Goal: Task Accomplishment & Management: Manage account settings

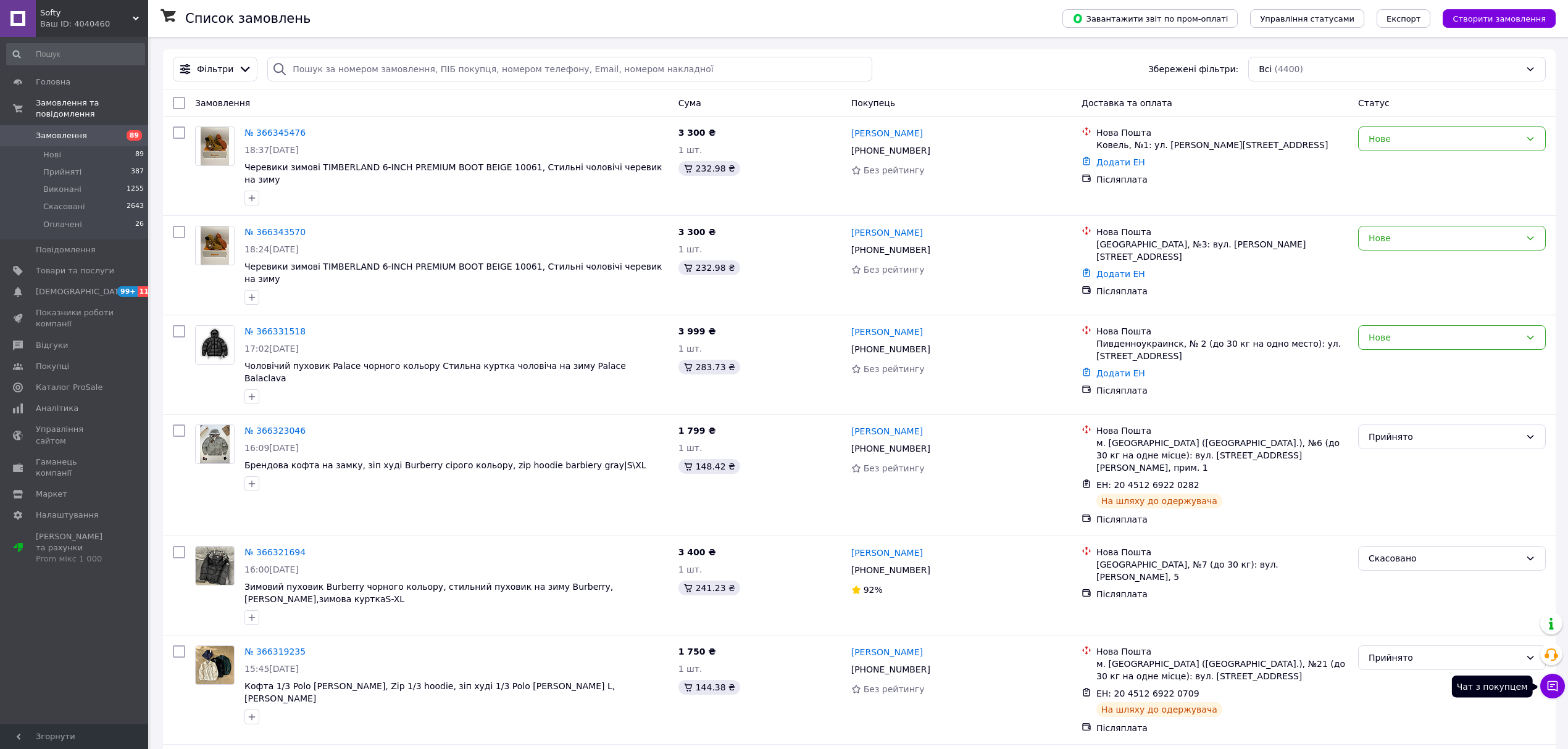
click at [1553, 677] on button "Чат з покупцем" at bounding box center [1551, 686] width 24 height 24
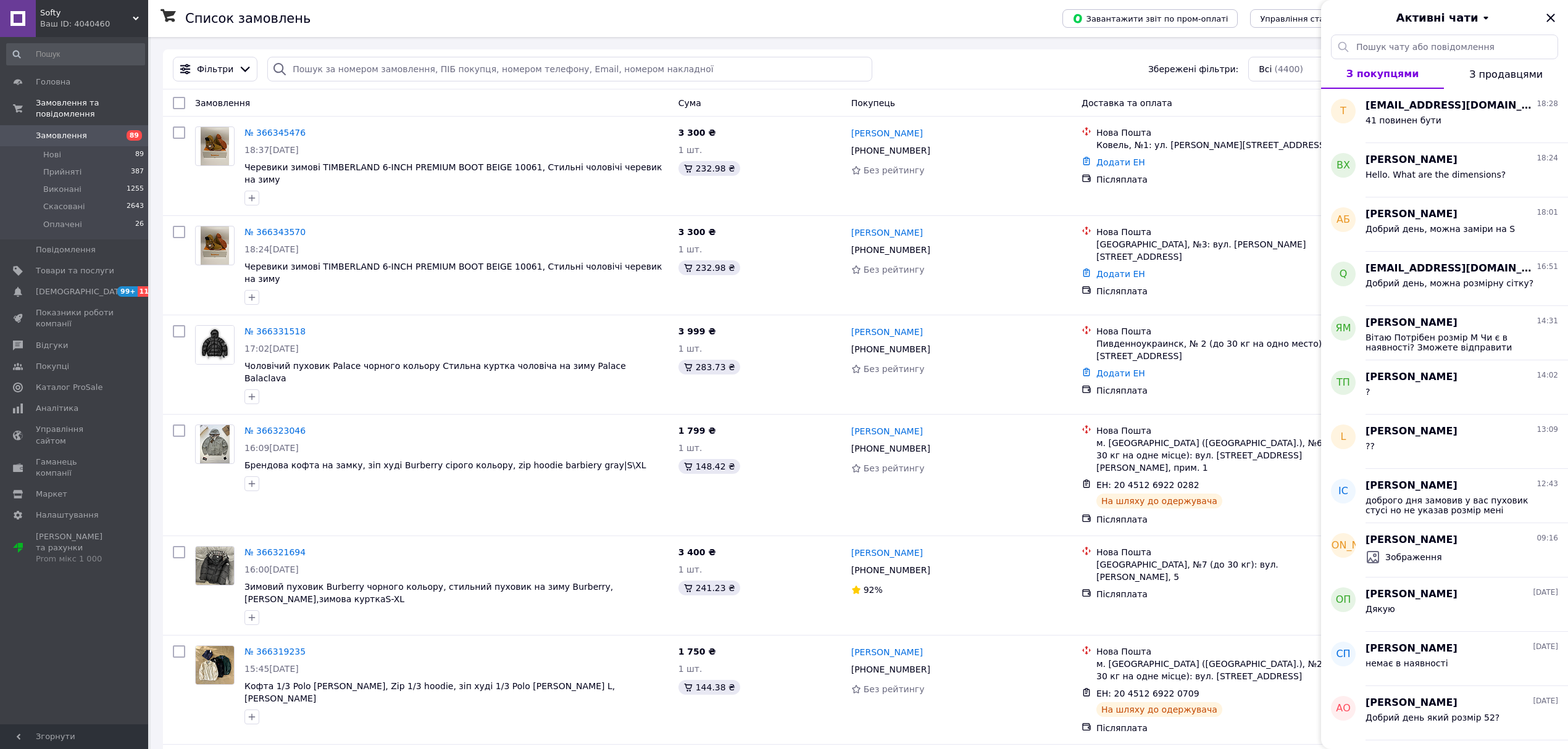
click at [1548, 26] on div "Активні чати" at bounding box center [1444, 17] width 247 height 34
click at [1550, 16] on icon "Закрити" at bounding box center [1550, 18] width 15 height 15
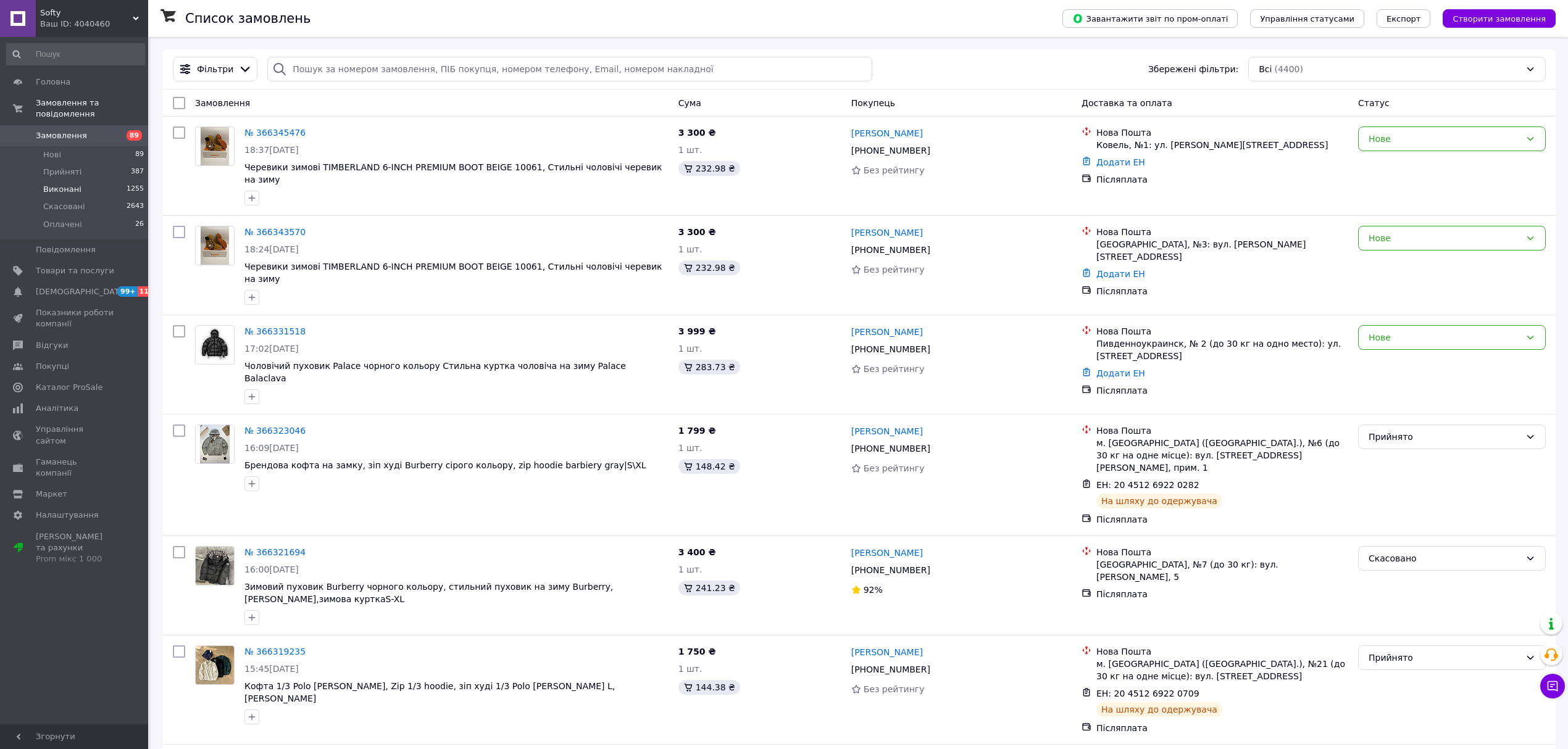
click at [102, 180] on li "Виконані 1255" at bounding box center [75, 189] width 151 height 18
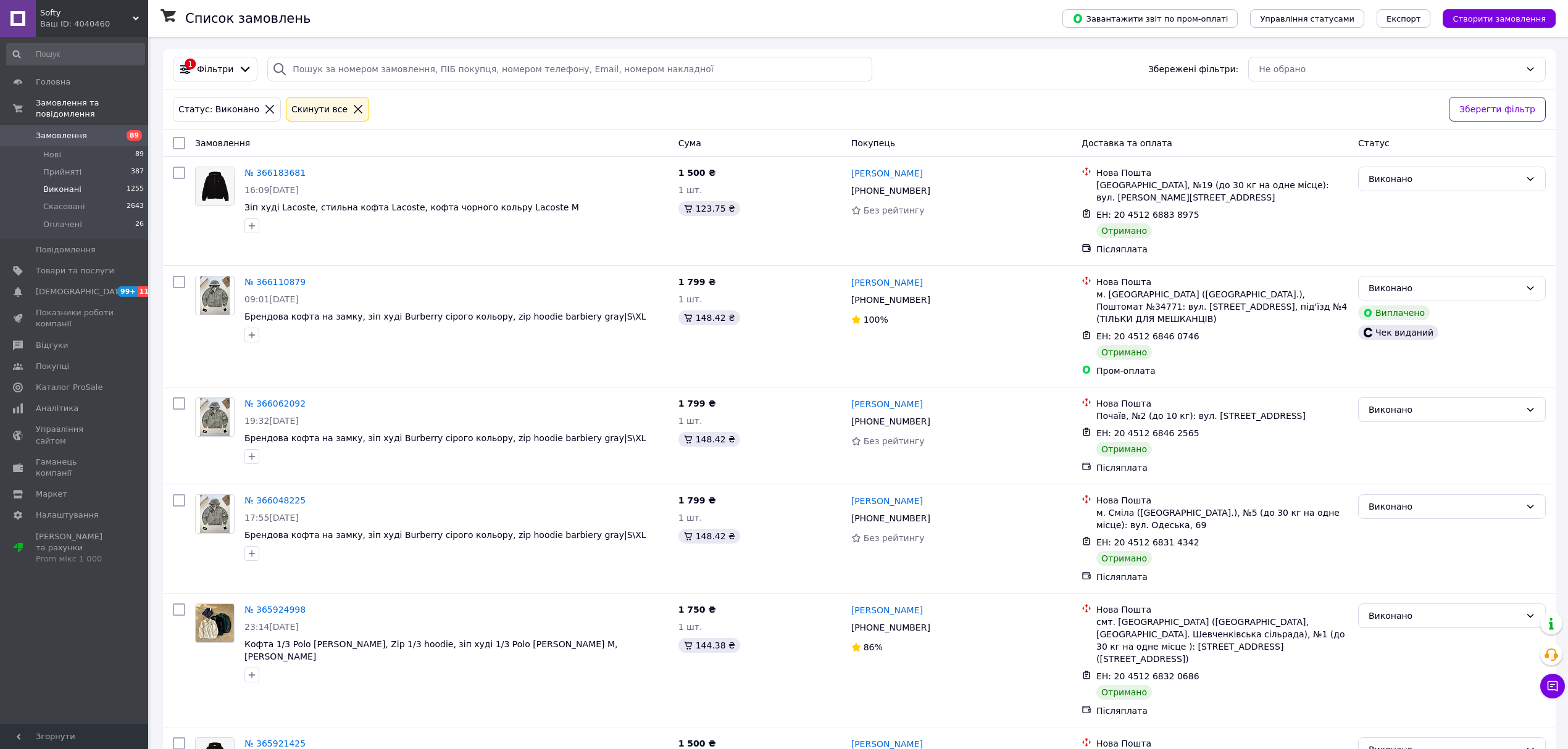
click at [339, 103] on div "Cкинути все" at bounding box center [327, 109] width 77 height 14
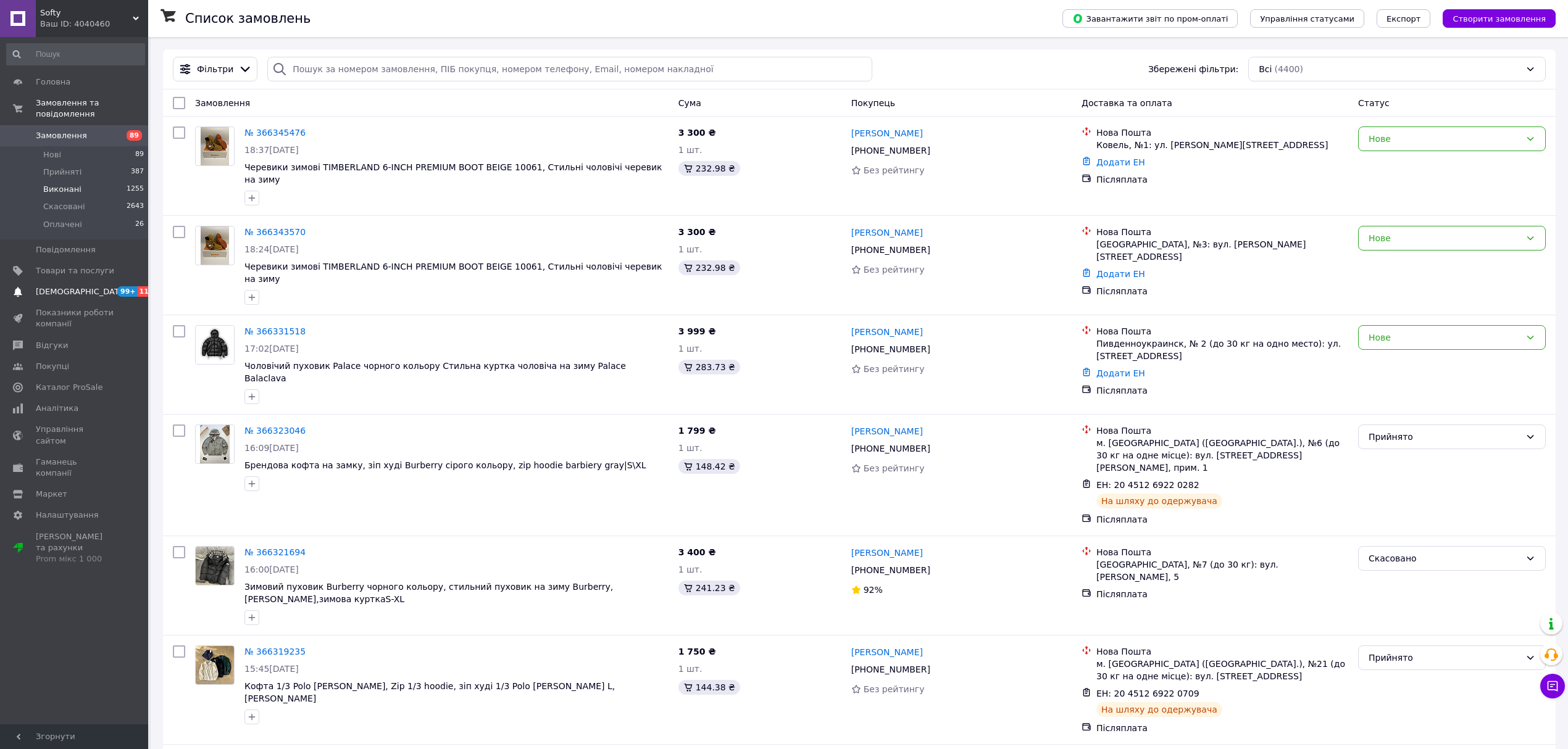
click at [92, 281] on link "Сповіщення 99+ 11" at bounding box center [75, 292] width 151 height 21
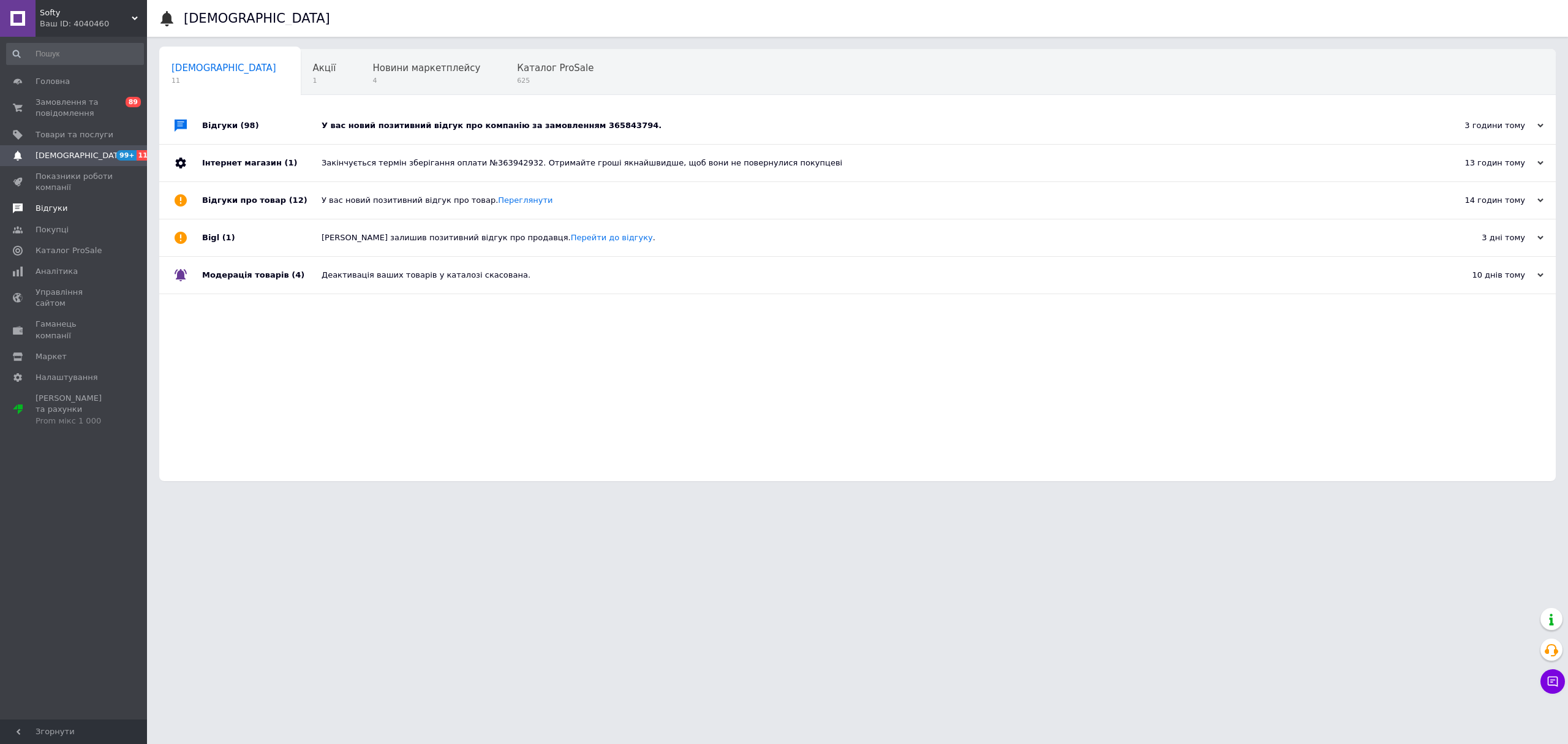
click at [79, 204] on span "Відгуки" at bounding box center [75, 207] width 77 height 11
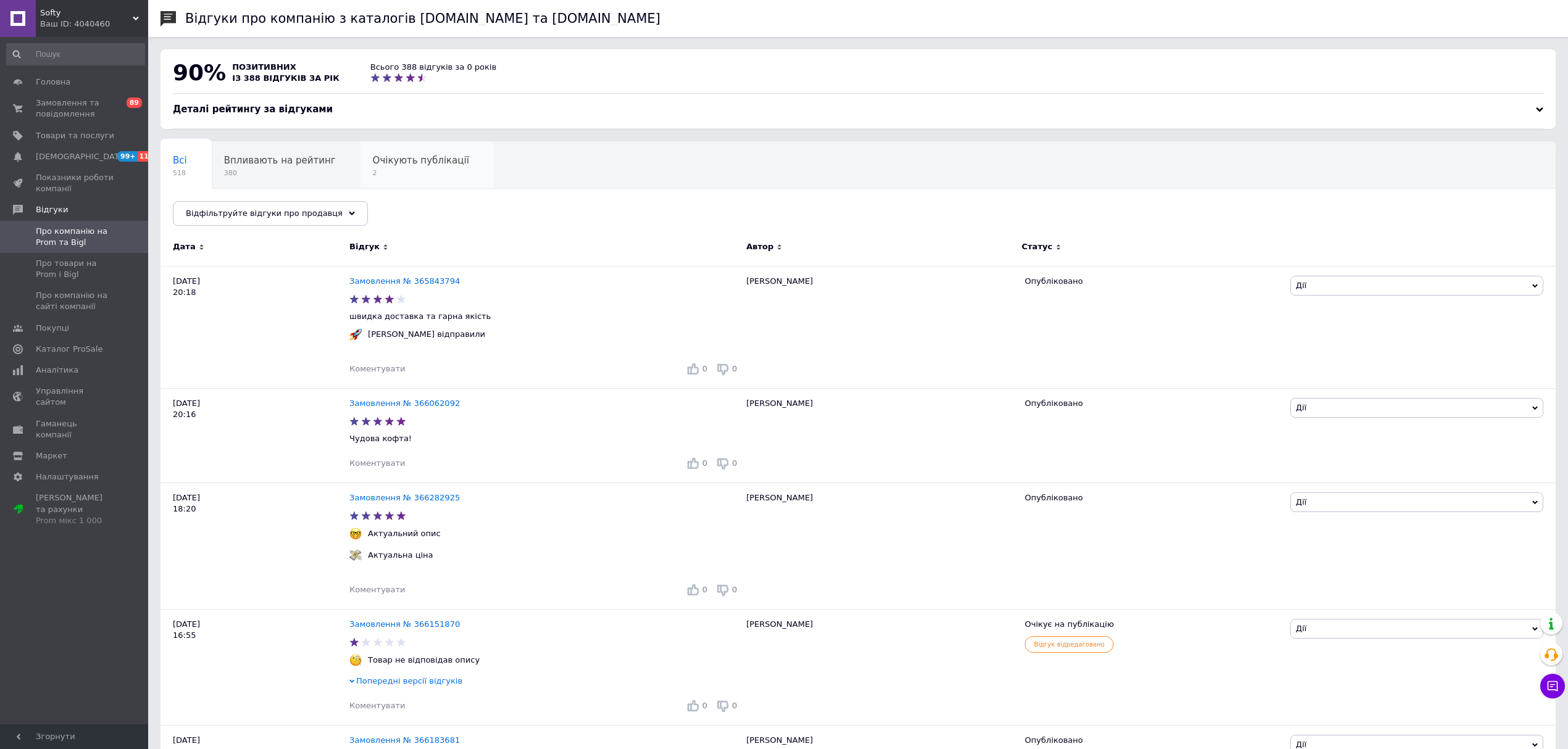
click at [413, 177] on span "2" at bounding box center [421, 173] width 97 height 9
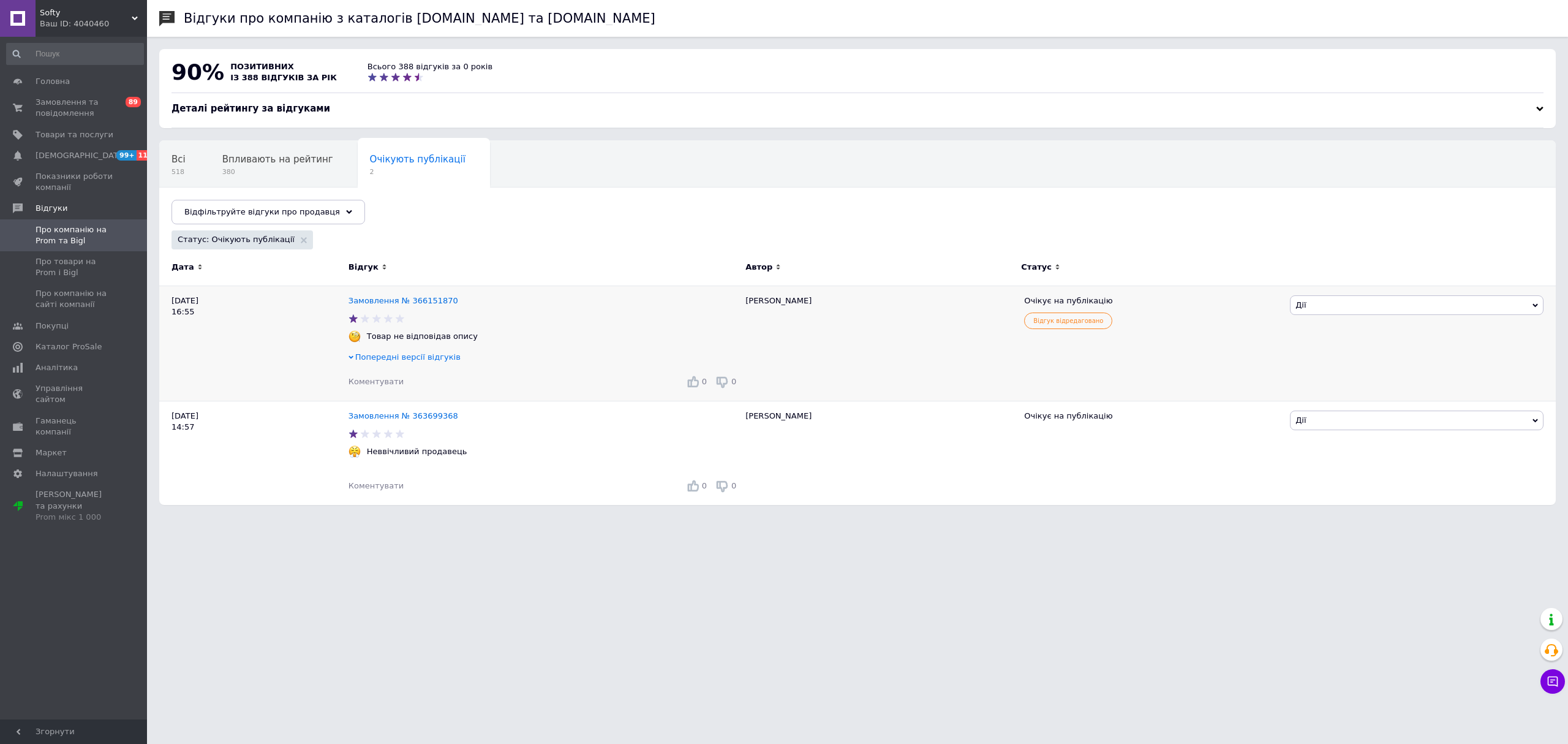
click at [408, 359] on span "Попередні версії відгуків" at bounding box center [408, 356] width 106 height 9
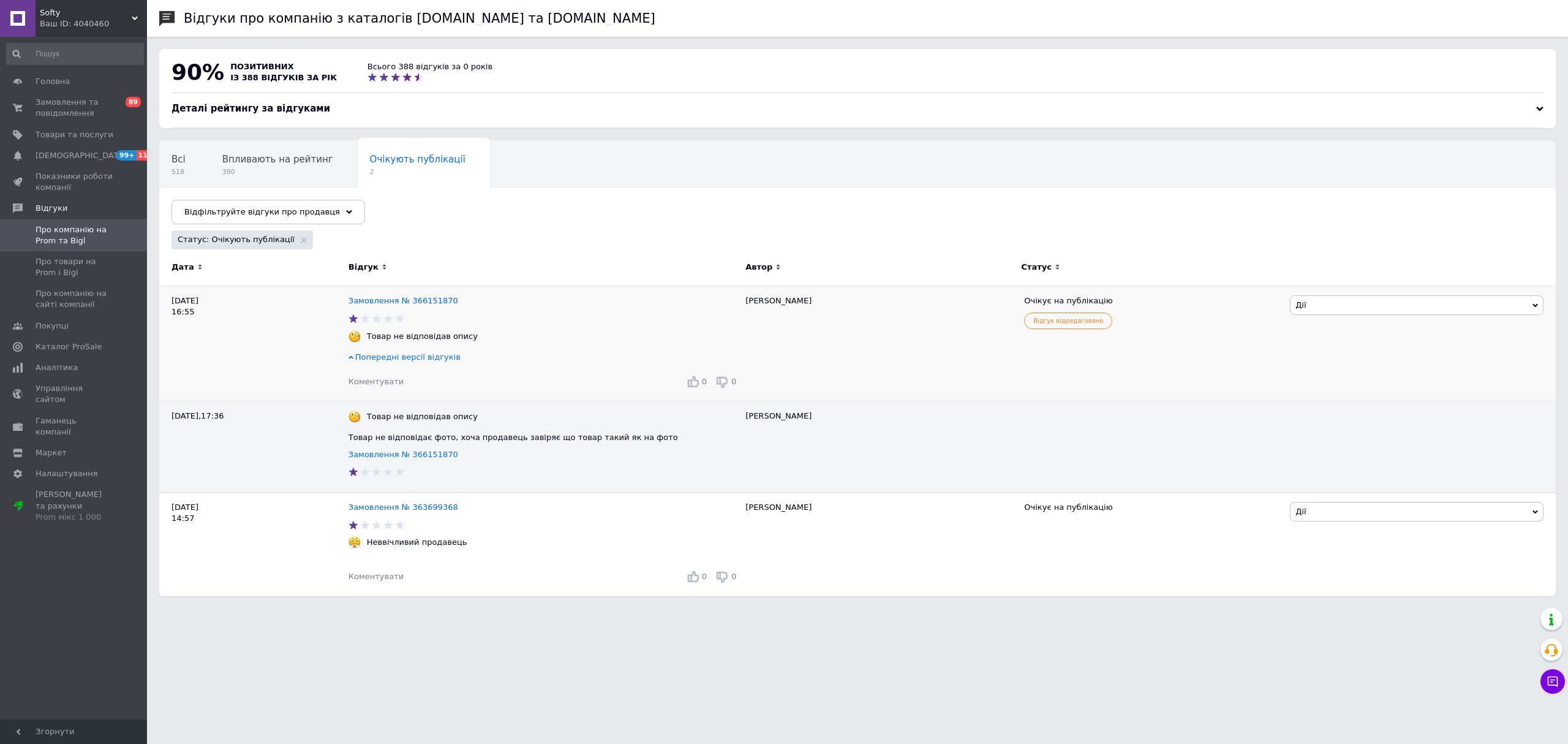
click at [408, 359] on span "Попередні версії відгуків" at bounding box center [408, 356] width 106 height 9
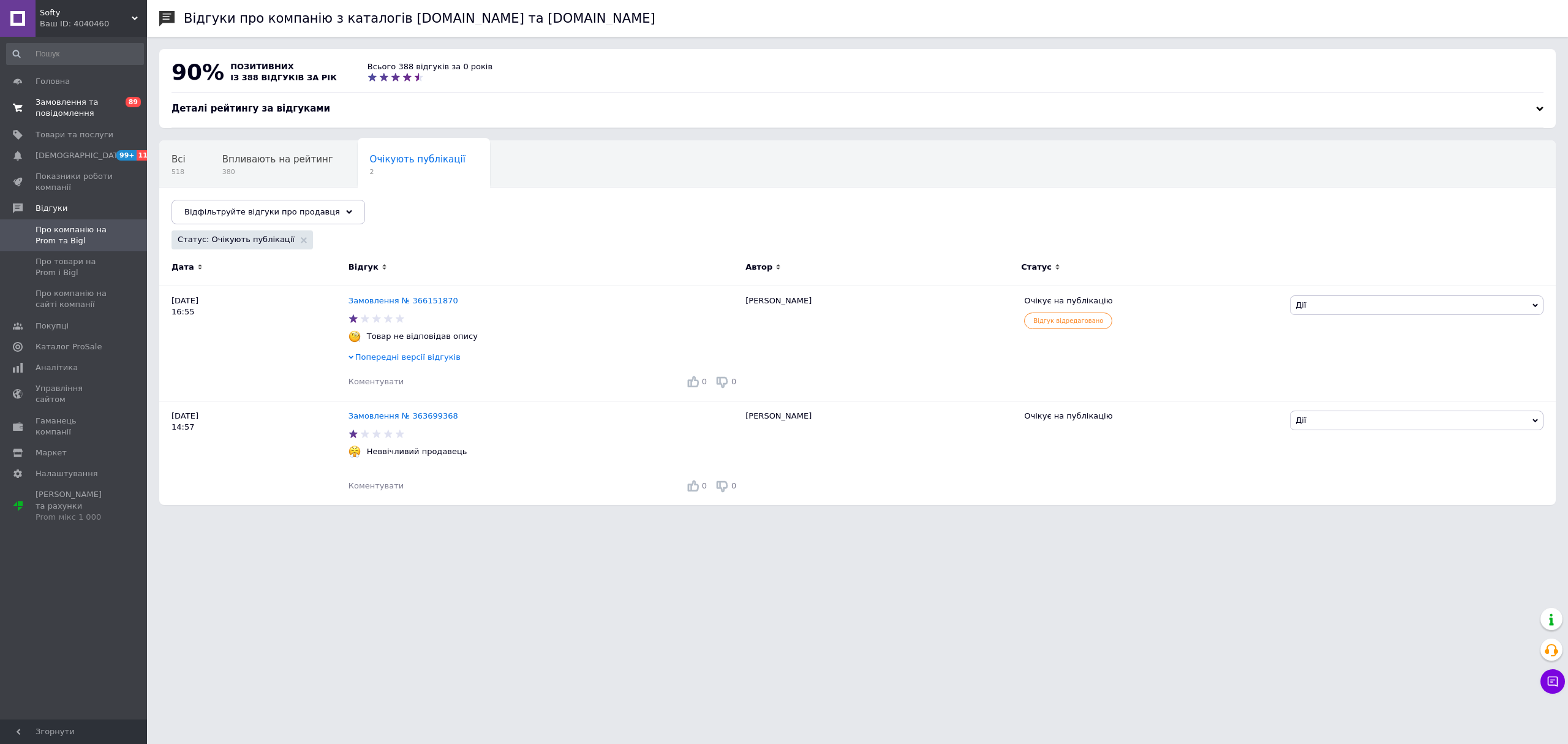
click at [96, 110] on span "Замовлення та повідомлення" at bounding box center [75, 108] width 77 height 22
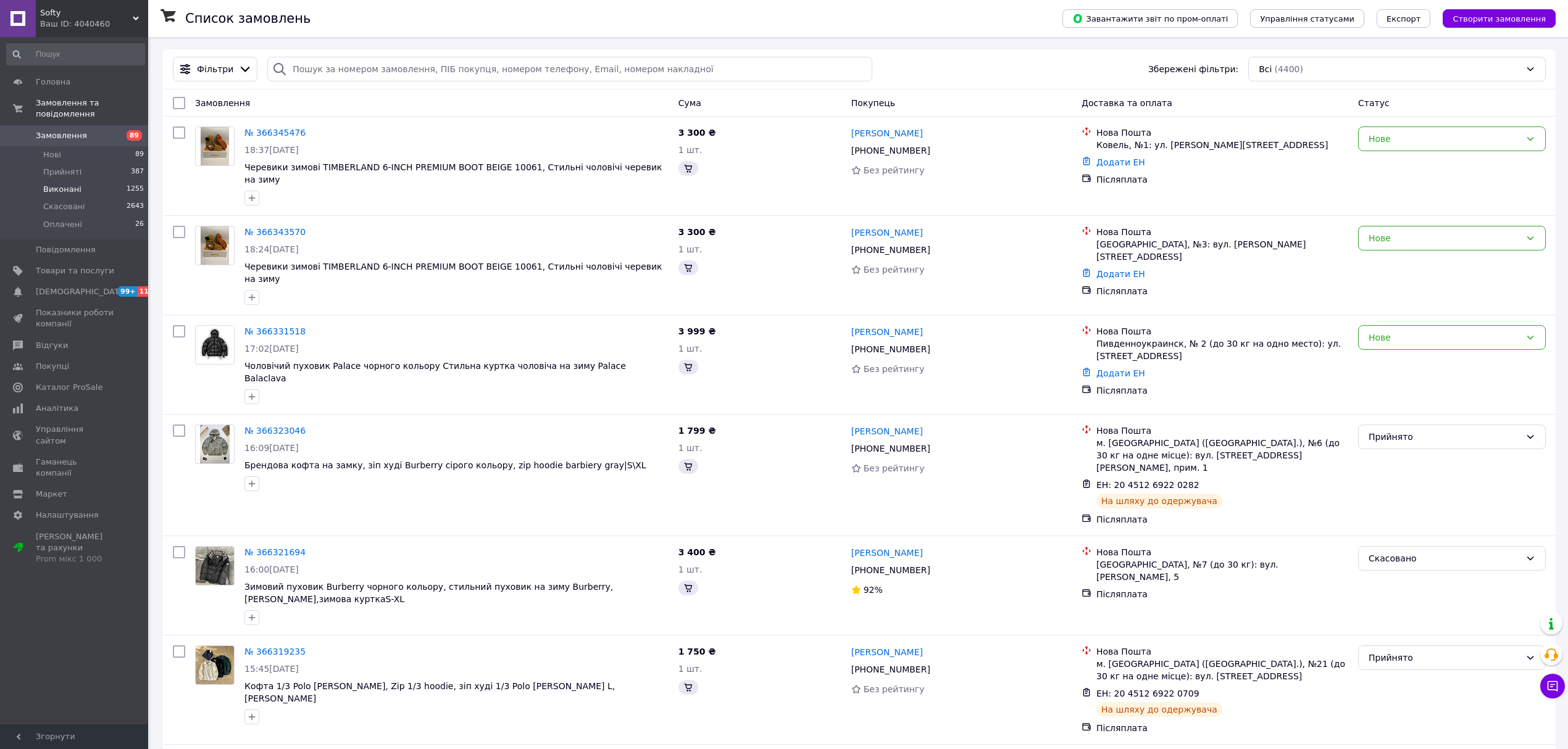
click at [106, 180] on li "Виконані 1255" at bounding box center [75, 189] width 151 height 18
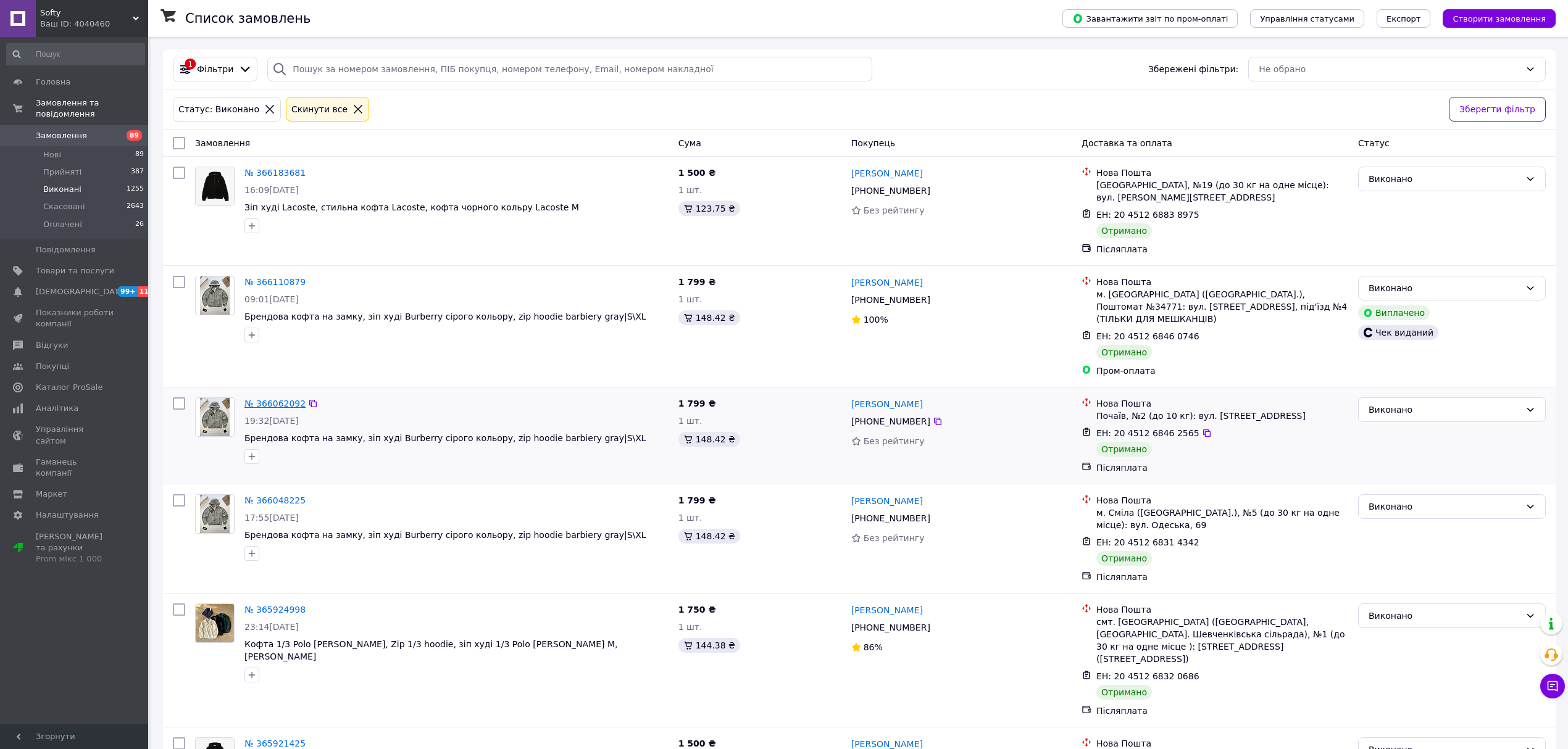
click at [280, 399] on link "№ 366062092" at bounding box center [275, 404] width 61 height 10
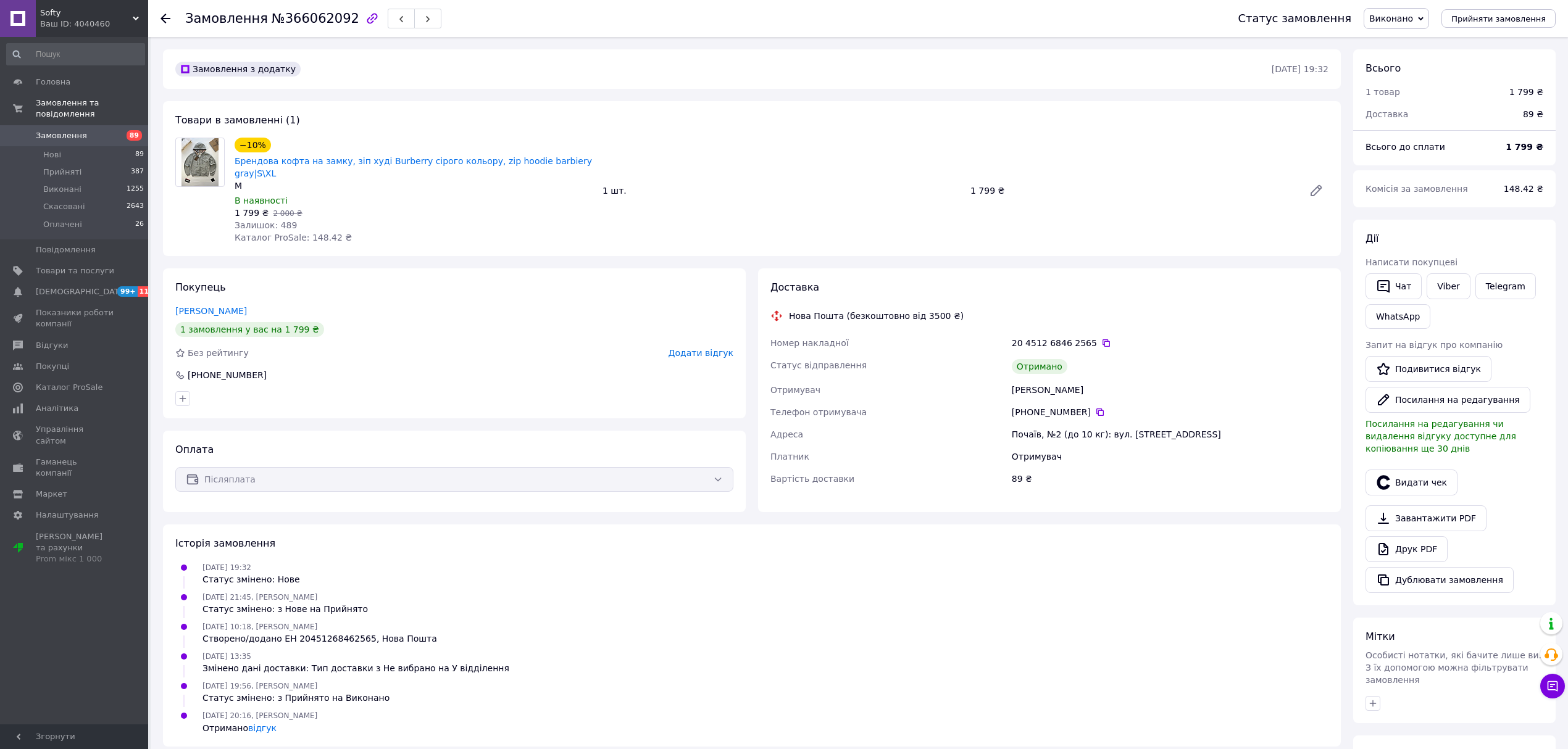
click at [164, 22] on icon at bounding box center [165, 19] width 10 height 10
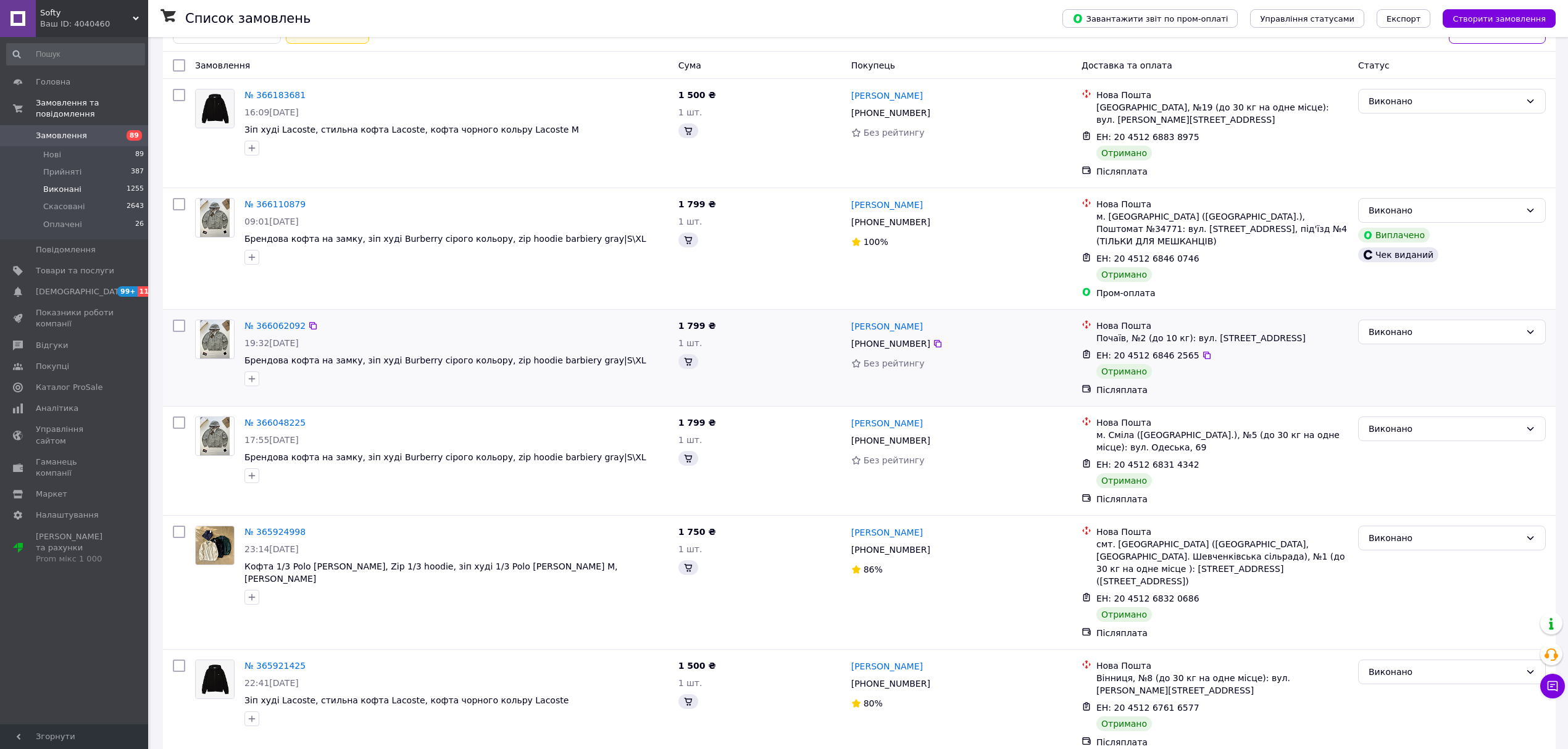
scroll to position [82, 0]
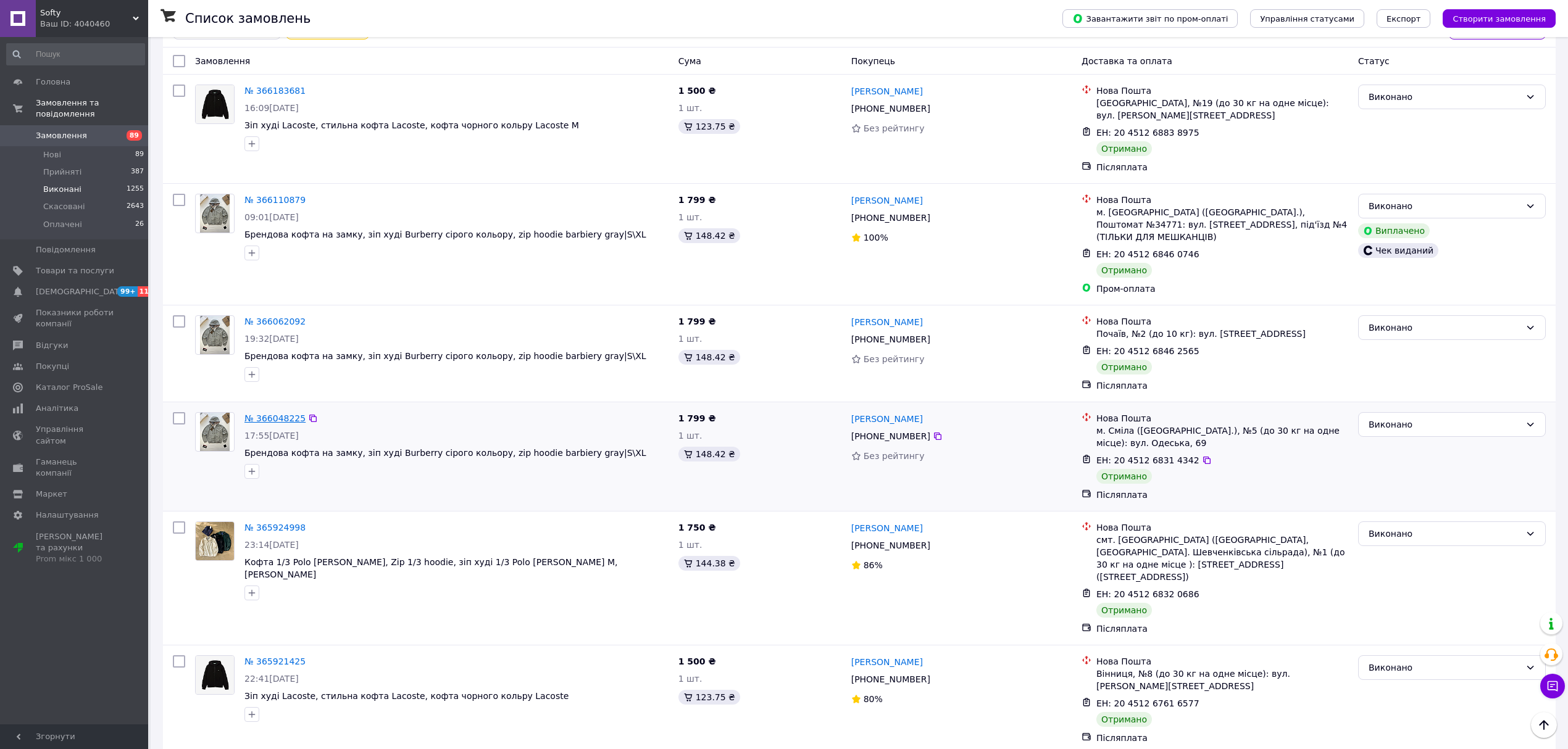
click at [279, 414] on link "№ 366048225" at bounding box center [275, 418] width 61 height 10
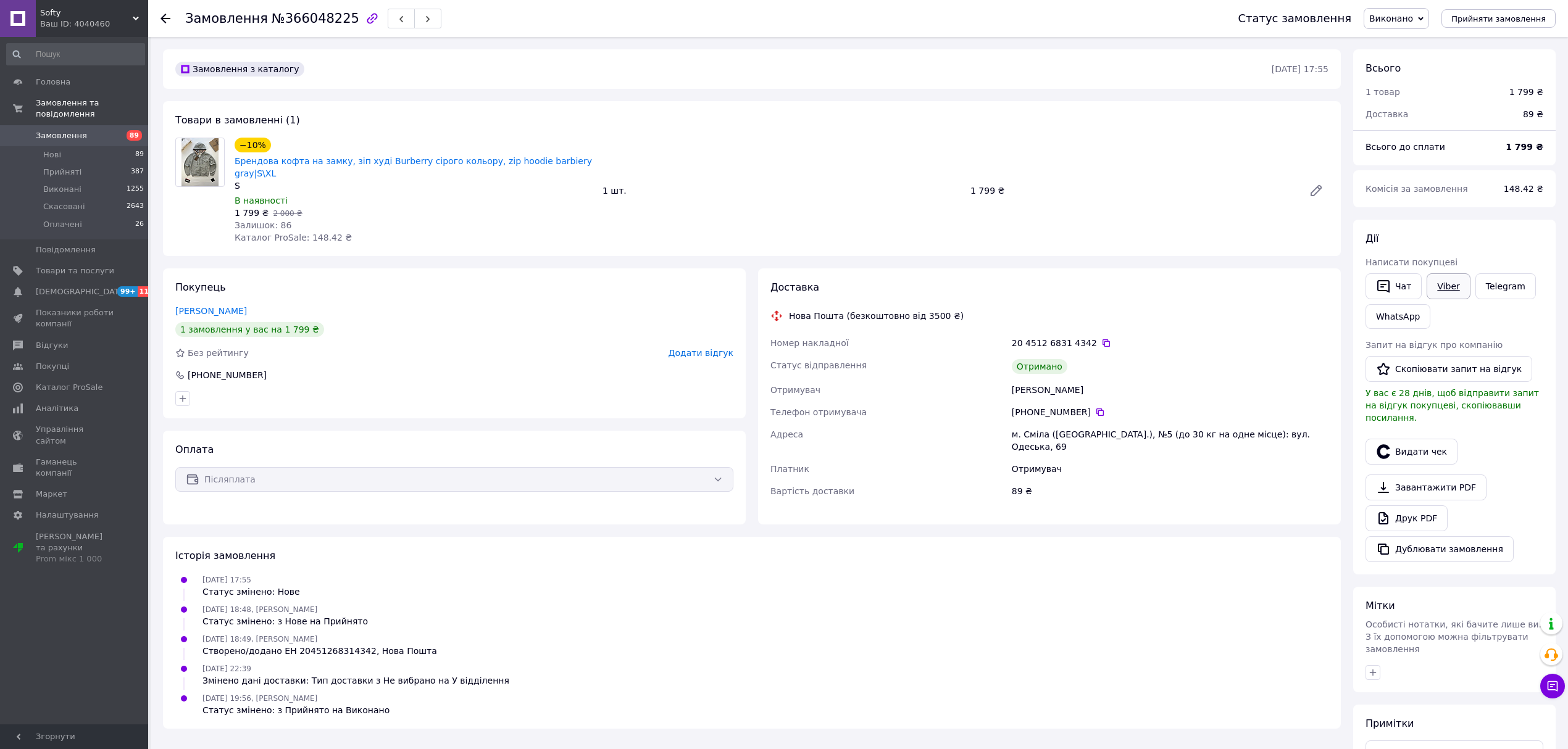
click at [1462, 284] on link "Viber" at bounding box center [1448, 286] width 43 height 26
click at [162, 16] on use at bounding box center [165, 19] width 10 height 10
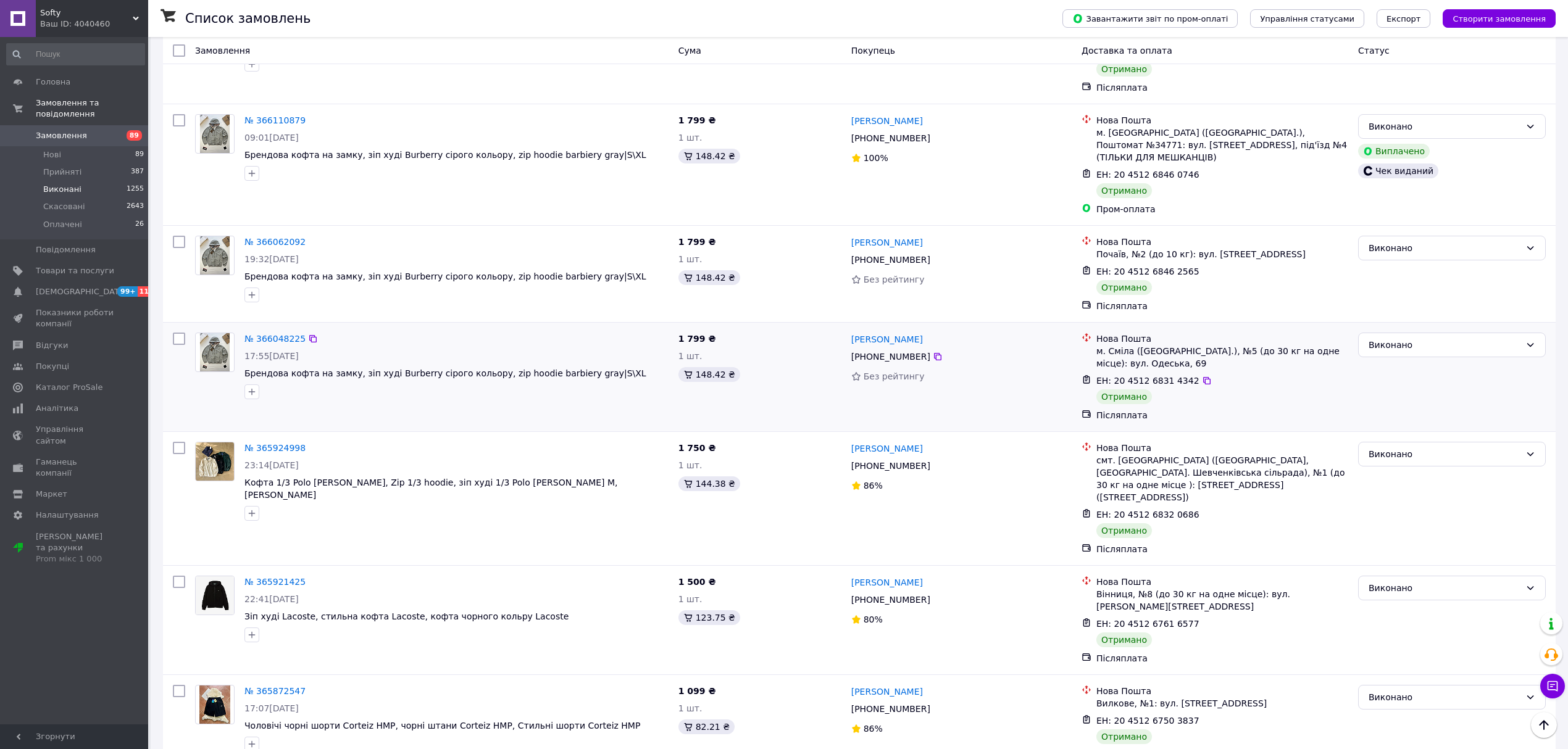
scroll to position [164, 0]
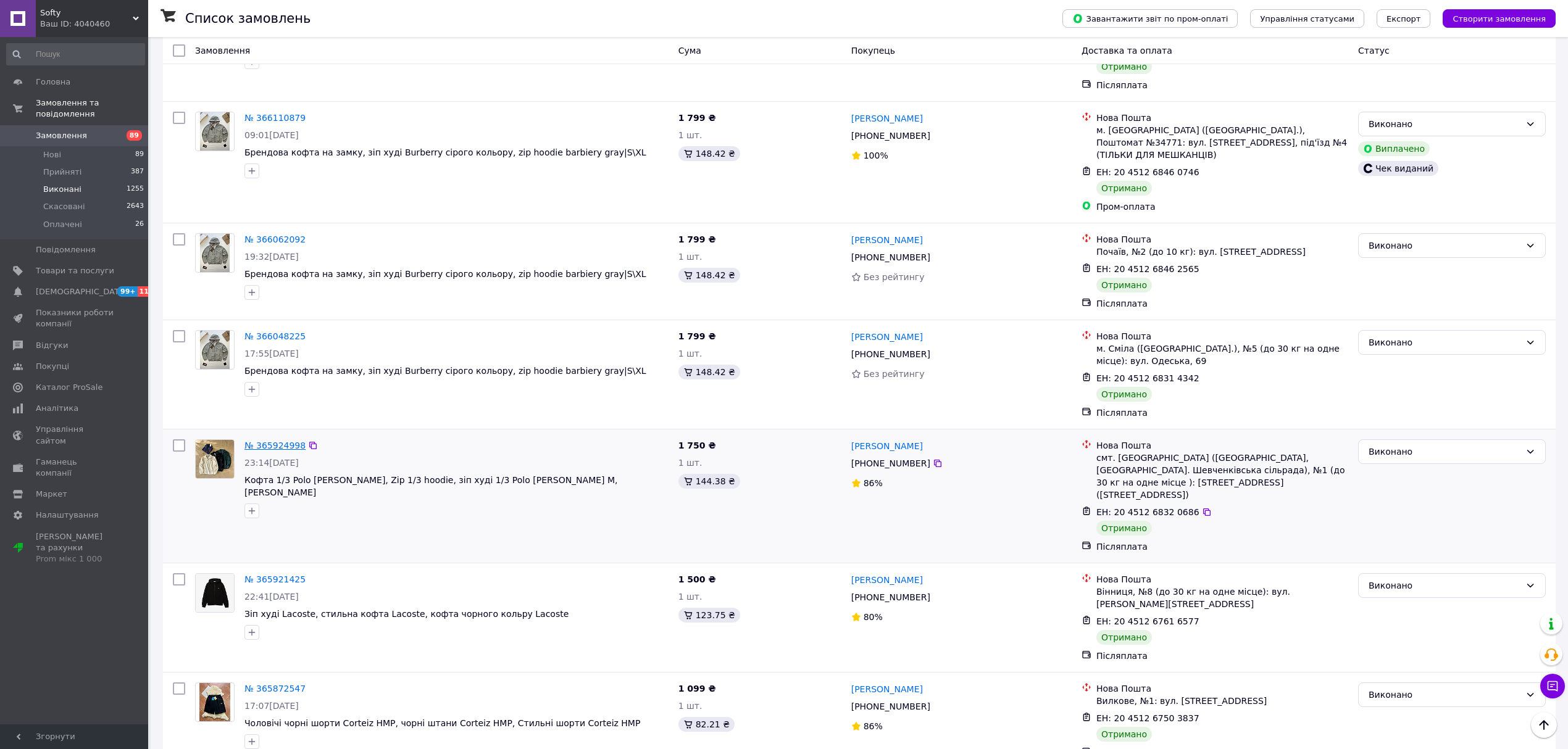
click at [292, 441] on link "№ 365924998" at bounding box center [275, 446] width 61 height 10
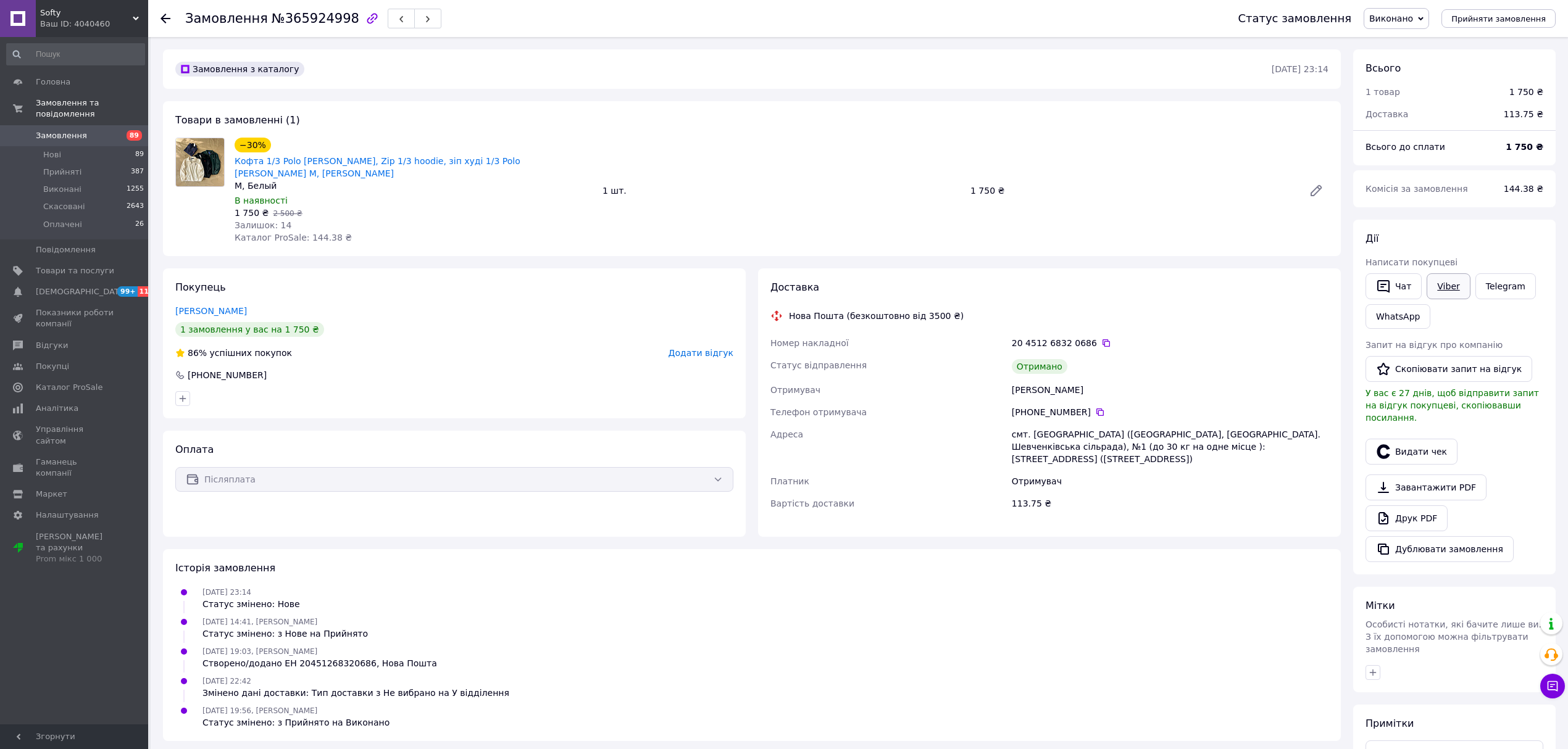
click at [1432, 287] on link "Viber" at bounding box center [1448, 286] width 43 height 26
click at [159, 14] on div "Замовлення №365924998 Статус замовлення Виконано Прийнято Скасовано Оплачено Пр…" at bounding box center [858, 19] width 1420 height 37
click at [164, 14] on icon at bounding box center [165, 19] width 10 height 10
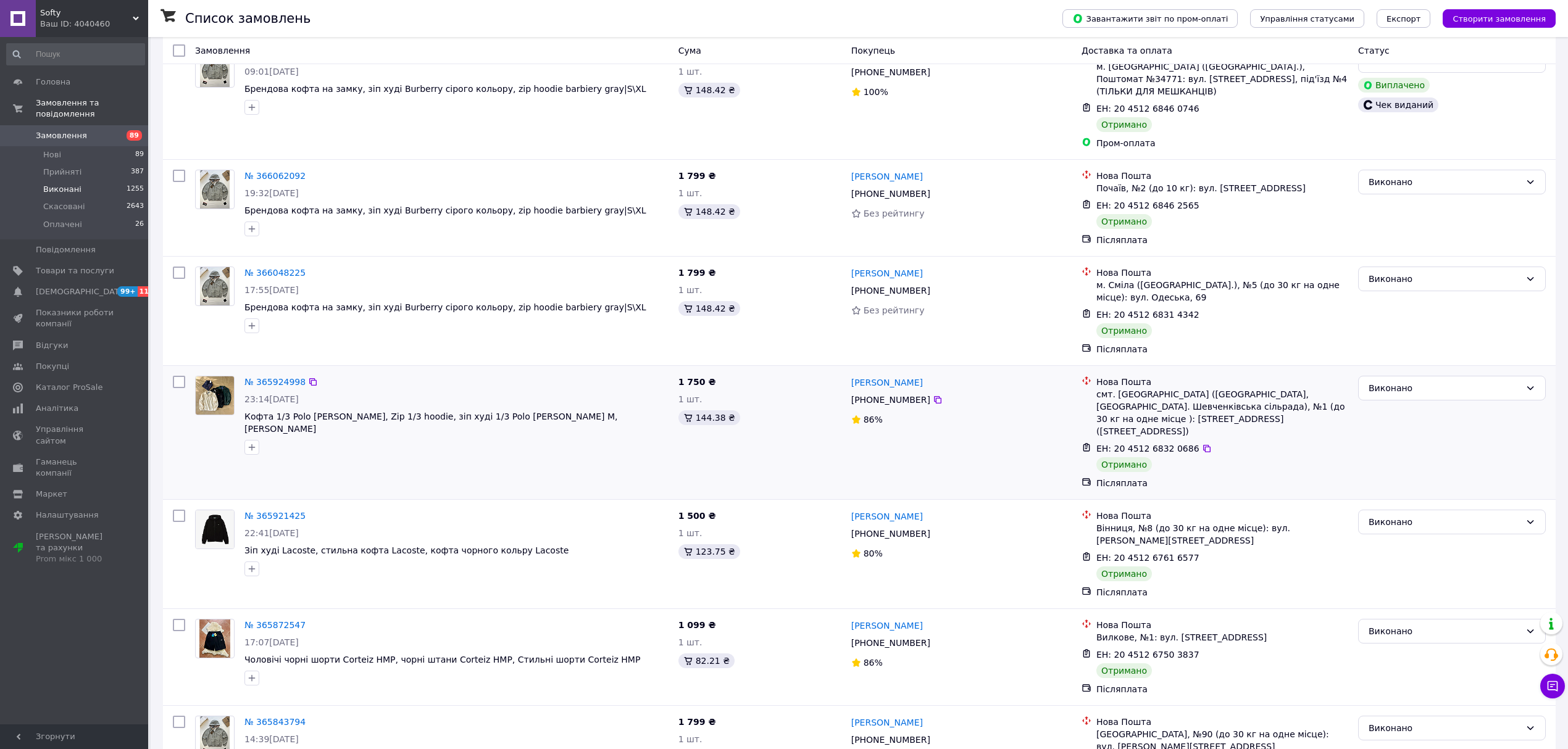
scroll to position [247, 0]
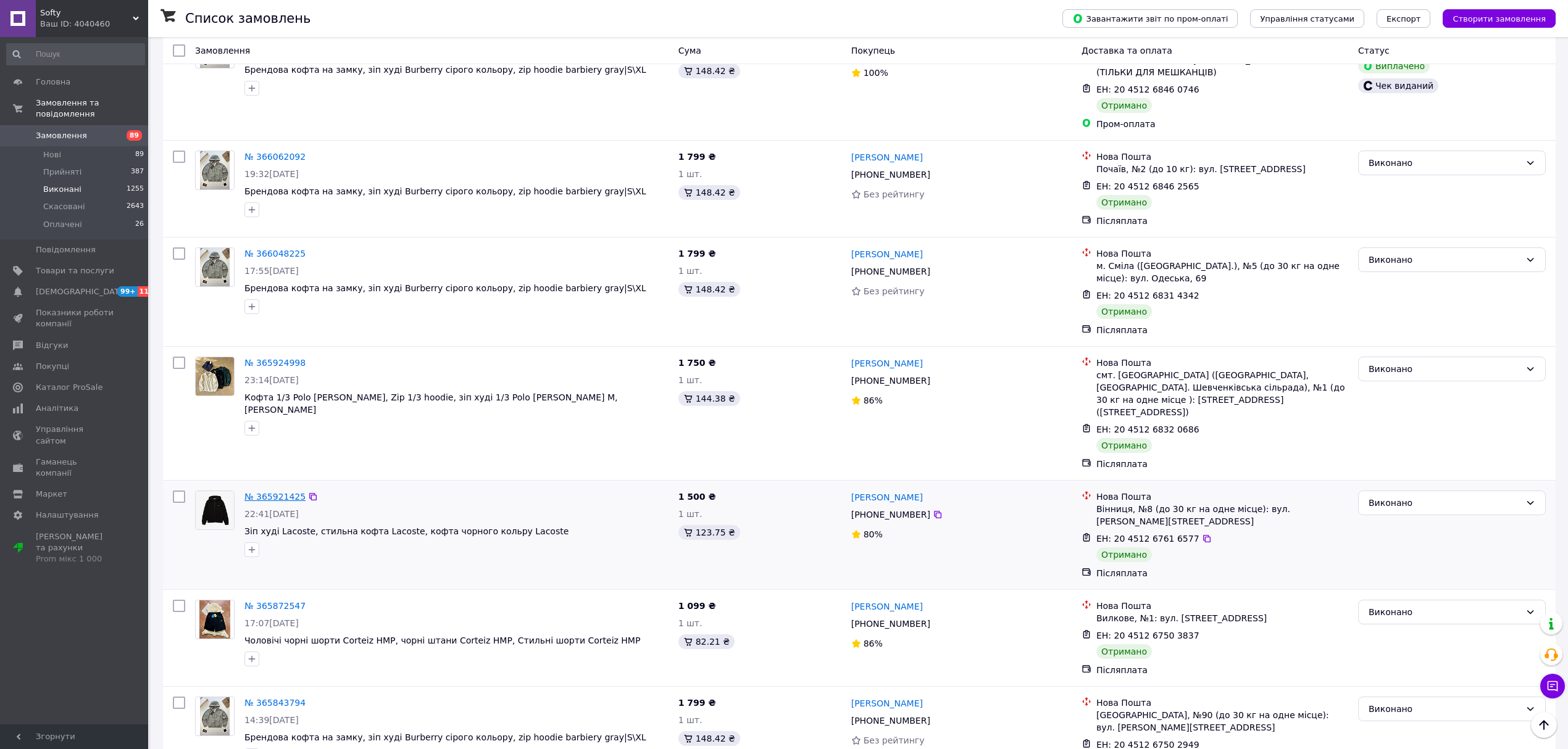
click at [282, 492] on link "№ 365921425" at bounding box center [275, 496] width 61 height 10
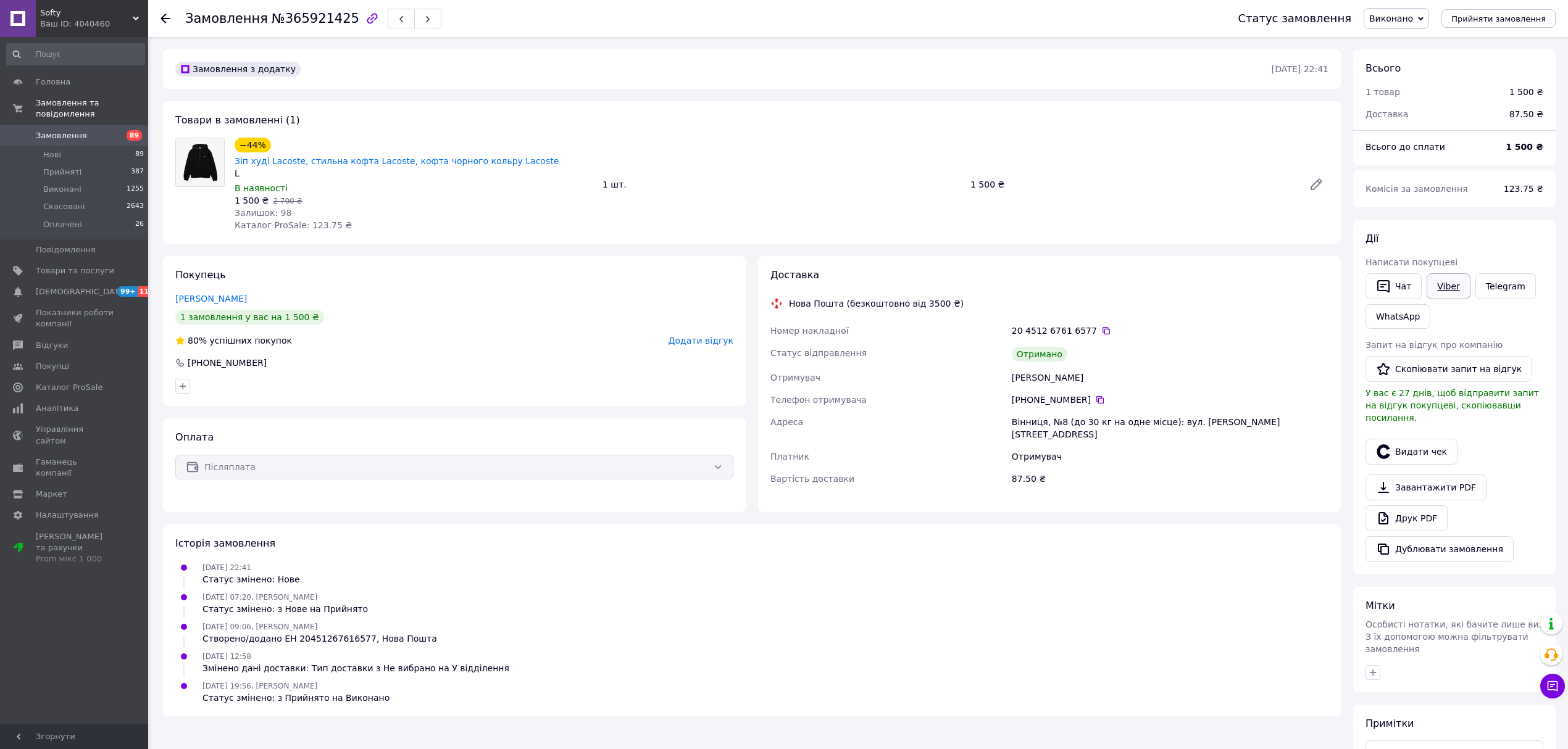
click at [1448, 297] on link "Viber" at bounding box center [1448, 286] width 43 height 26
click at [164, 20] on use at bounding box center [165, 19] width 10 height 10
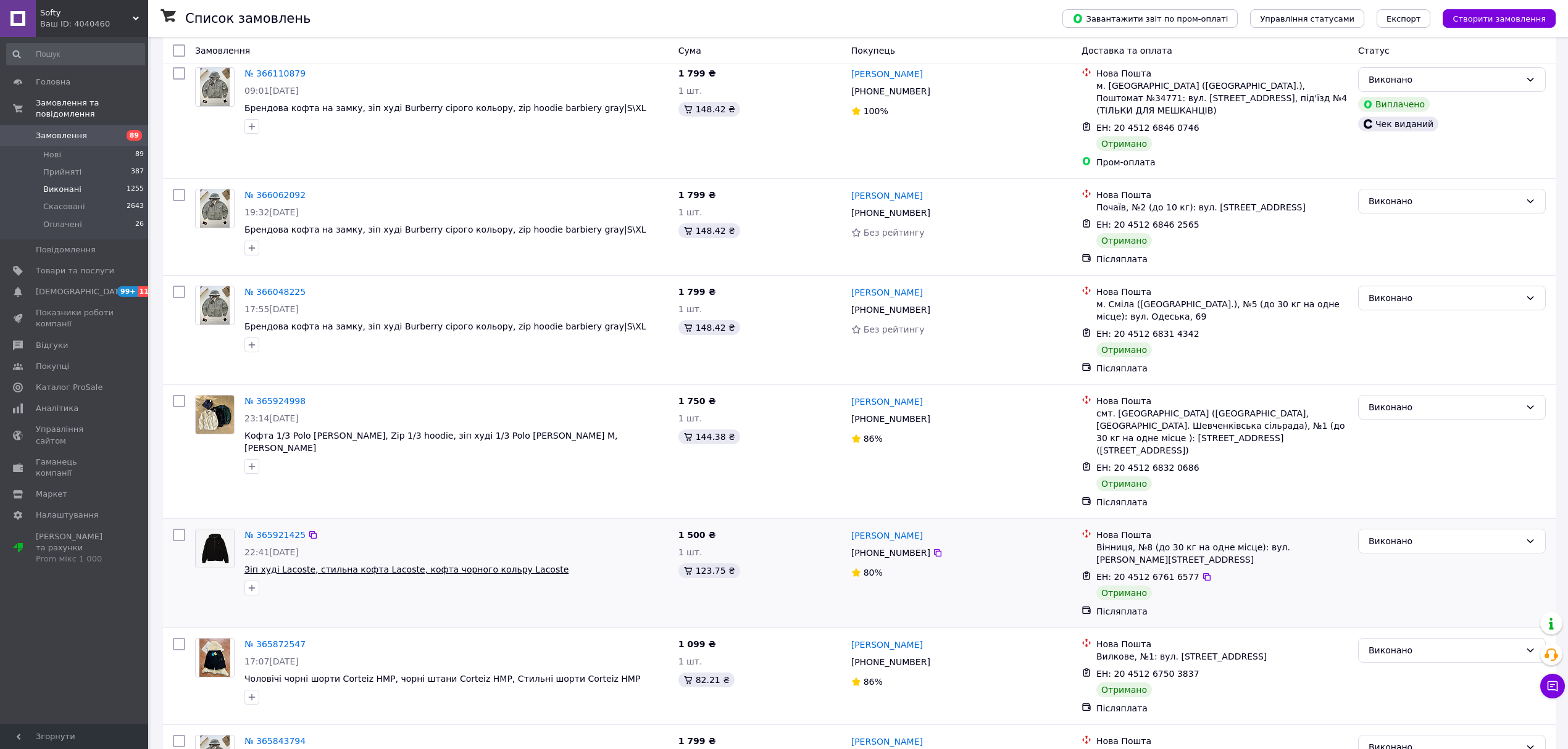
scroll to position [247, 0]
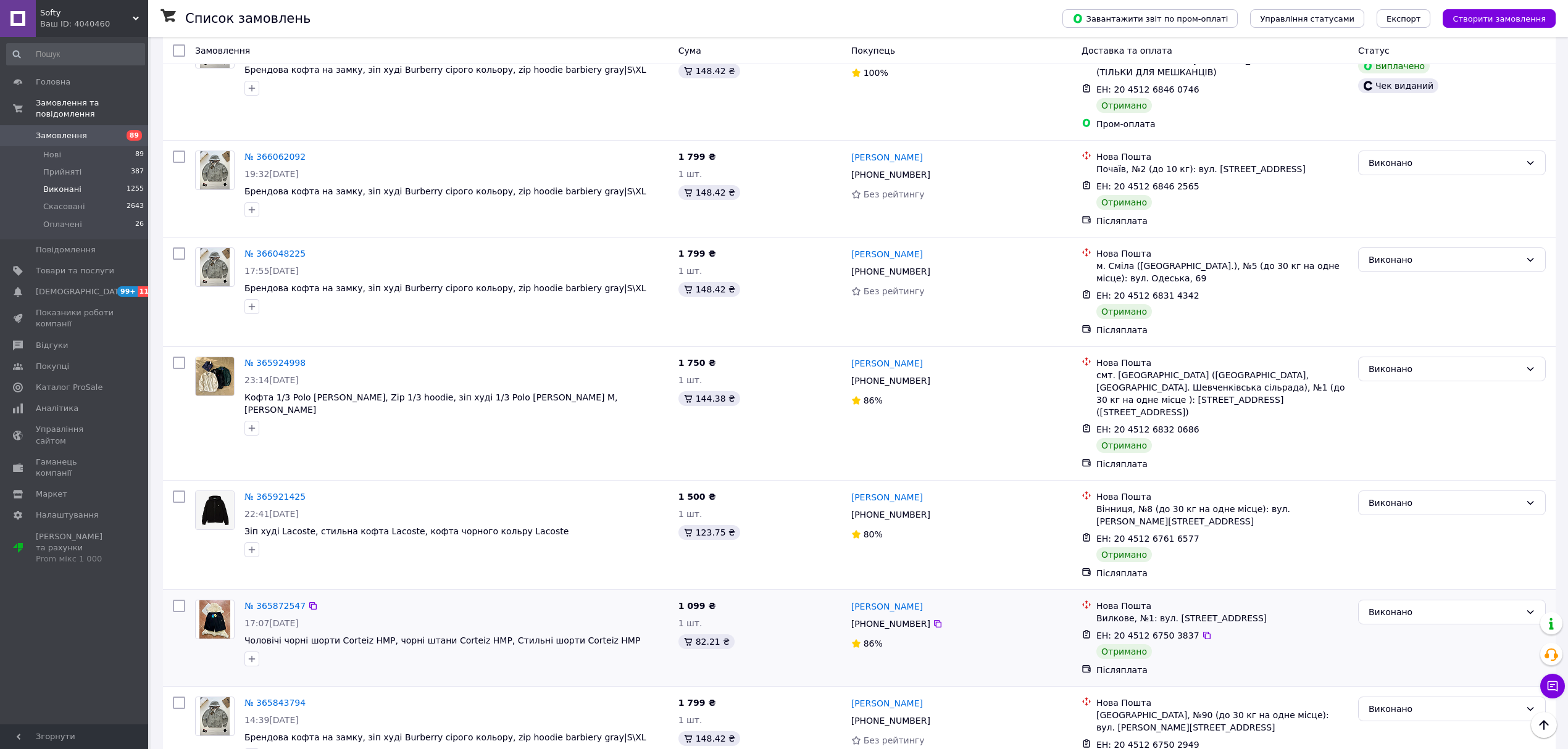
click at [280, 599] on div "№ 365872547" at bounding box center [274, 606] width 63 height 15
click at [283, 601] on link "№ 365872547" at bounding box center [275, 606] width 61 height 10
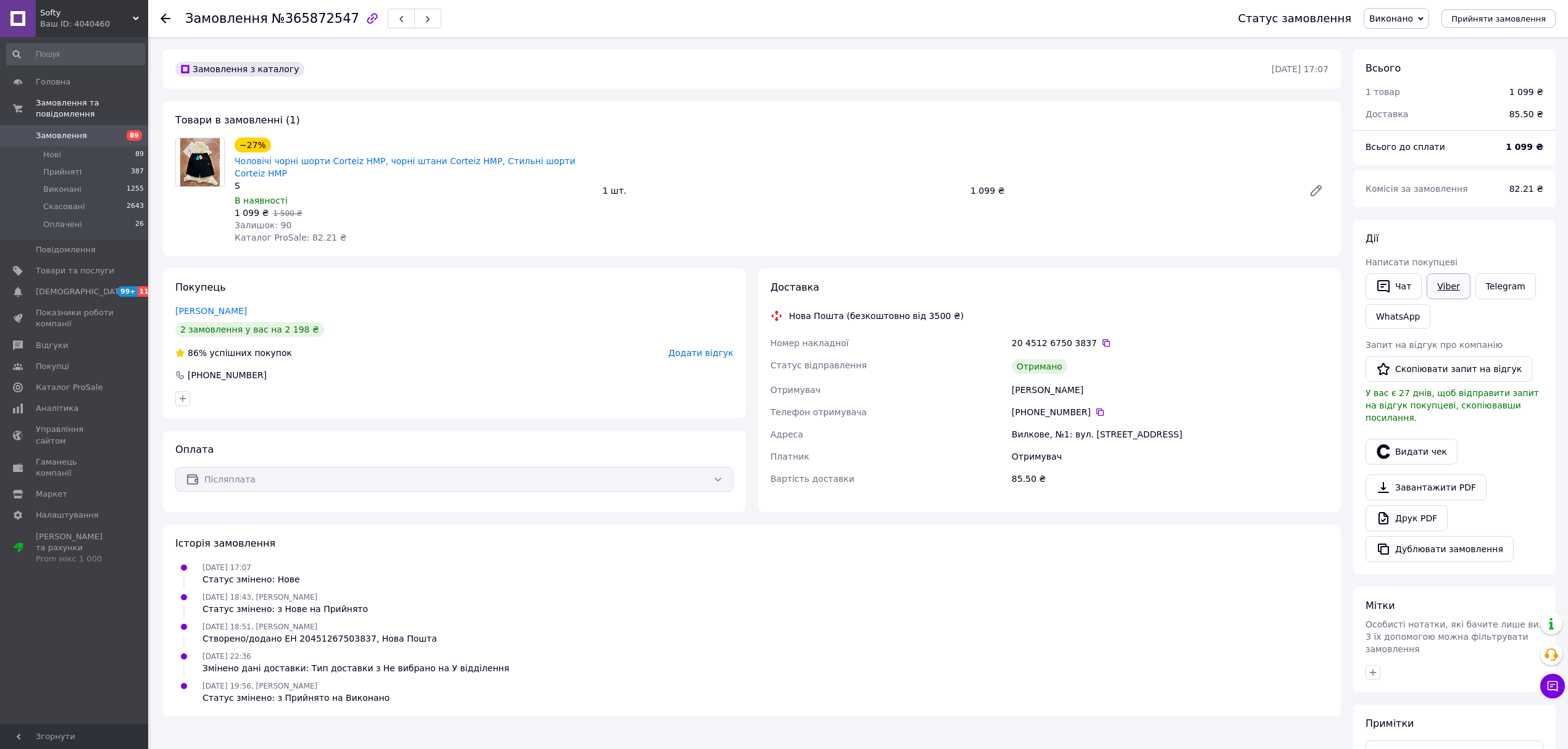
click at [1447, 293] on link "Viber" at bounding box center [1448, 286] width 43 height 26
click at [164, 19] on icon at bounding box center [165, 19] width 10 height 10
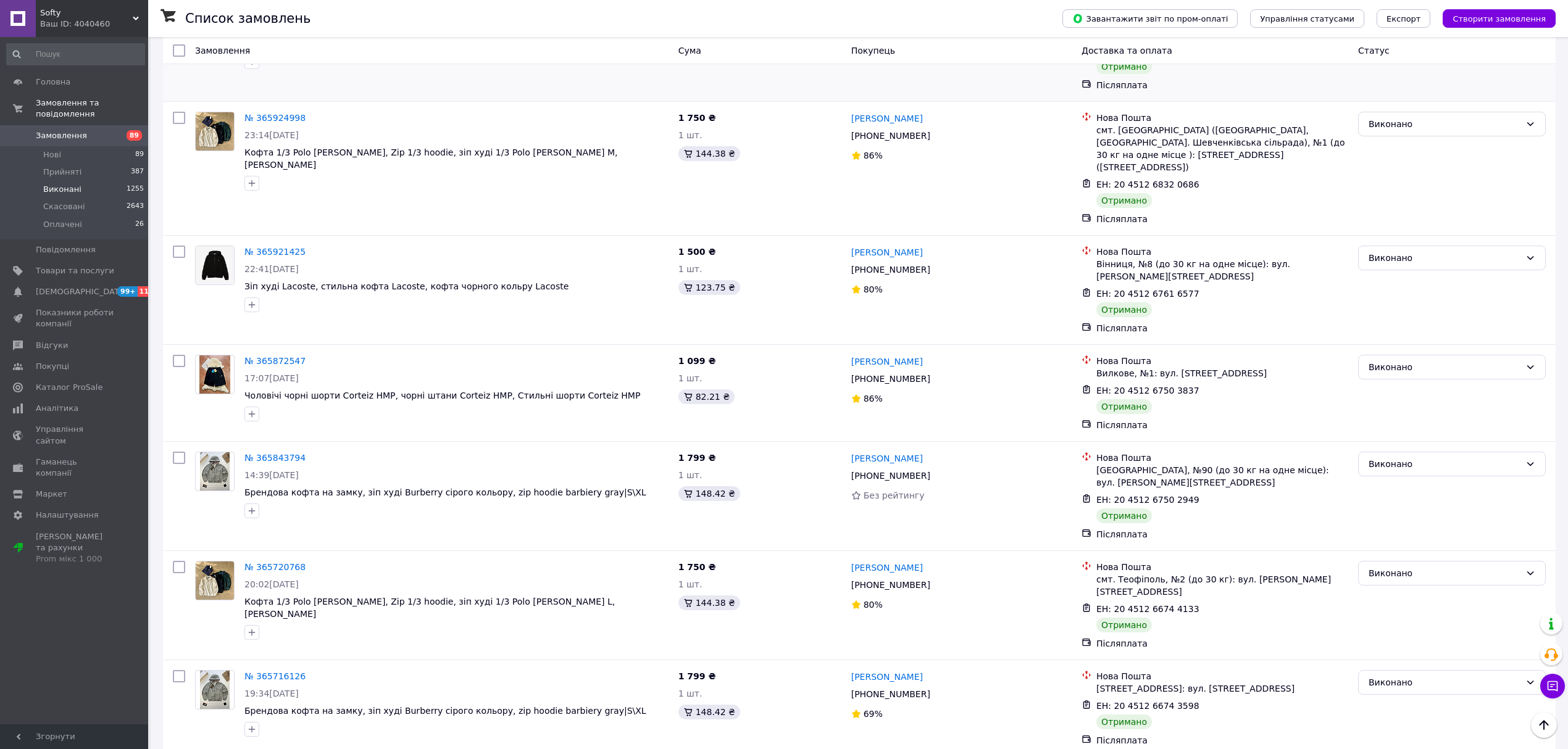
scroll to position [493, 0]
click at [262, 451] on link "№ 365843794" at bounding box center [275, 455] width 61 height 10
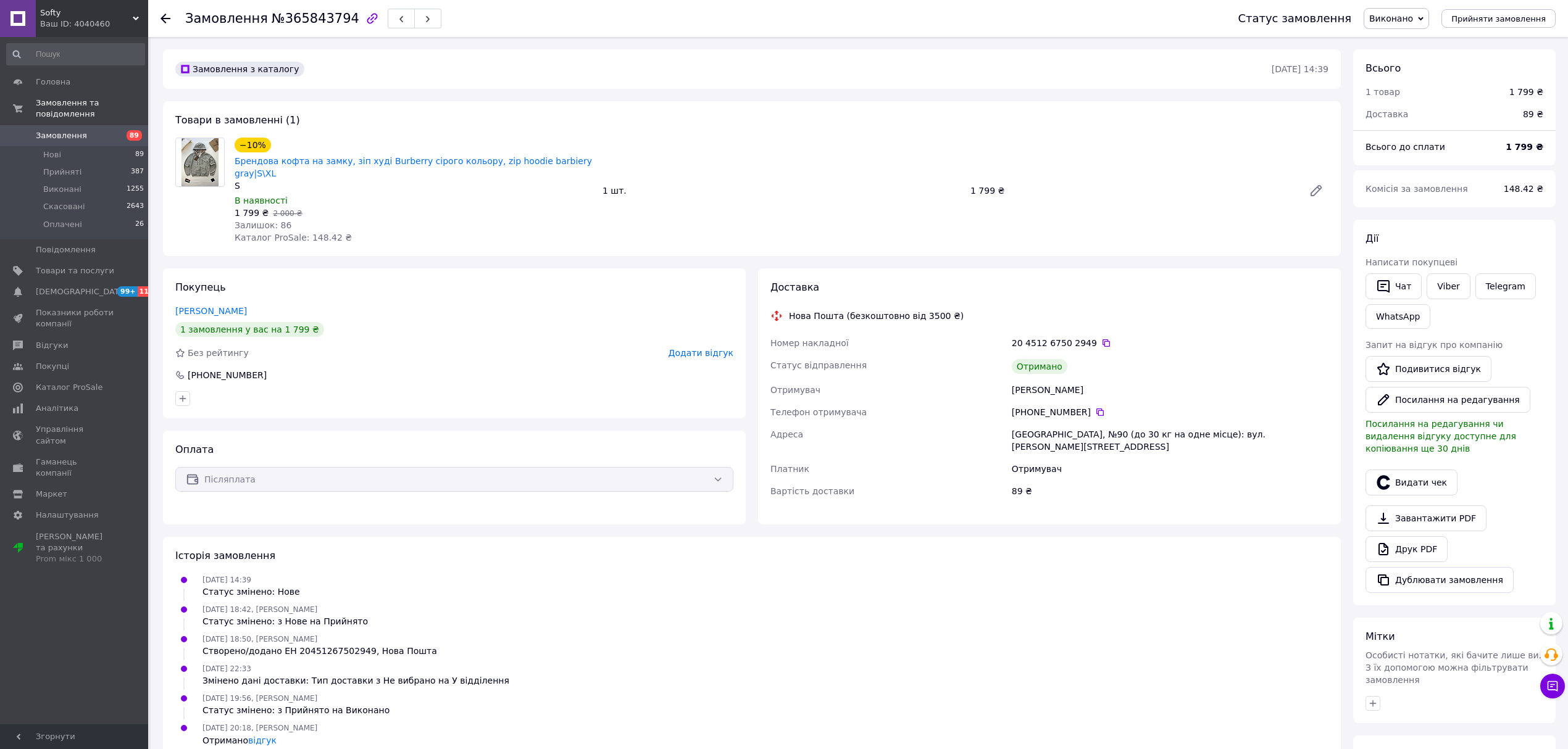
click at [166, 16] on icon at bounding box center [165, 19] width 10 height 10
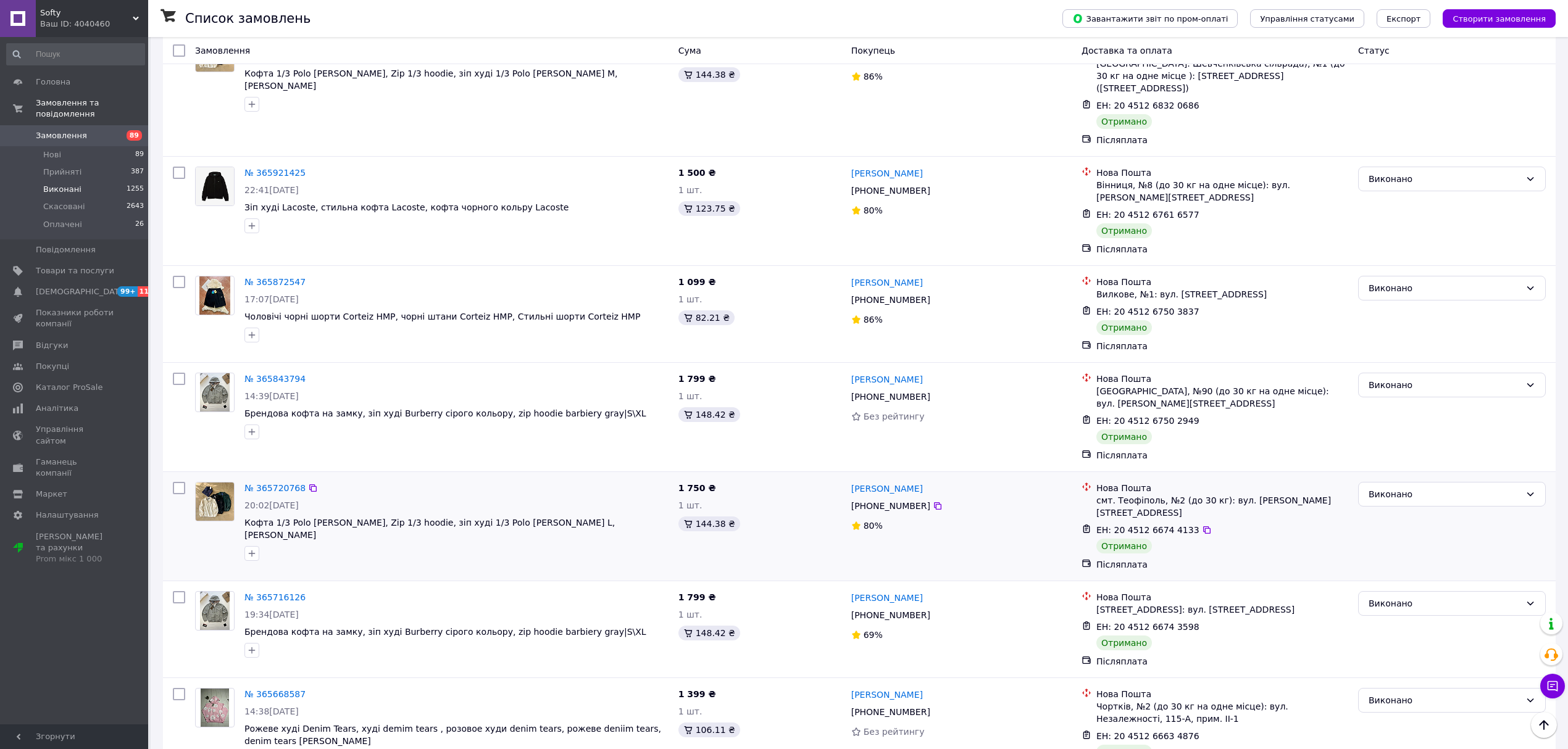
scroll to position [575, 0]
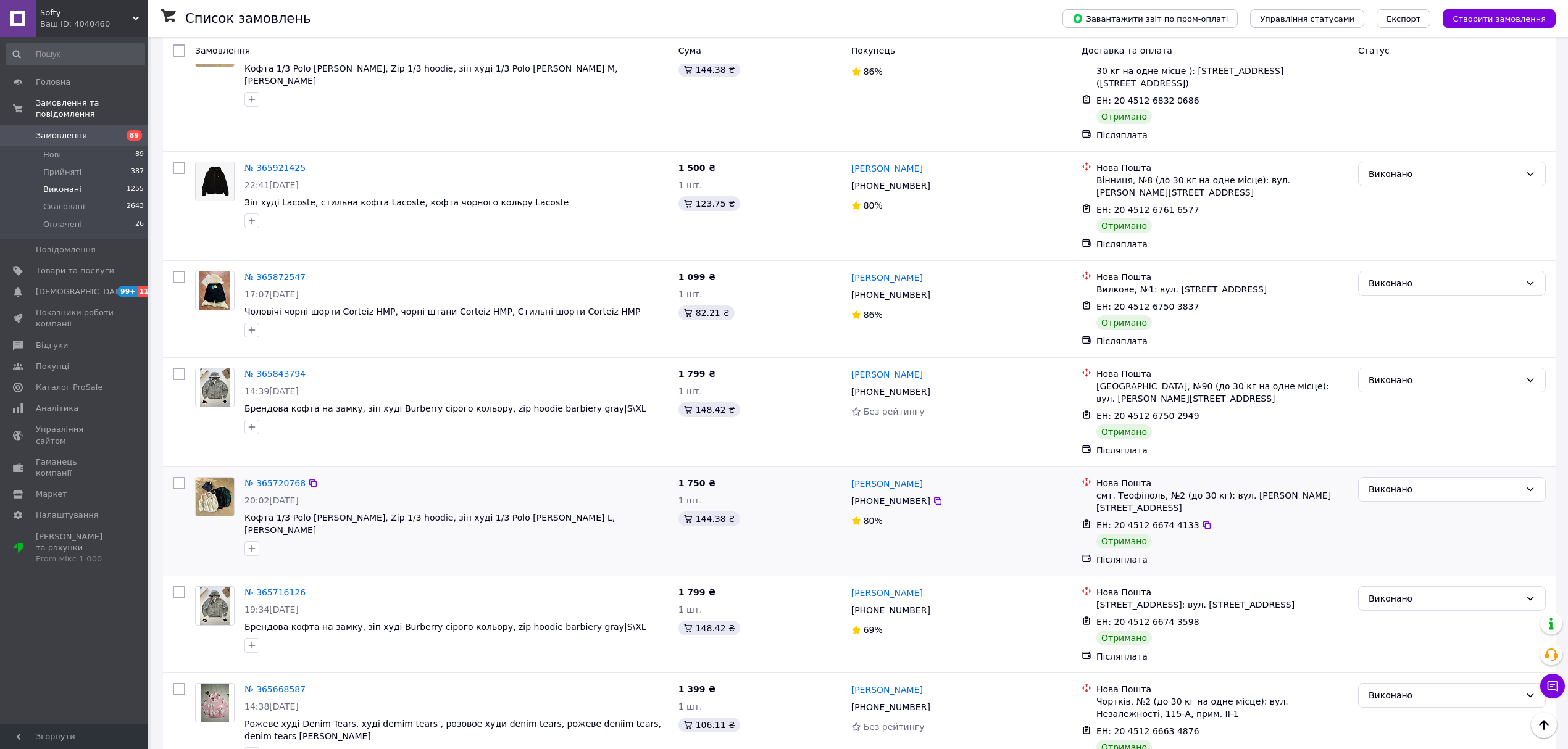
click at [271, 478] on link "№ 365720768" at bounding box center [275, 483] width 61 height 10
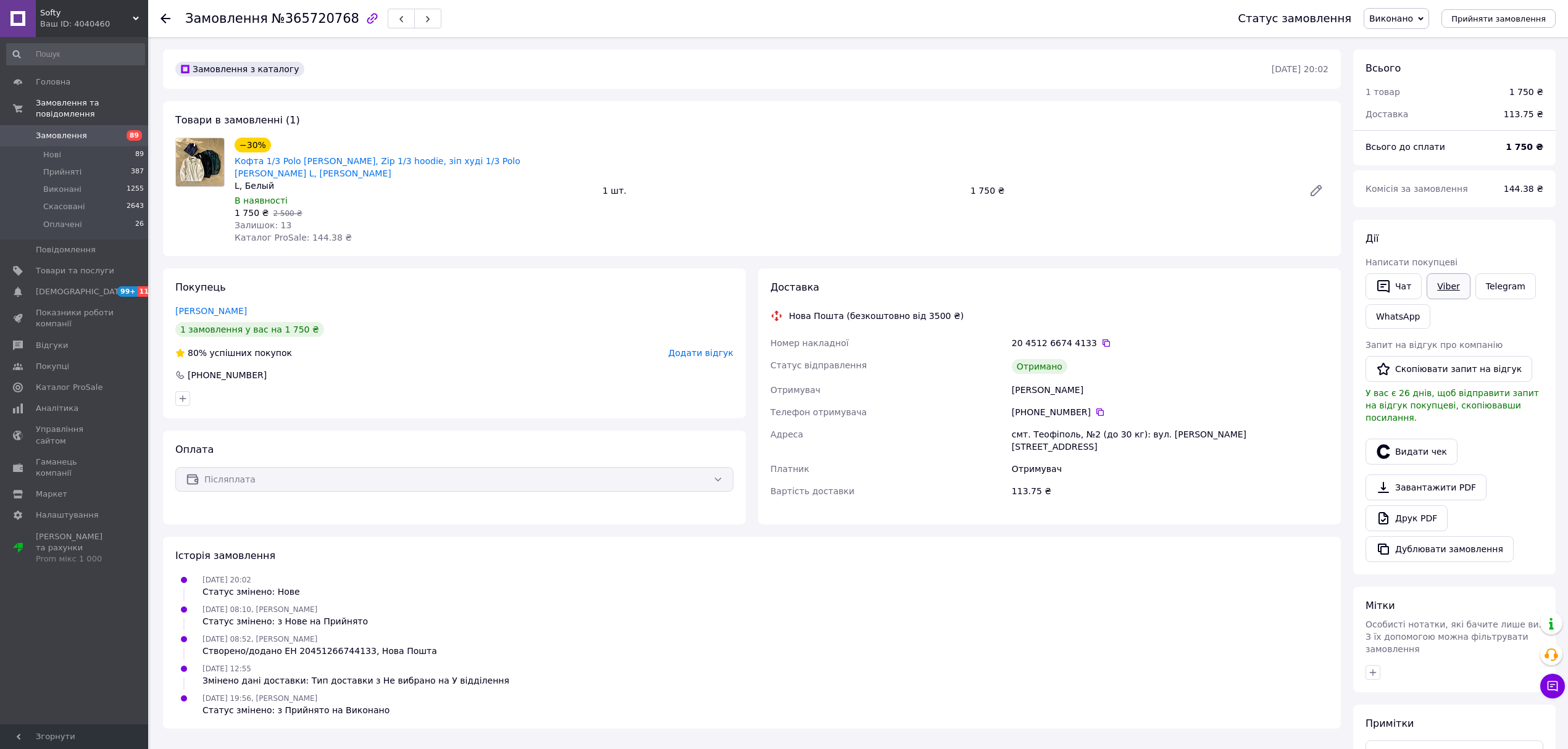
click at [1444, 293] on link "Viber" at bounding box center [1448, 286] width 43 height 26
click at [167, 18] on use at bounding box center [165, 19] width 10 height 10
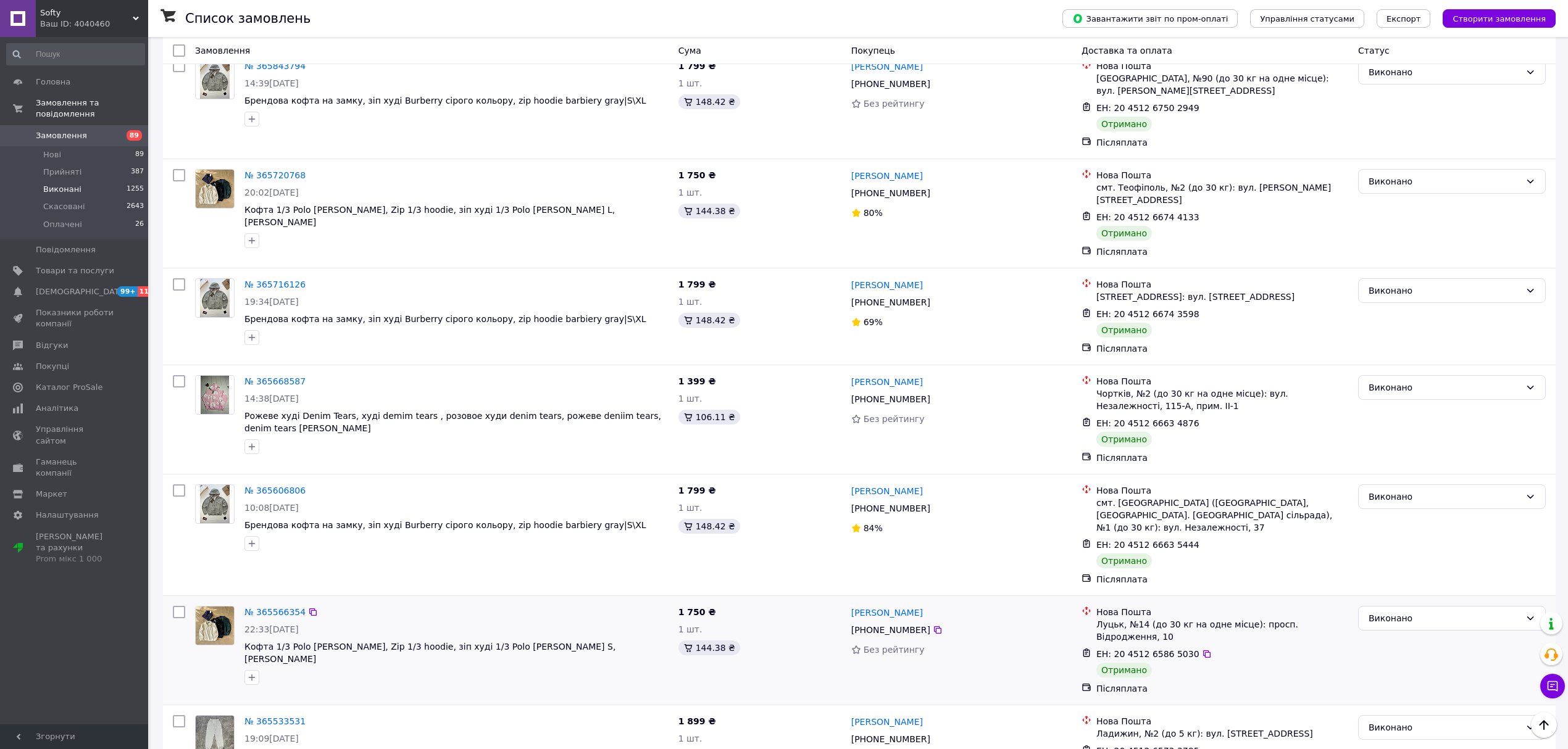
scroll to position [904, 0]
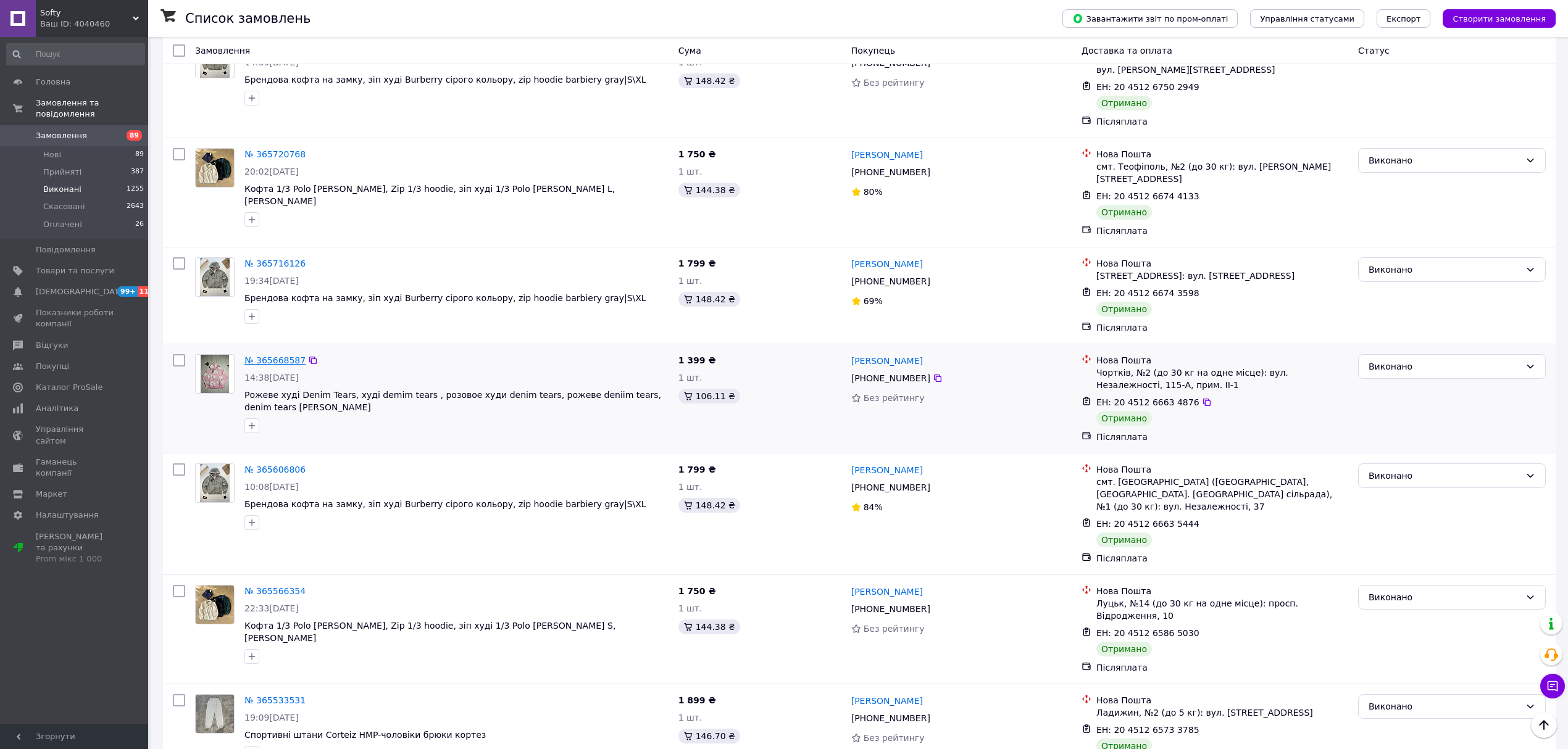
click at [278, 355] on link "№ 365668587" at bounding box center [275, 360] width 61 height 10
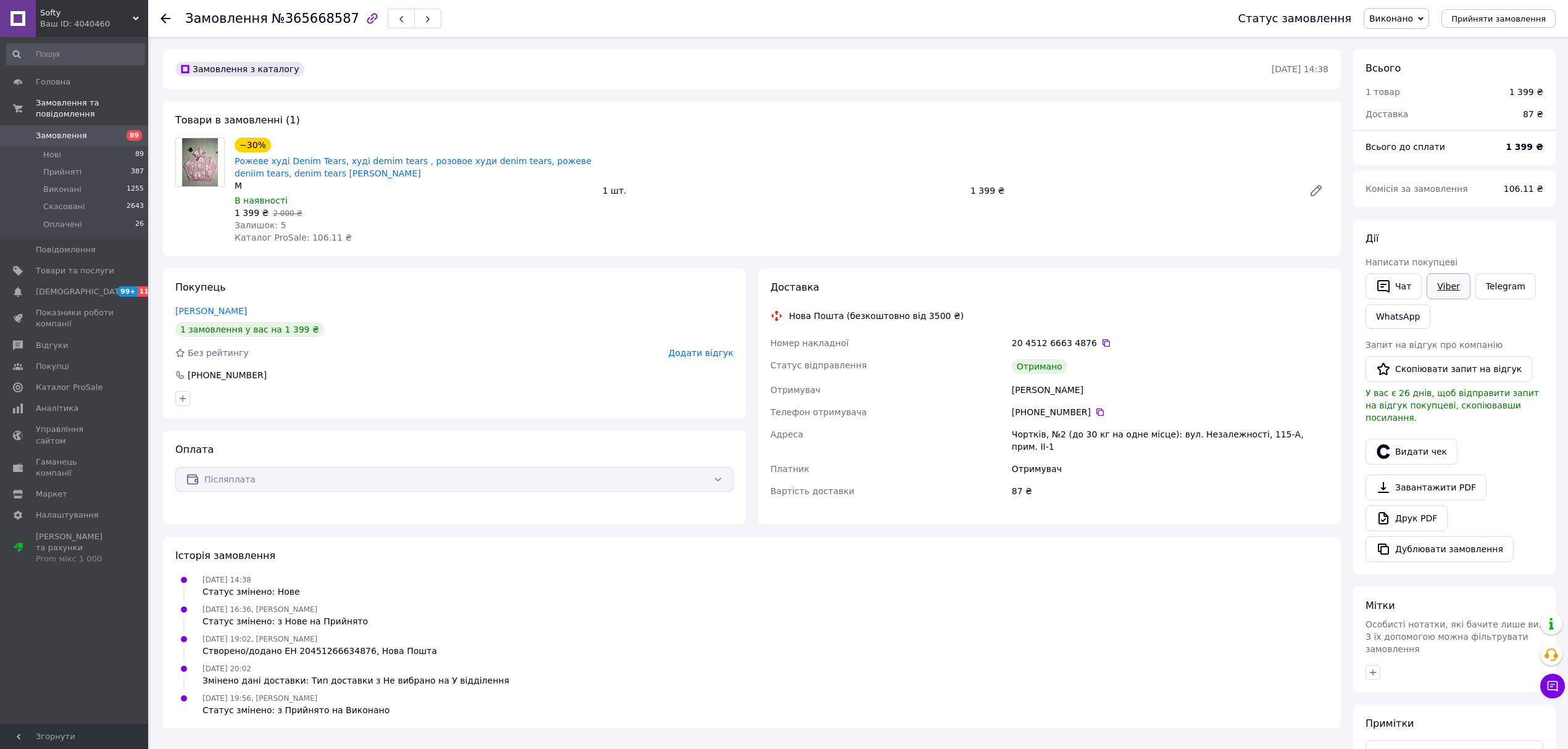
click at [1450, 293] on link "Viber" at bounding box center [1448, 286] width 43 height 26
click at [1435, 364] on button "Скопіювати запит на відгук" at bounding box center [1448, 369] width 167 height 26
click at [163, 14] on icon at bounding box center [165, 19] width 10 height 10
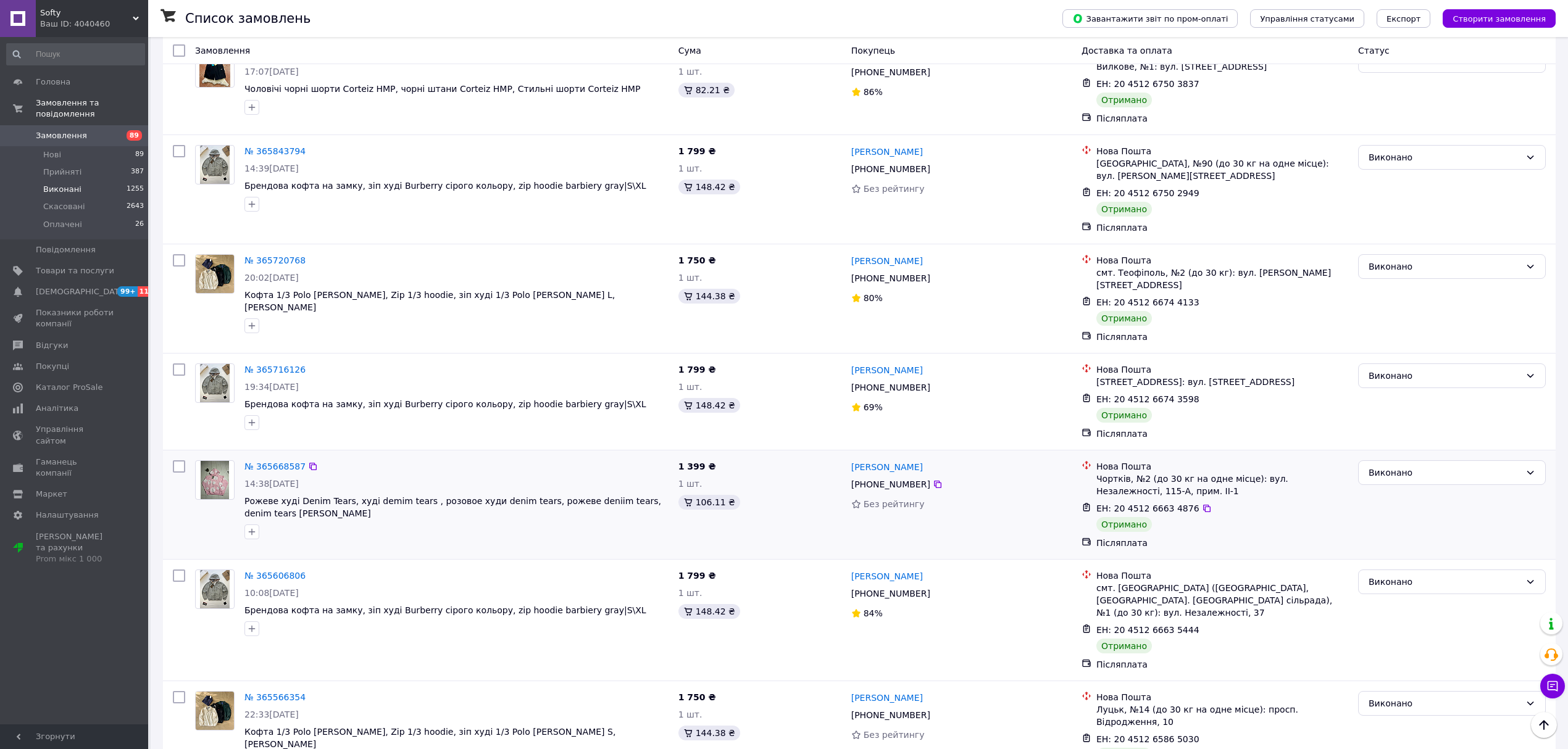
scroll to position [822, 0]
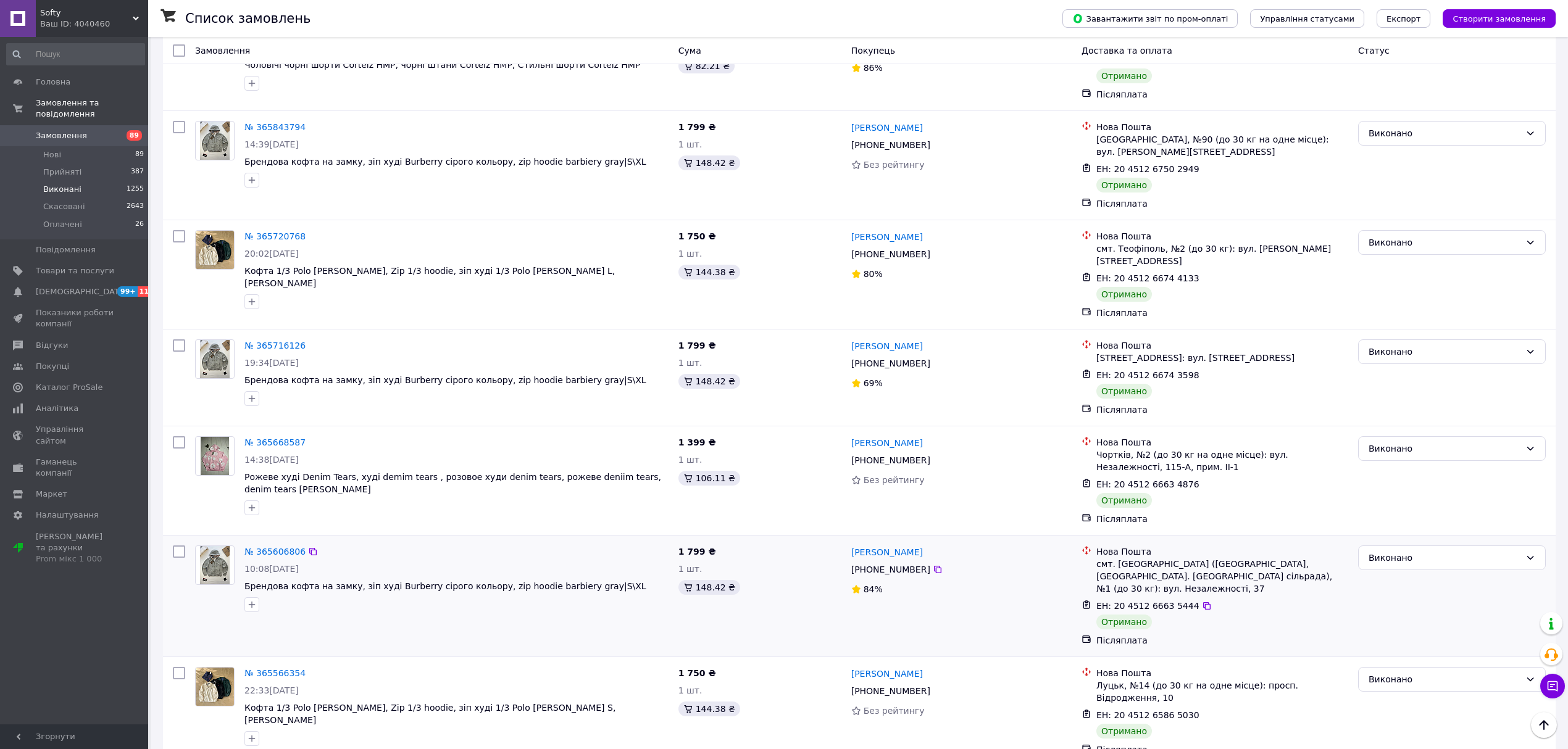
click at [282, 544] on div "№ 365606806" at bounding box center [274, 551] width 63 height 15
click at [278, 546] on link "№ 365606806" at bounding box center [275, 551] width 61 height 10
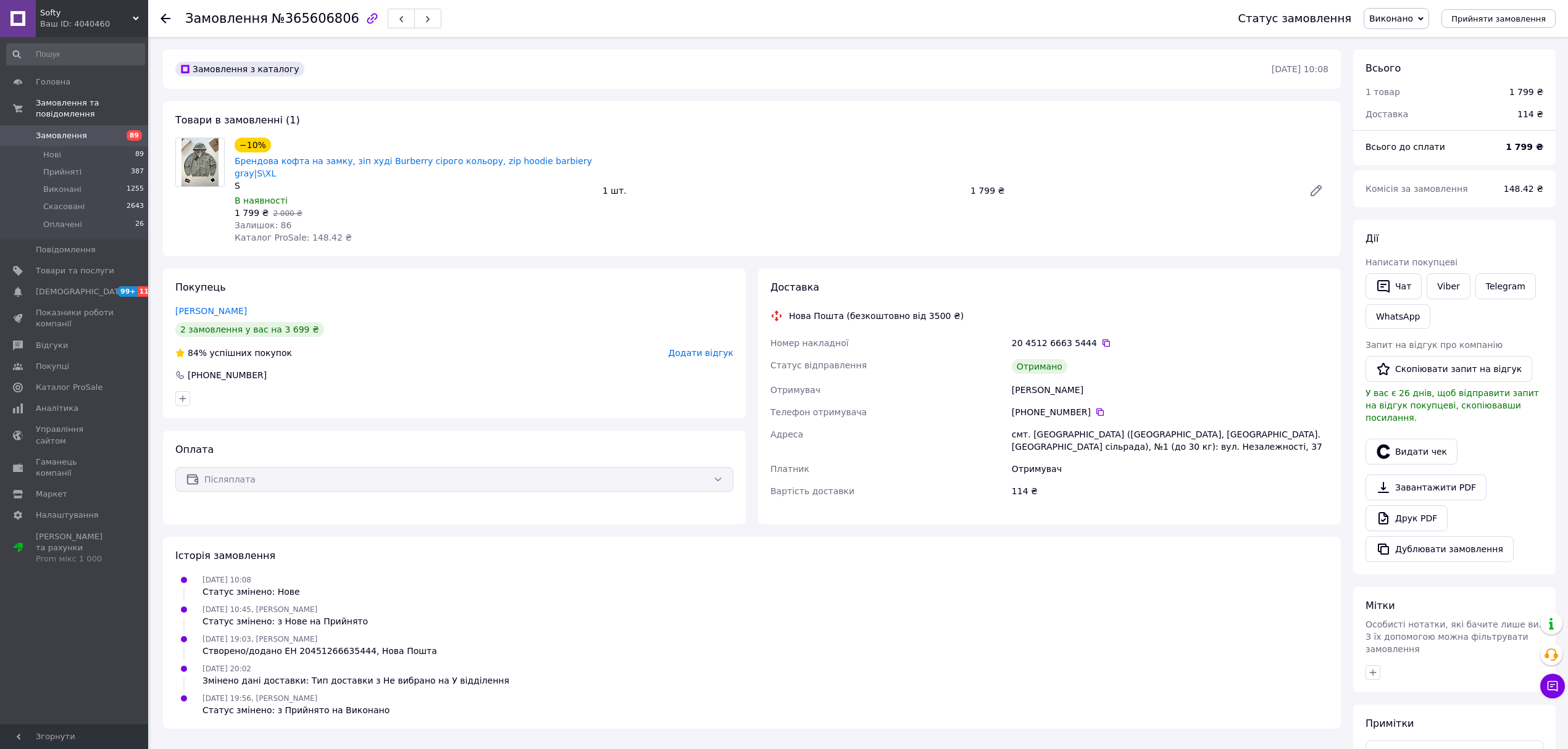
click at [169, 20] on icon at bounding box center [165, 19] width 10 height 10
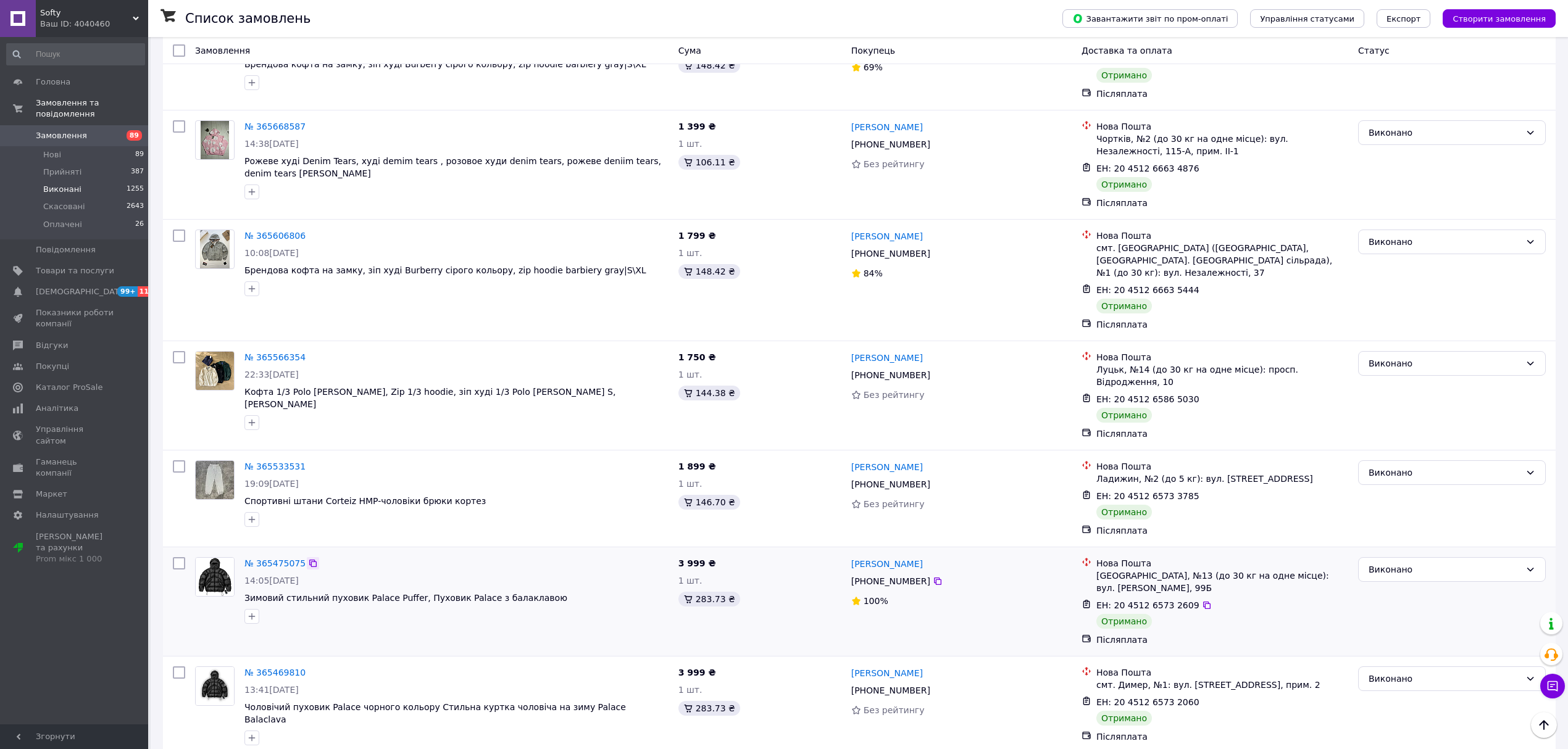
scroll to position [1125, 0]
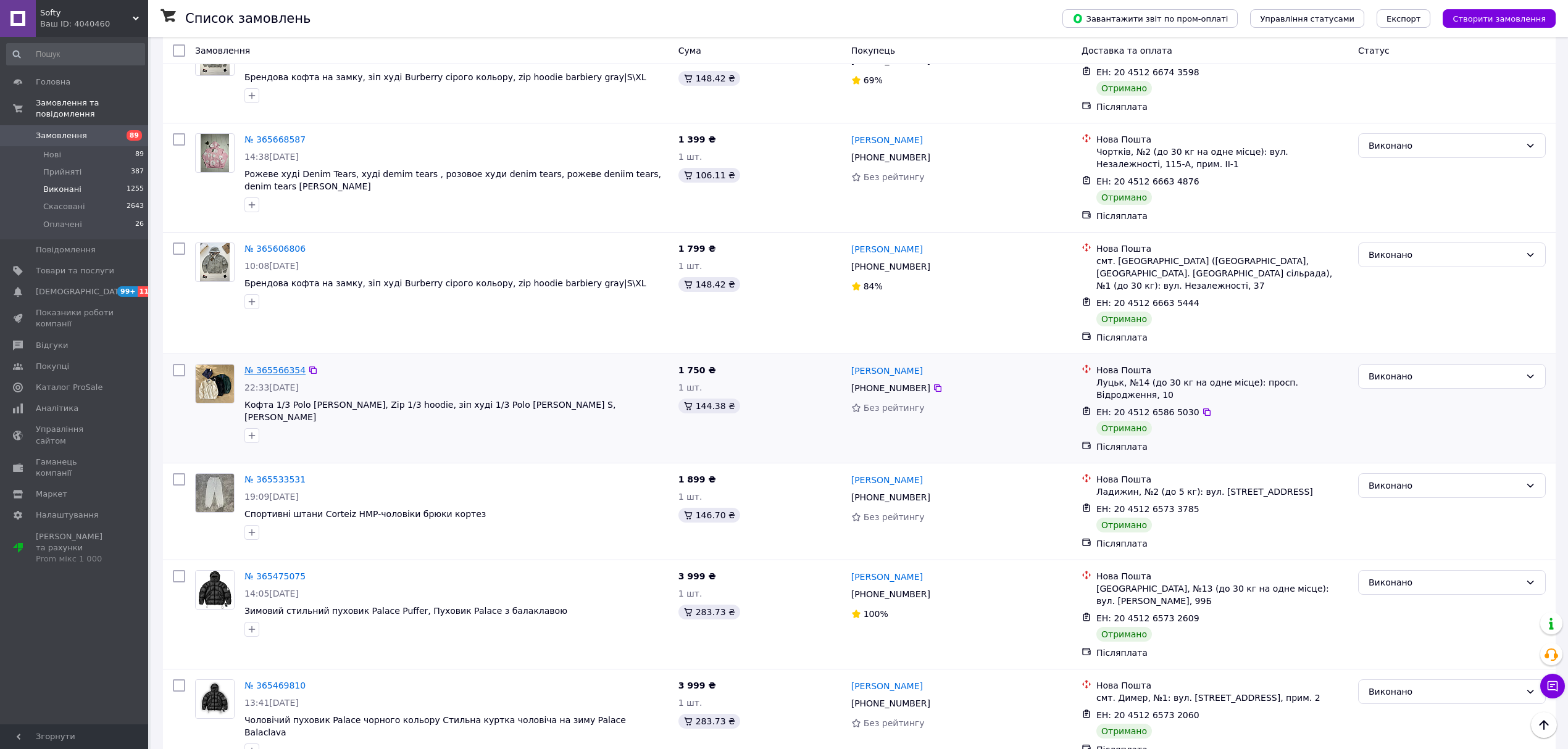
click at [273, 366] on link "№ 365566354" at bounding box center [275, 371] width 61 height 10
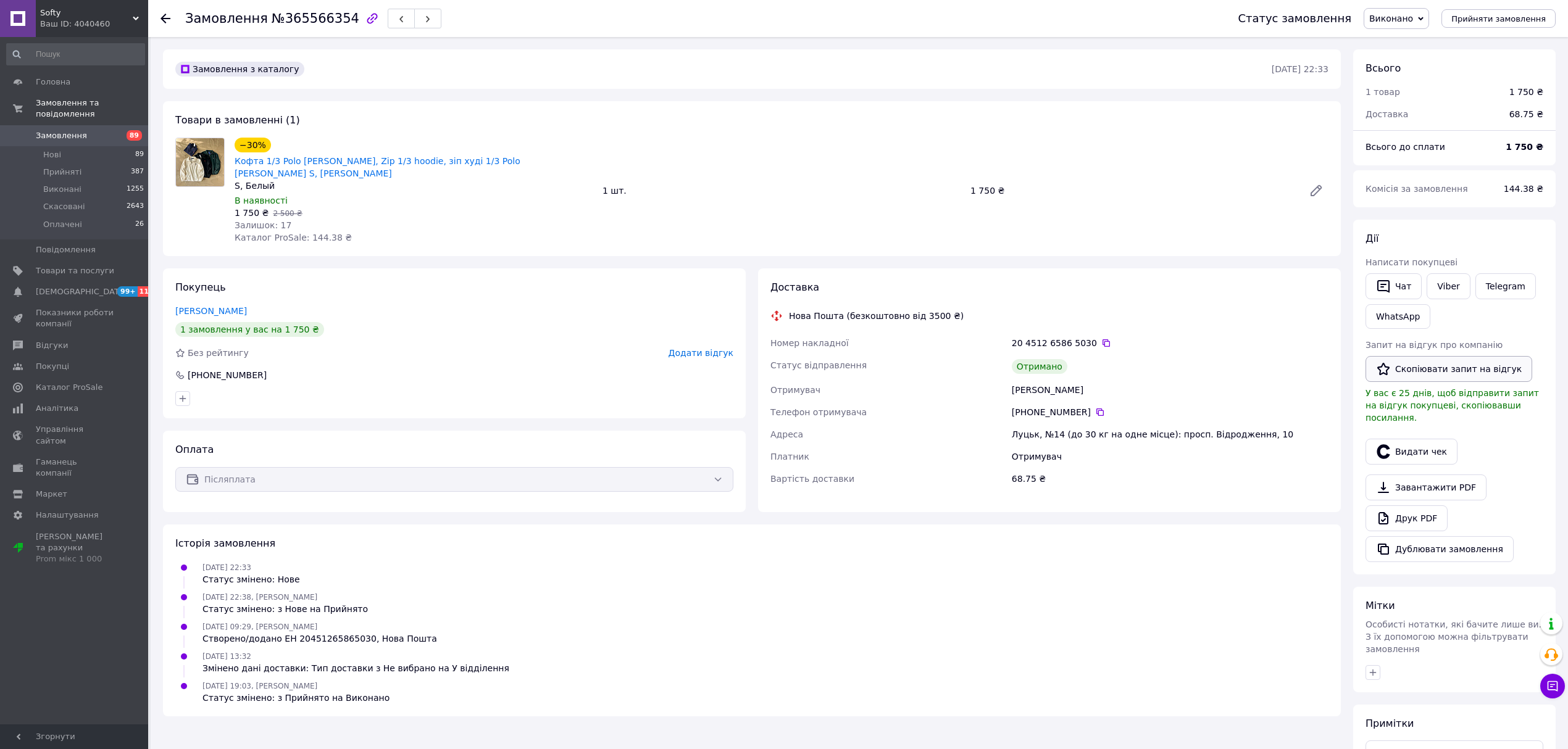
click at [1462, 359] on button "Скопіювати запит на відгук" at bounding box center [1448, 369] width 167 height 26
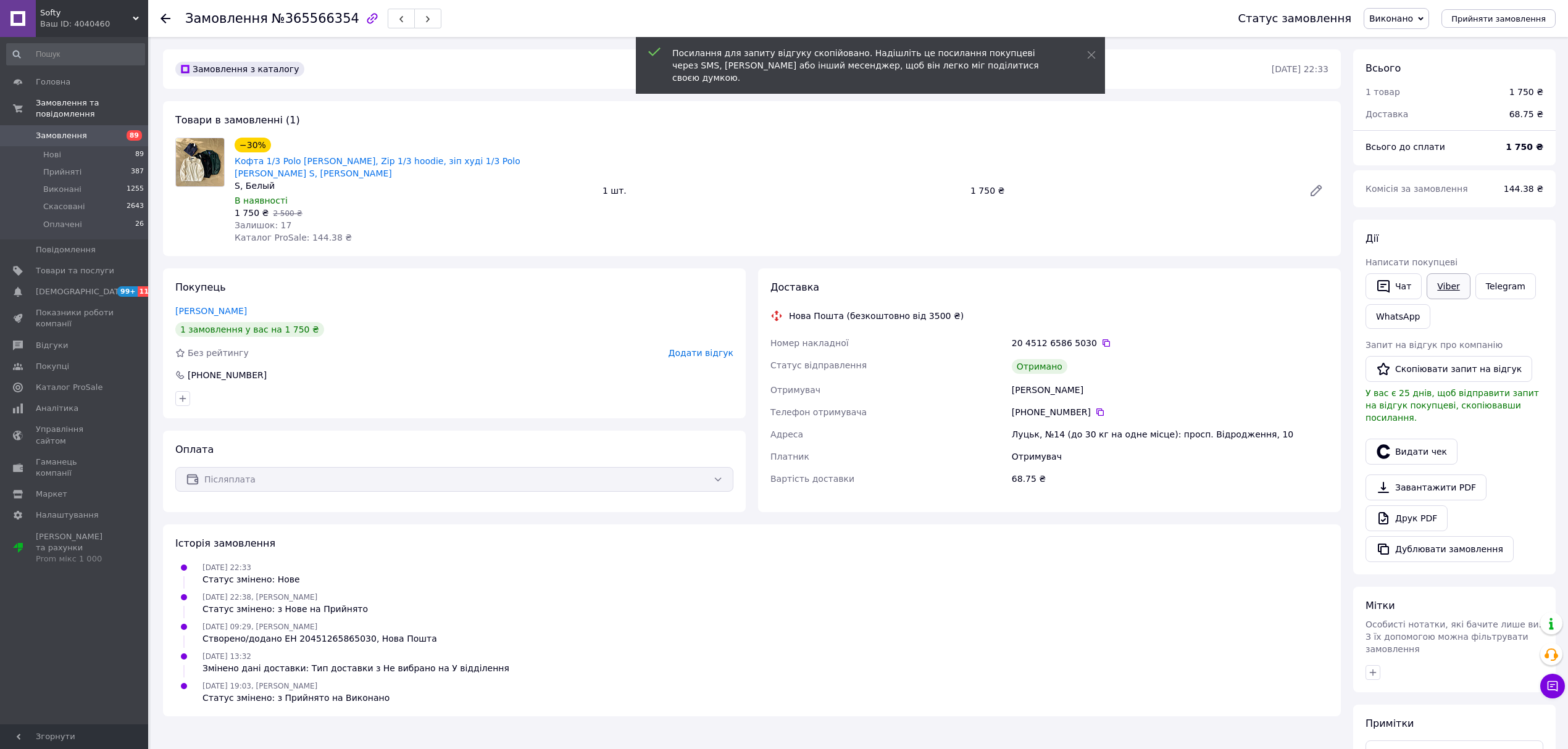
click at [1440, 278] on link "Viber" at bounding box center [1448, 286] width 43 height 26
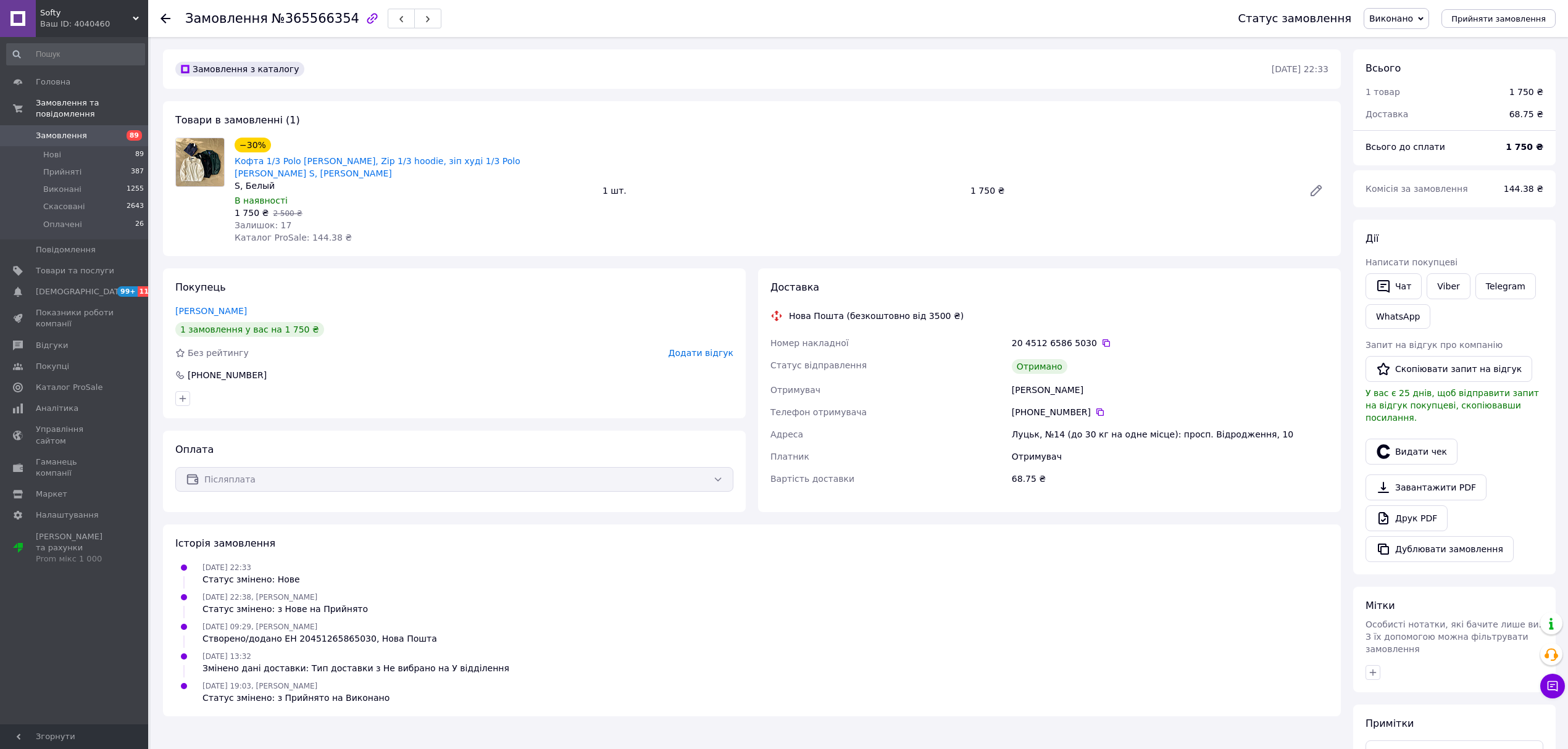
click at [171, 22] on div at bounding box center [172, 19] width 24 height 37
click at [164, 16] on icon at bounding box center [165, 19] width 10 height 10
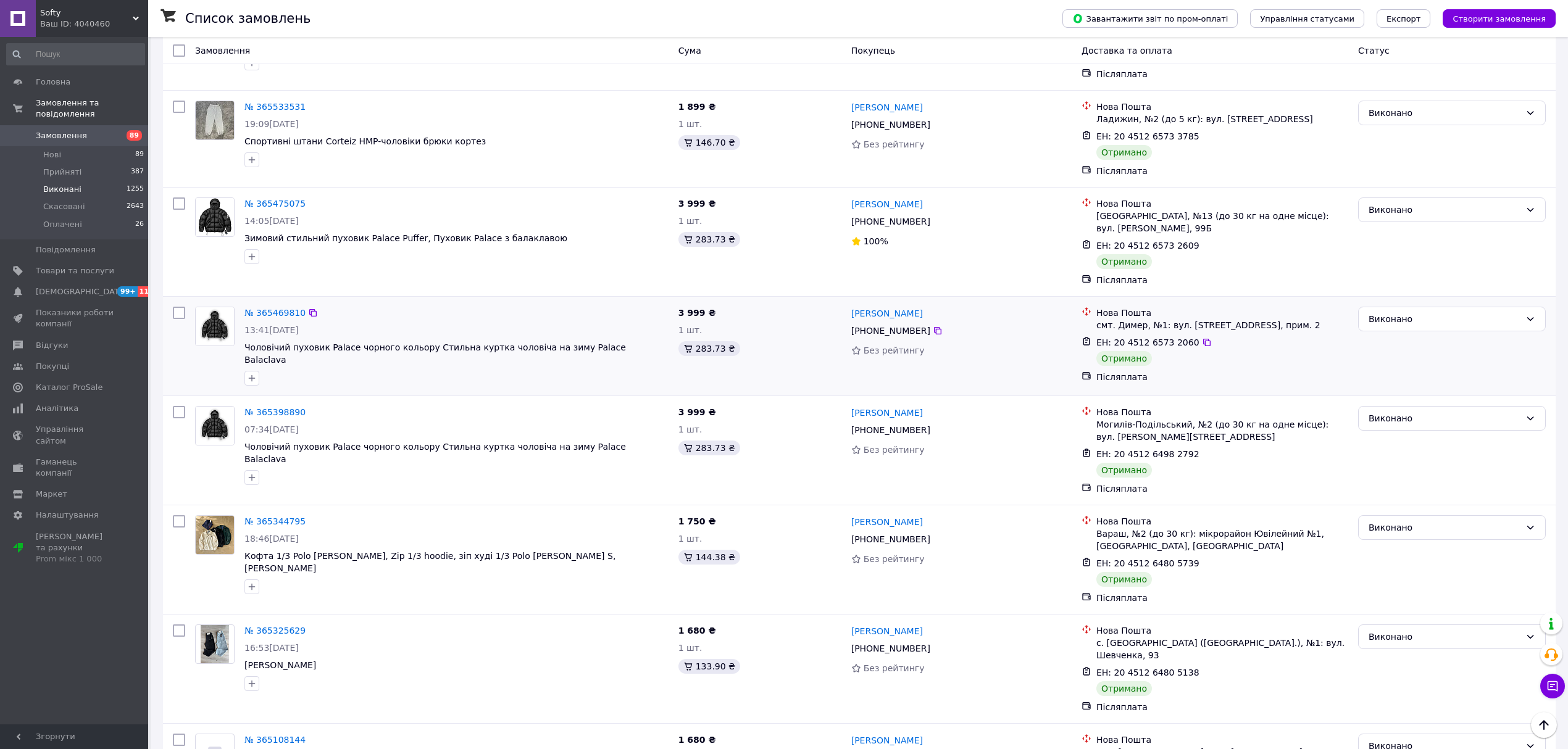
scroll to position [1372, 0]
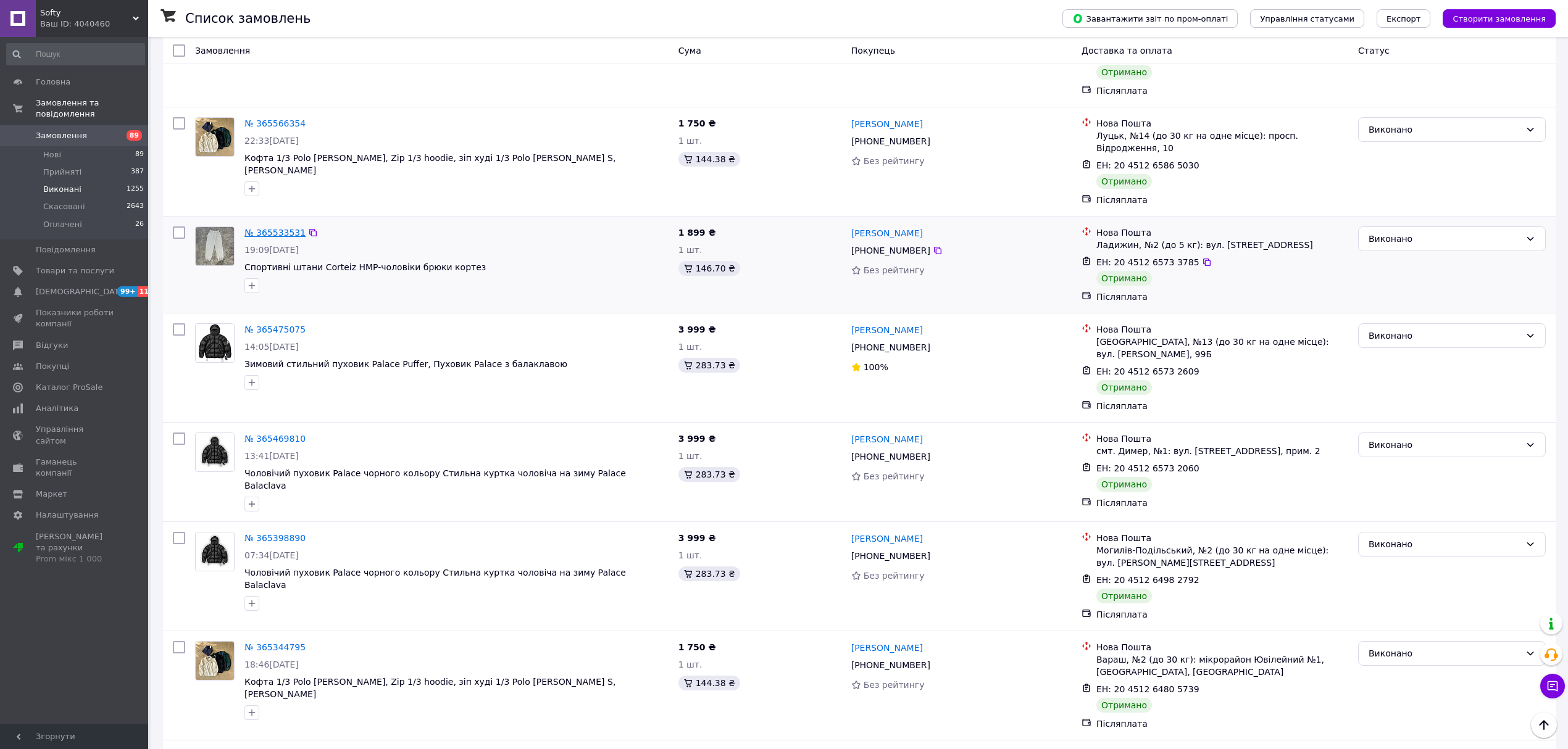
click at [273, 227] on link "№ 365533531" at bounding box center [275, 232] width 61 height 10
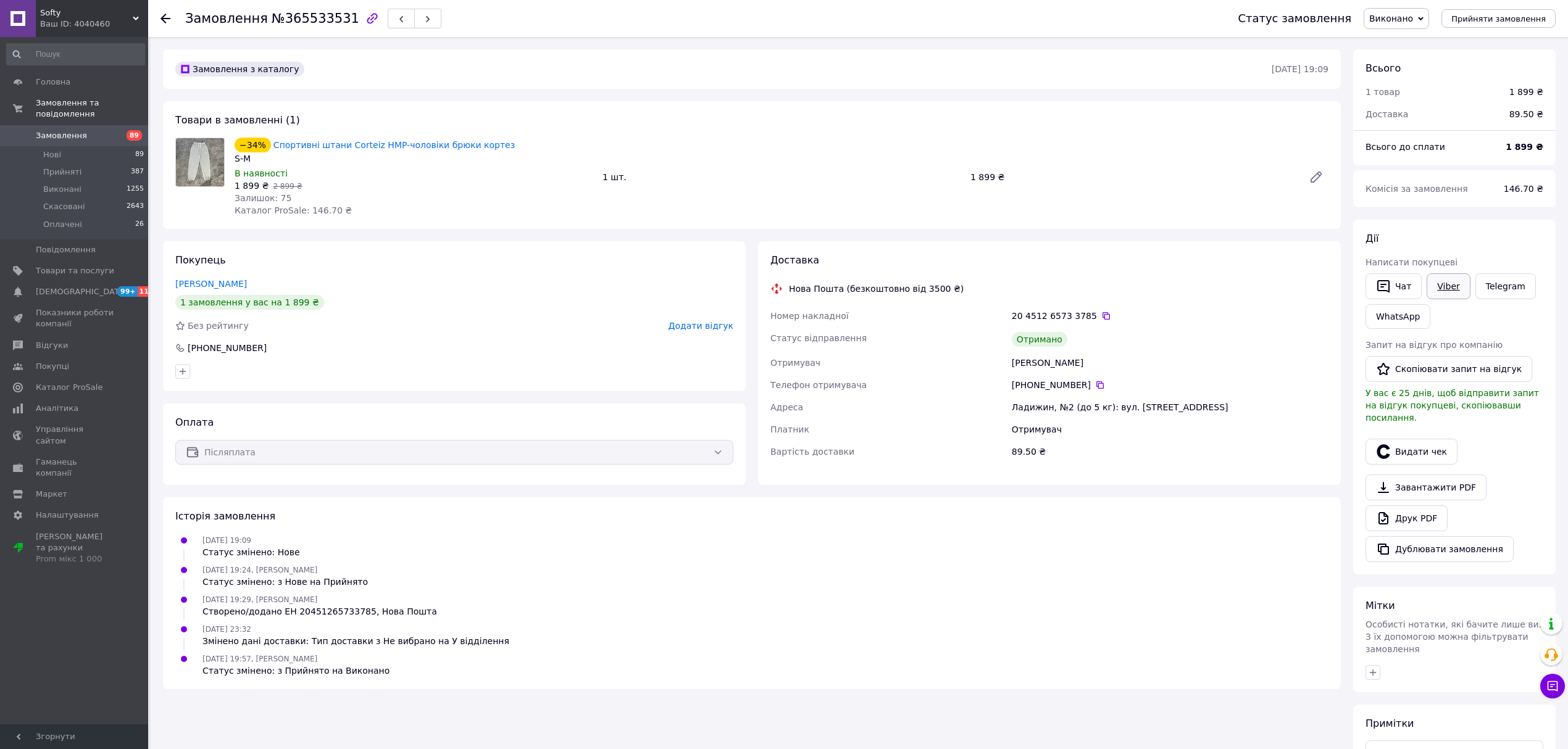
click at [1446, 294] on link "Viber" at bounding box center [1448, 286] width 43 height 26
click at [1416, 355] on div "Запит на відгук про компанію   Скопіювати запит на відгук У вас є 25 днів, щоб …" at bounding box center [1454, 380] width 178 height 85
click at [1416, 366] on button "Скопіювати запит на відгук" at bounding box center [1448, 369] width 167 height 26
click at [169, 18] on use at bounding box center [165, 19] width 10 height 10
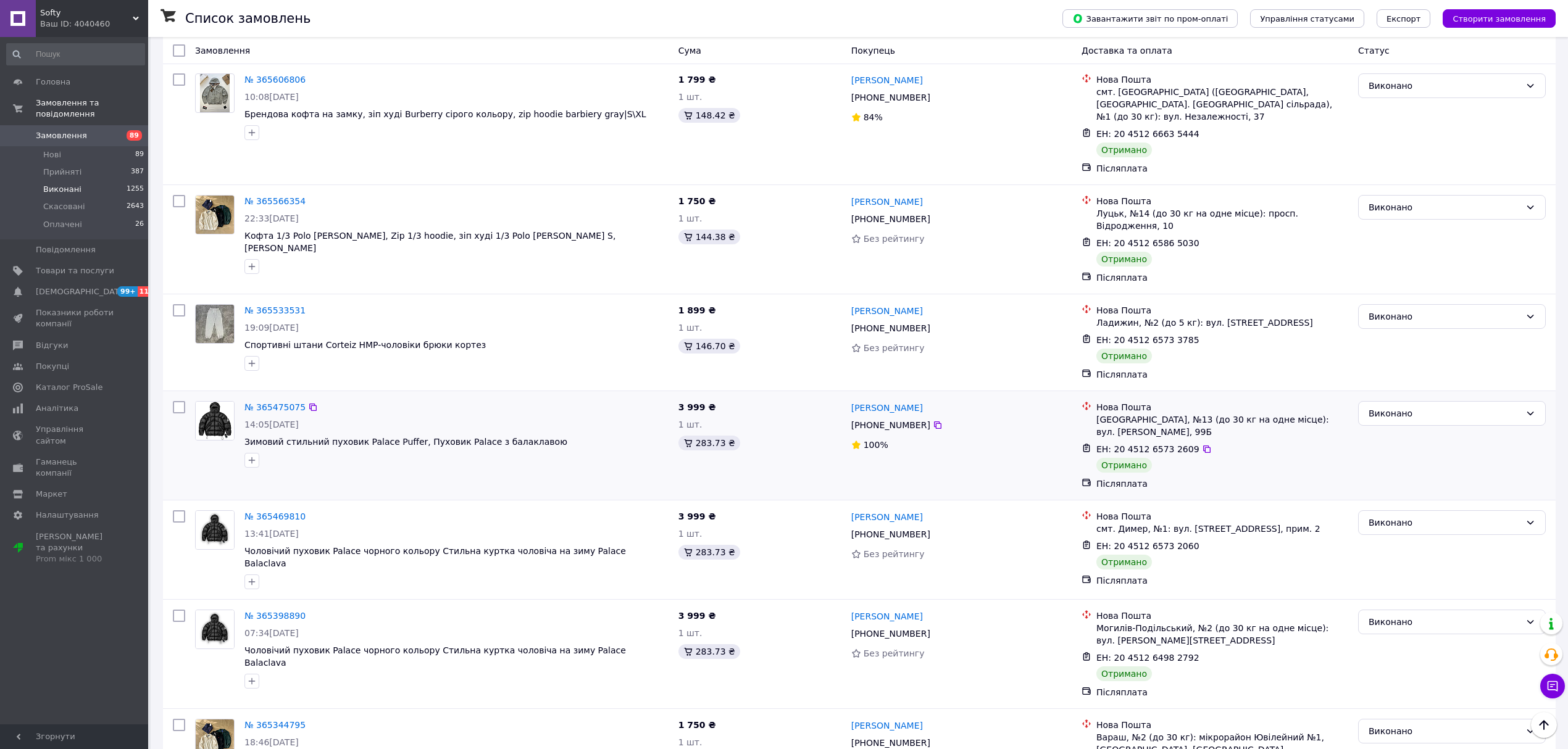
scroll to position [1316, 0]
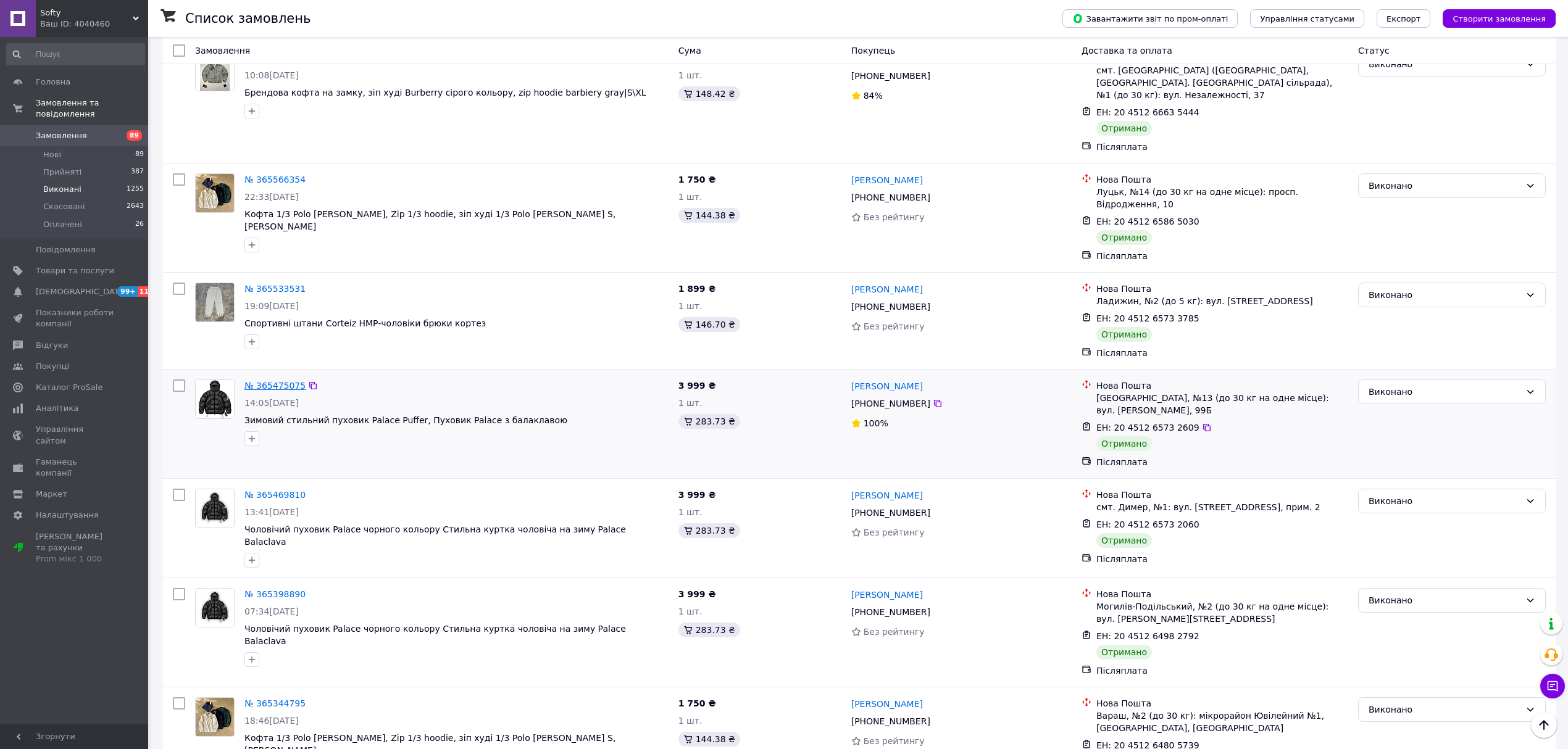
click at [283, 380] on link "№ 365475075" at bounding box center [275, 385] width 61 height 10
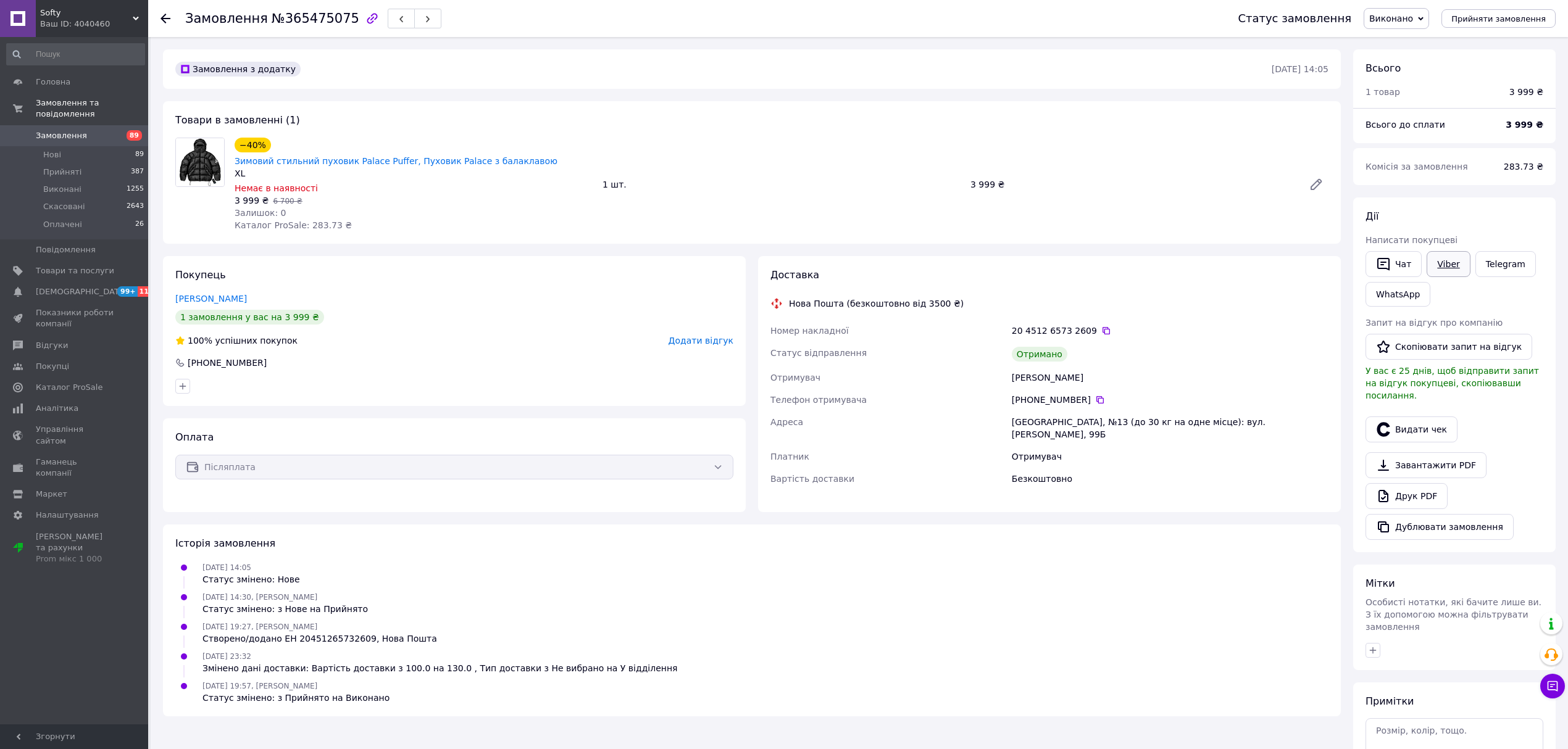
click at [1440, 259] on link "Viber" at bounding box center [1448, 263] width 43 height 26
click at [1387, 345] on icon "button" at bounding box center [1383, 346] width 13 height 13
click at [167, 18] on icon at bounding box center [165, 19] width 10 height 10
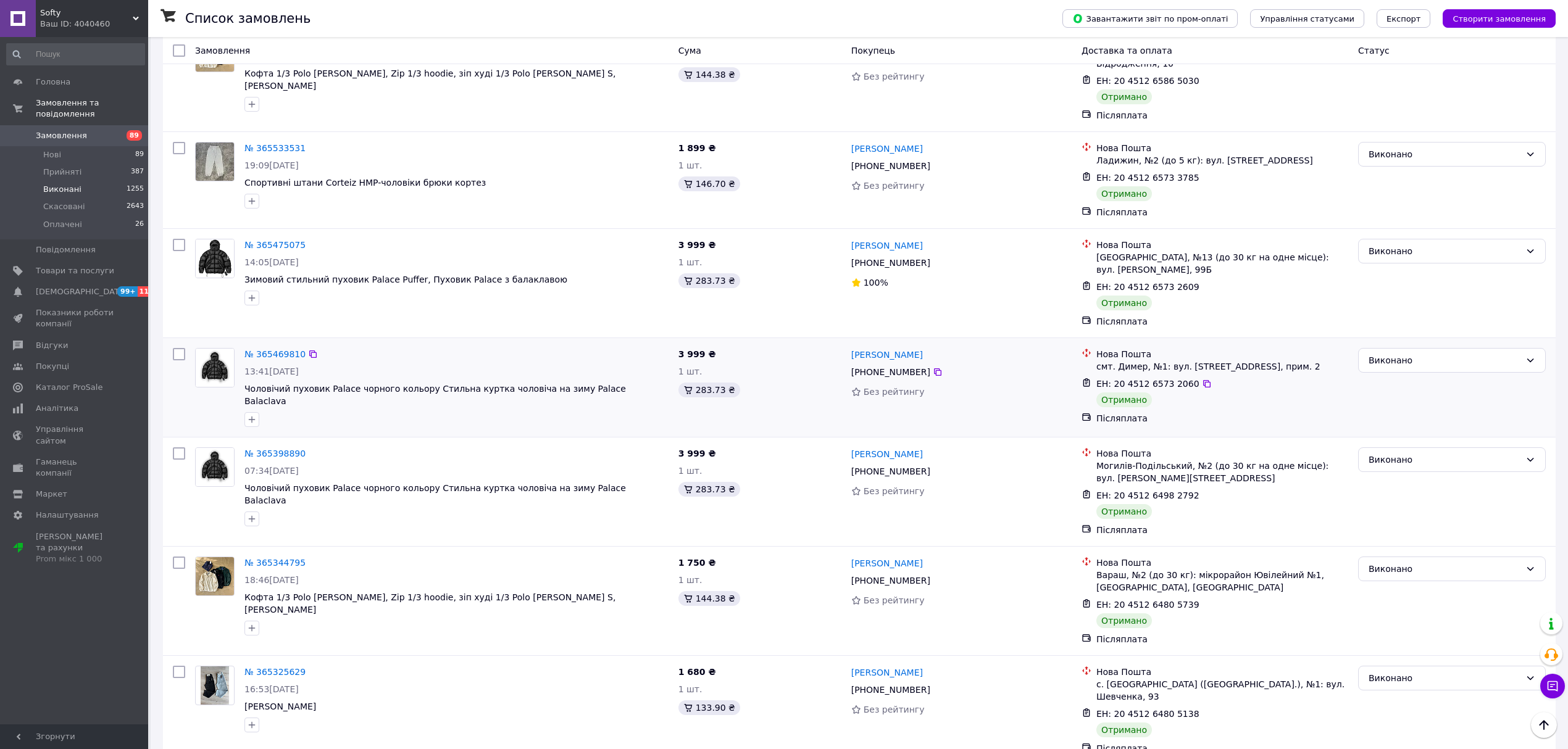
scroll to position [1454, 0]
click at [290, 352] on link "№ 365469810" at bounding box center [275, 357] width 61 height 10
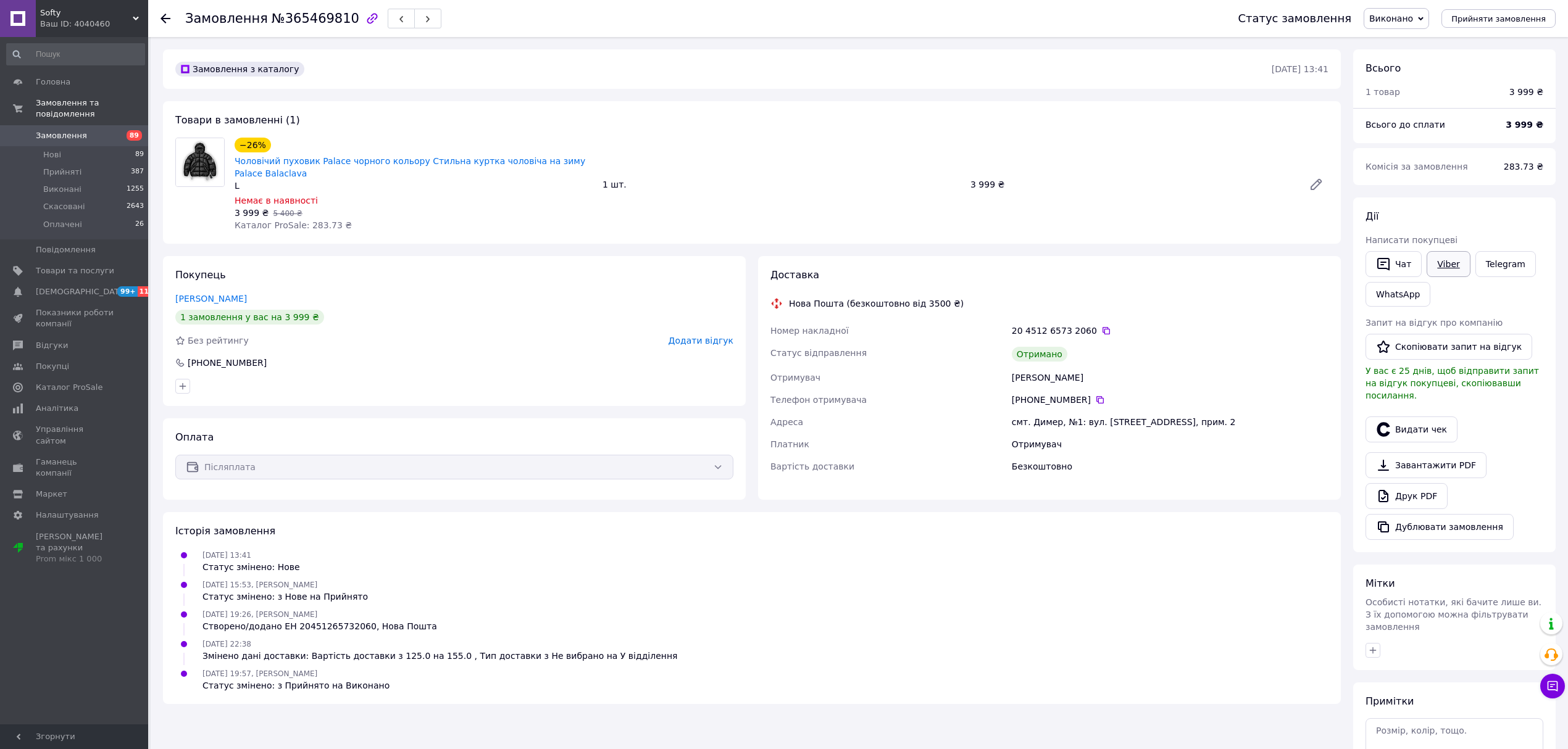
click at [1449, 264] on link "Viber" at bounding box center [1448, 263] width 43 height 26
click at [1434, 346] on button "Скопіювати запит на відгук" at bounding box center [1448, 346] width 167 height 26
click at [164, 18] on use at bounding box center [165, 19] width 10 height 10
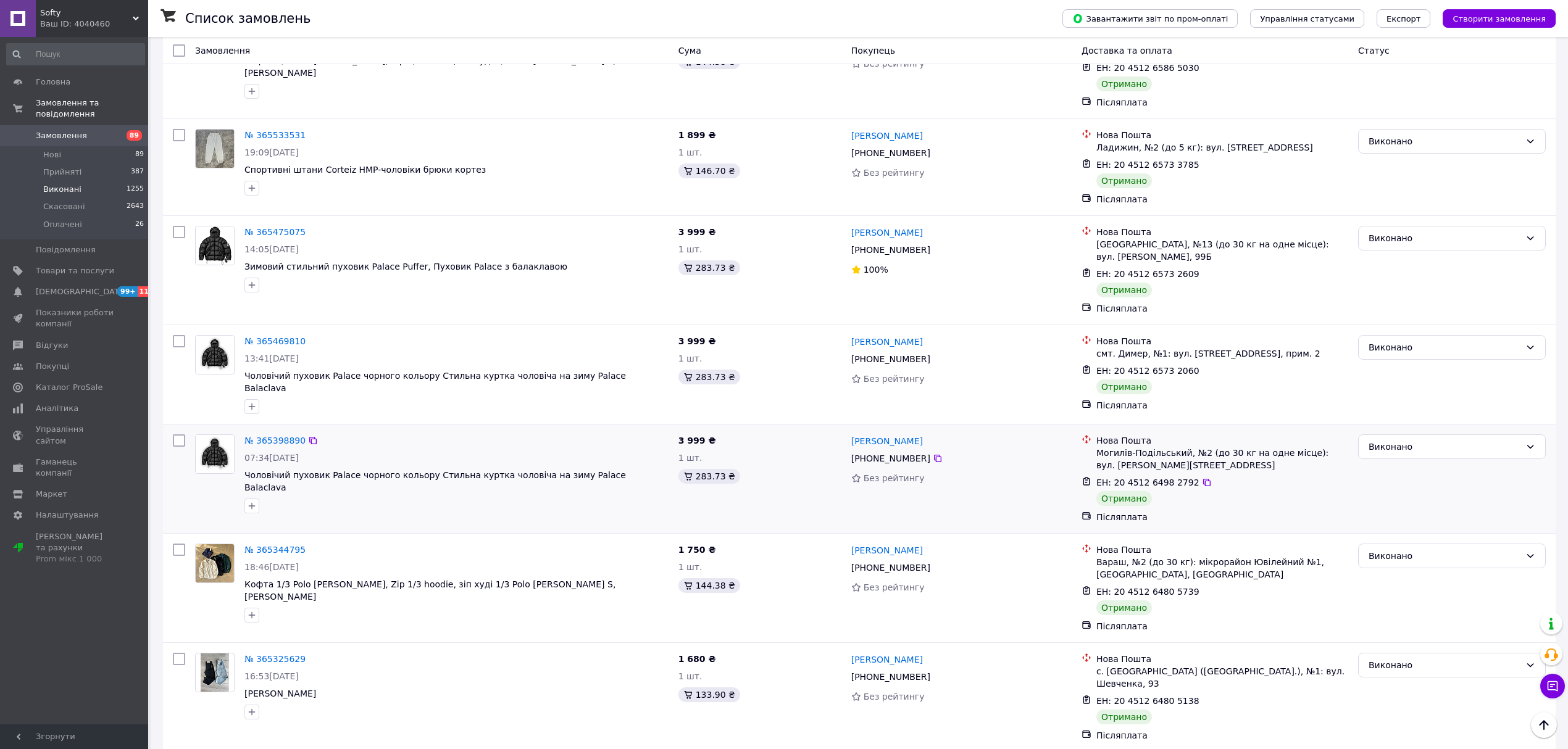
scroll to position [1536, 0]
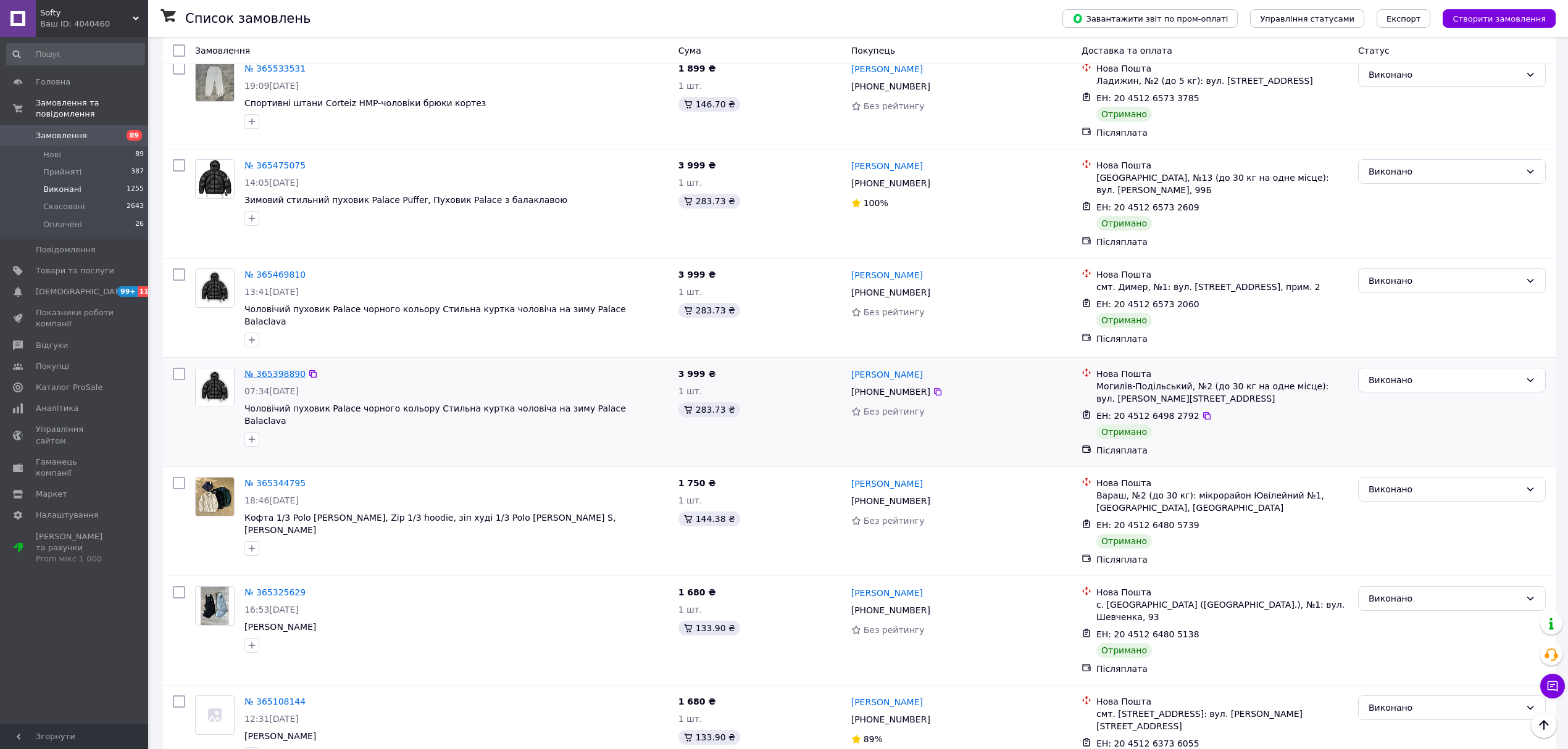
click at [260, 369] on link "№ 365398890" at bounding box center [275, 374] width 61 height 10
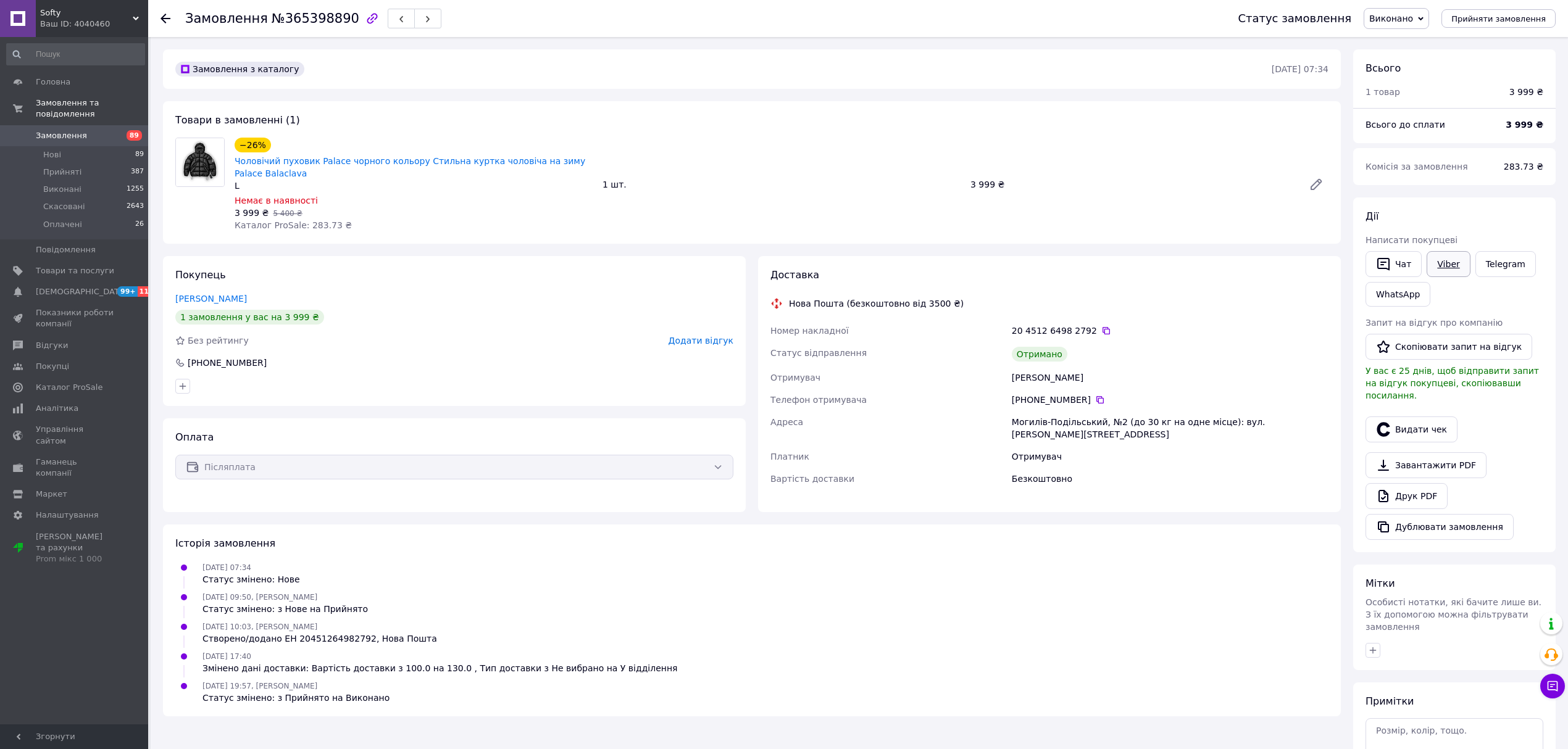
click at [1440, 274] on link "Viber" at bounding box center [1448, 263] width 43 height 26
drag, startPoint x: 1391, startPoint y: 349, endPoint x: 1339, endPoint y: 389, distance: 65.6
click at [1392, 350] on button "Скопіювати запит на відгук" at bounding box center [1448, 346] width 167 height 26
click at [167, 16] on icon at bounding box center [165, 19] width 10 height 10
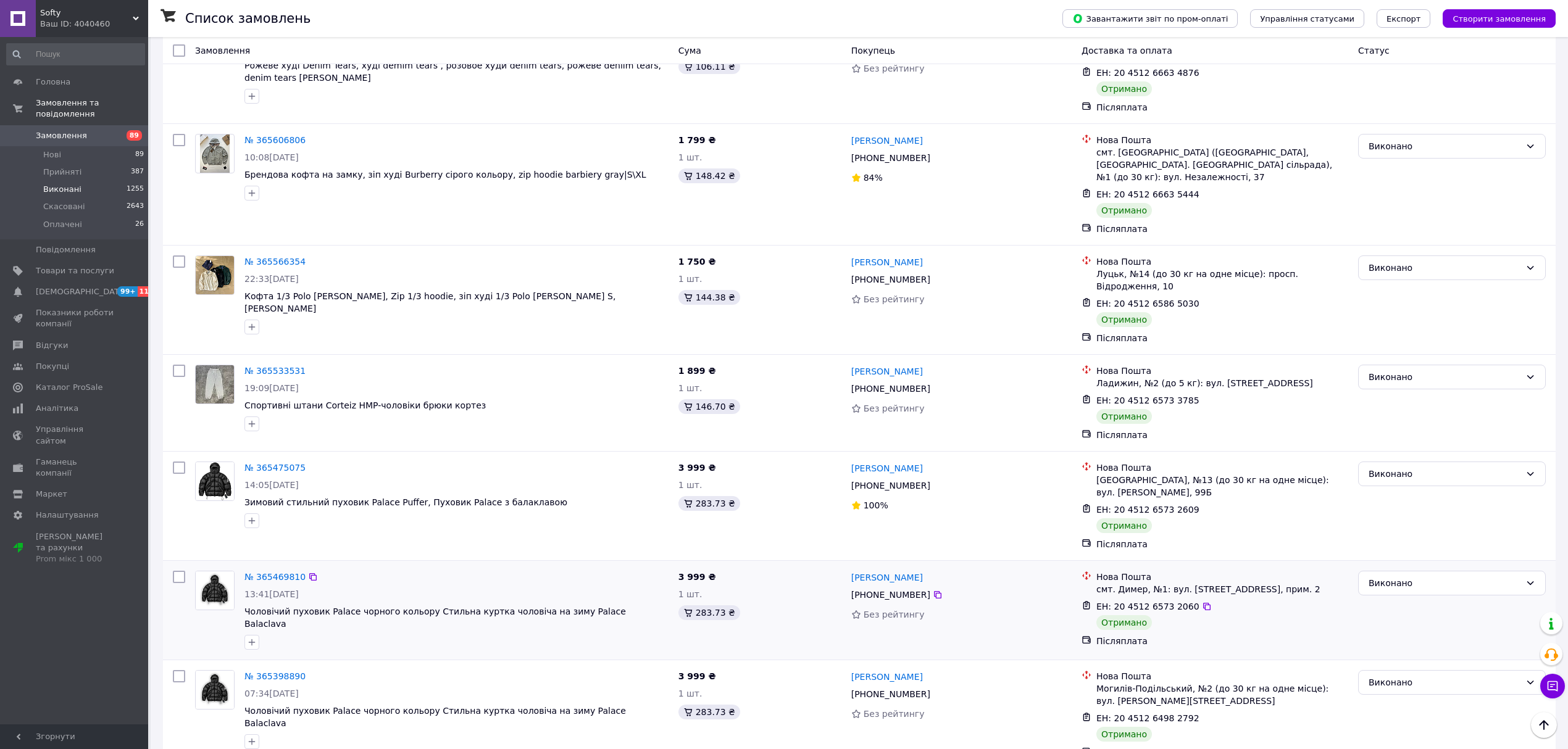
scroll to position [1536, 0]
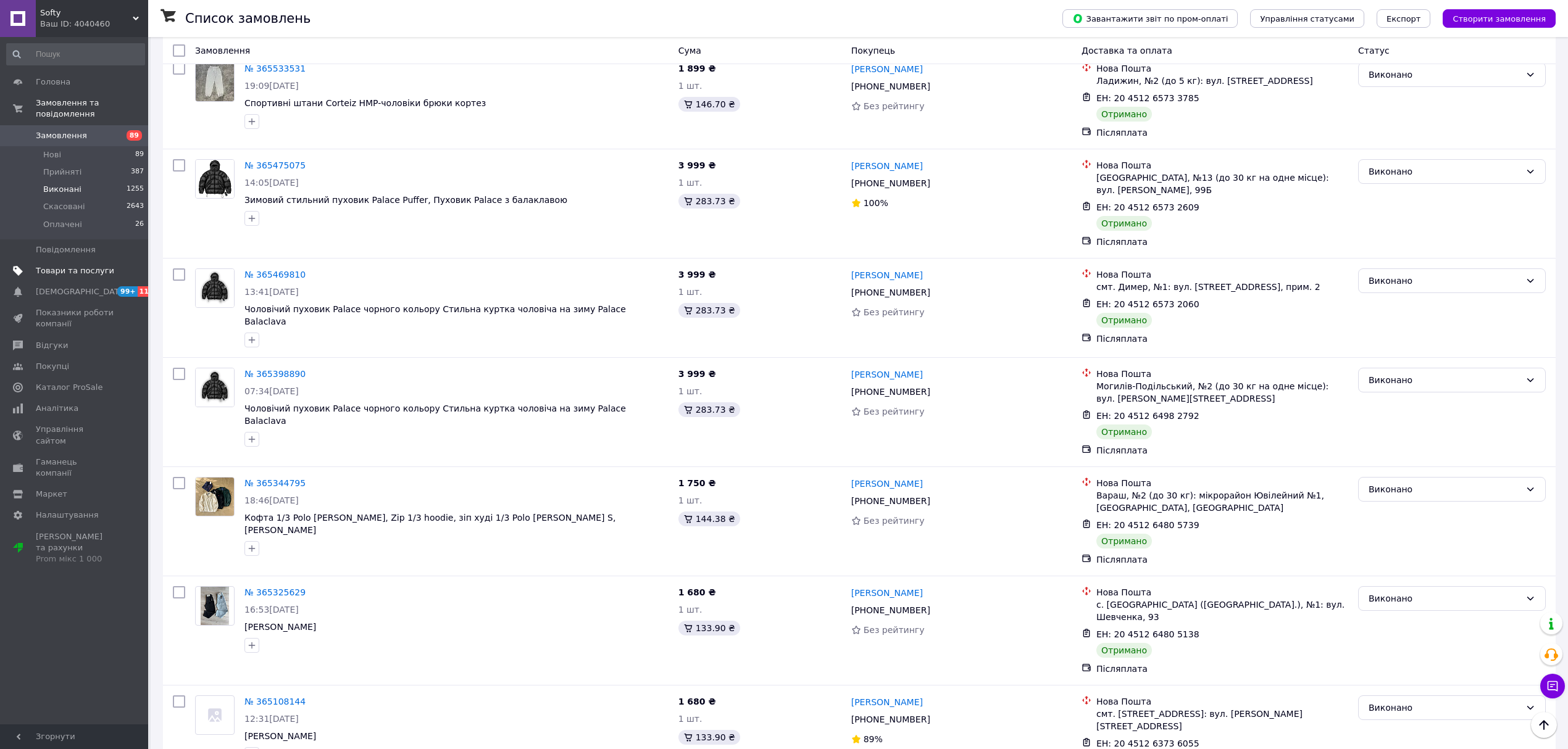
click at [121, 267] on link "Товари та послуги" at bounding box center [75, 271] width 151 height 21
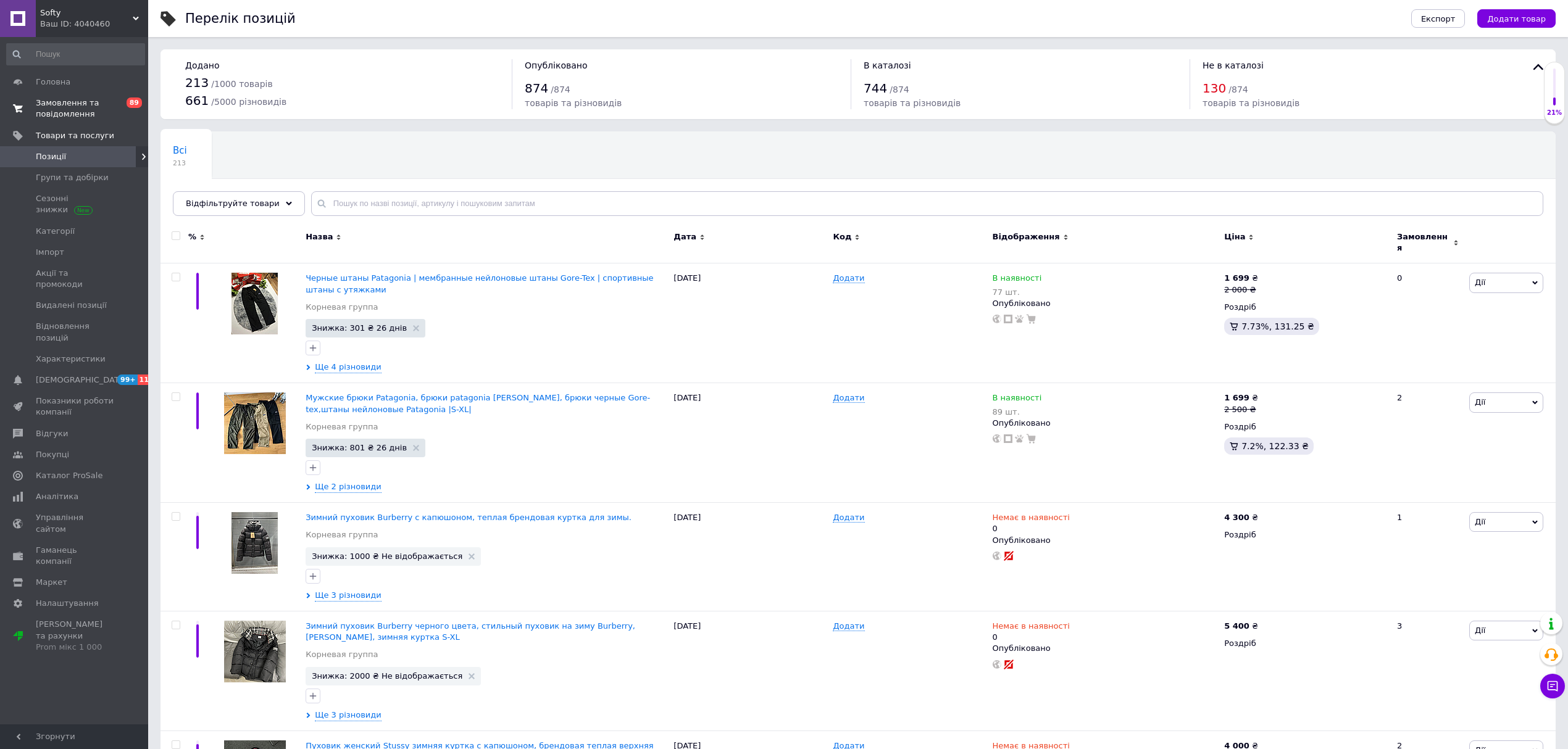
click at [110, 112] on span "Замовлення та повідомлення" at bounding box center [75, 108] width 78 height 22
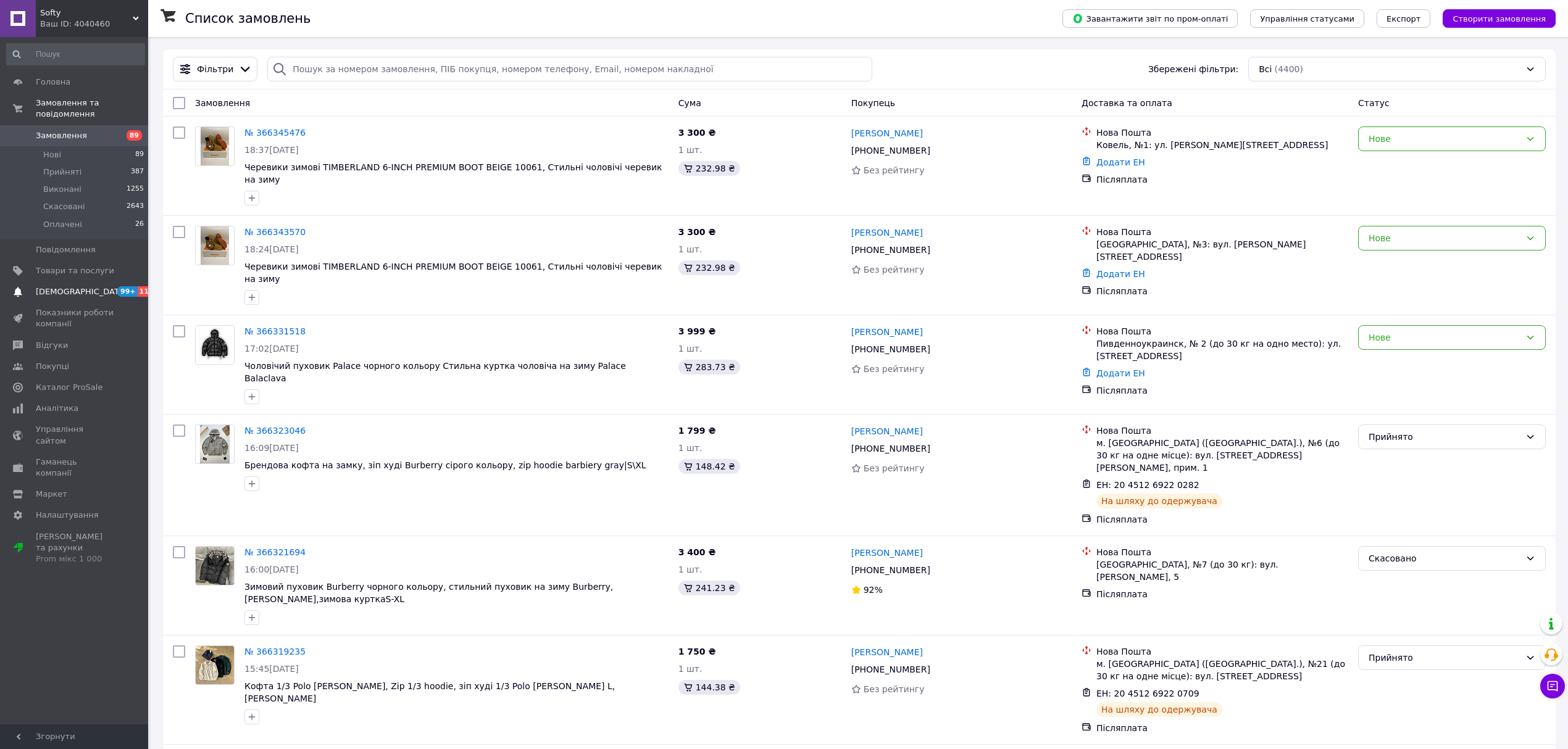
click at [82, 287] on span "[DEMOGRAPHIC_DATA]" at bounding box center [75, 292] width 78 height 11
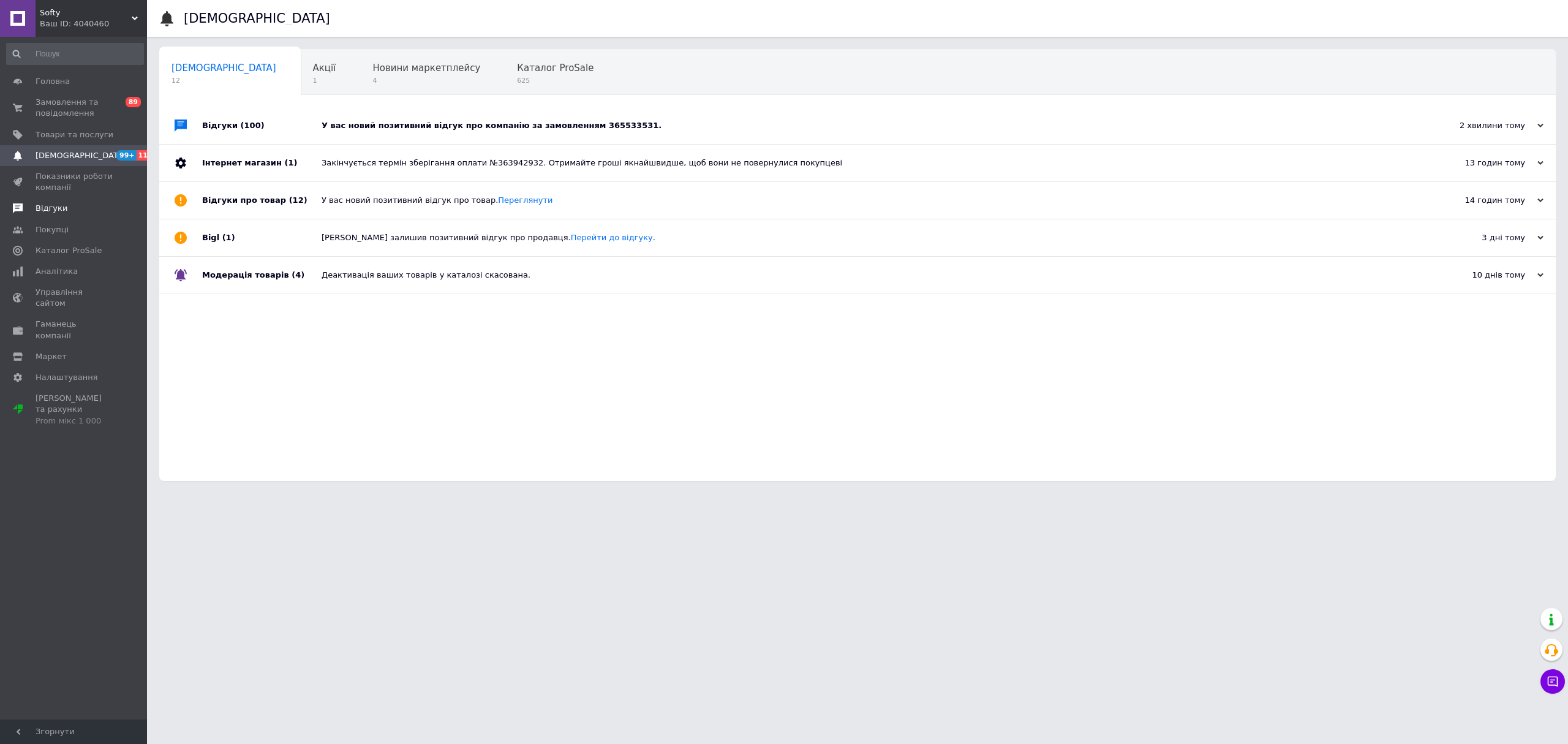
click at [96, 211] on span "Відгуки" at bounding box center [75, 207] width 77 height 11
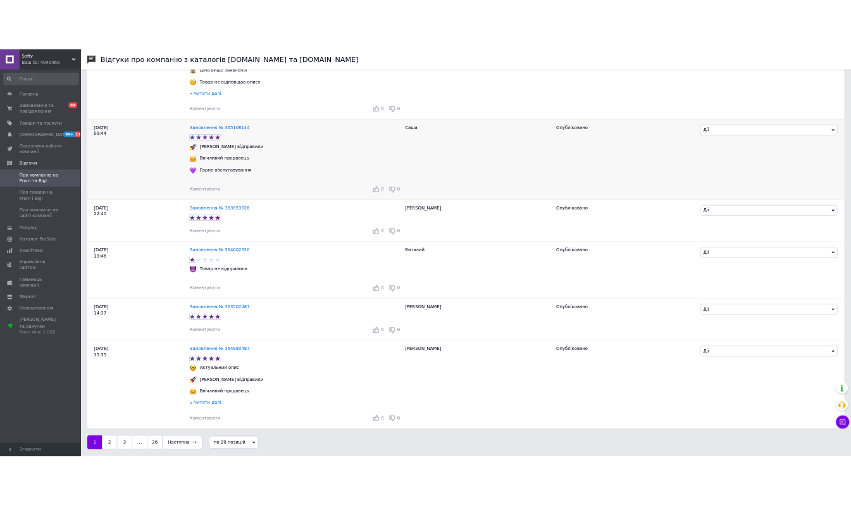
scroll to position [2141, 0]
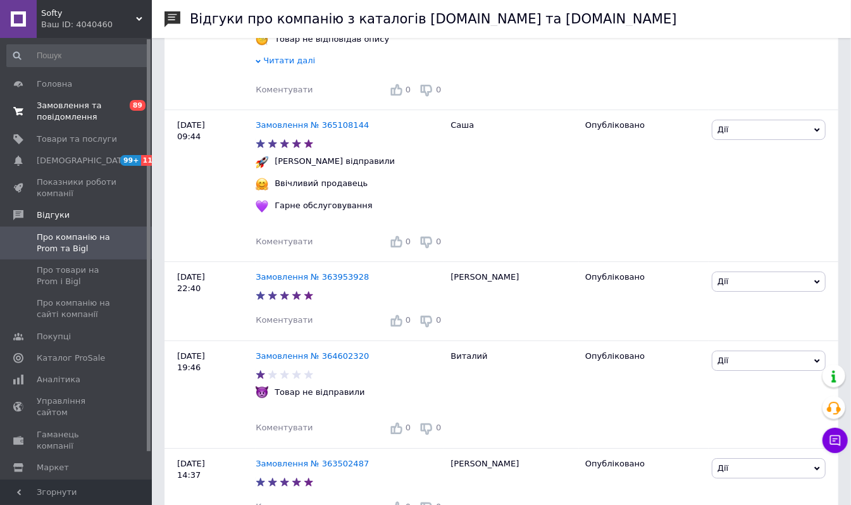
click at [23, 115] on span at bounding box center [18, 111] width 37 height 23
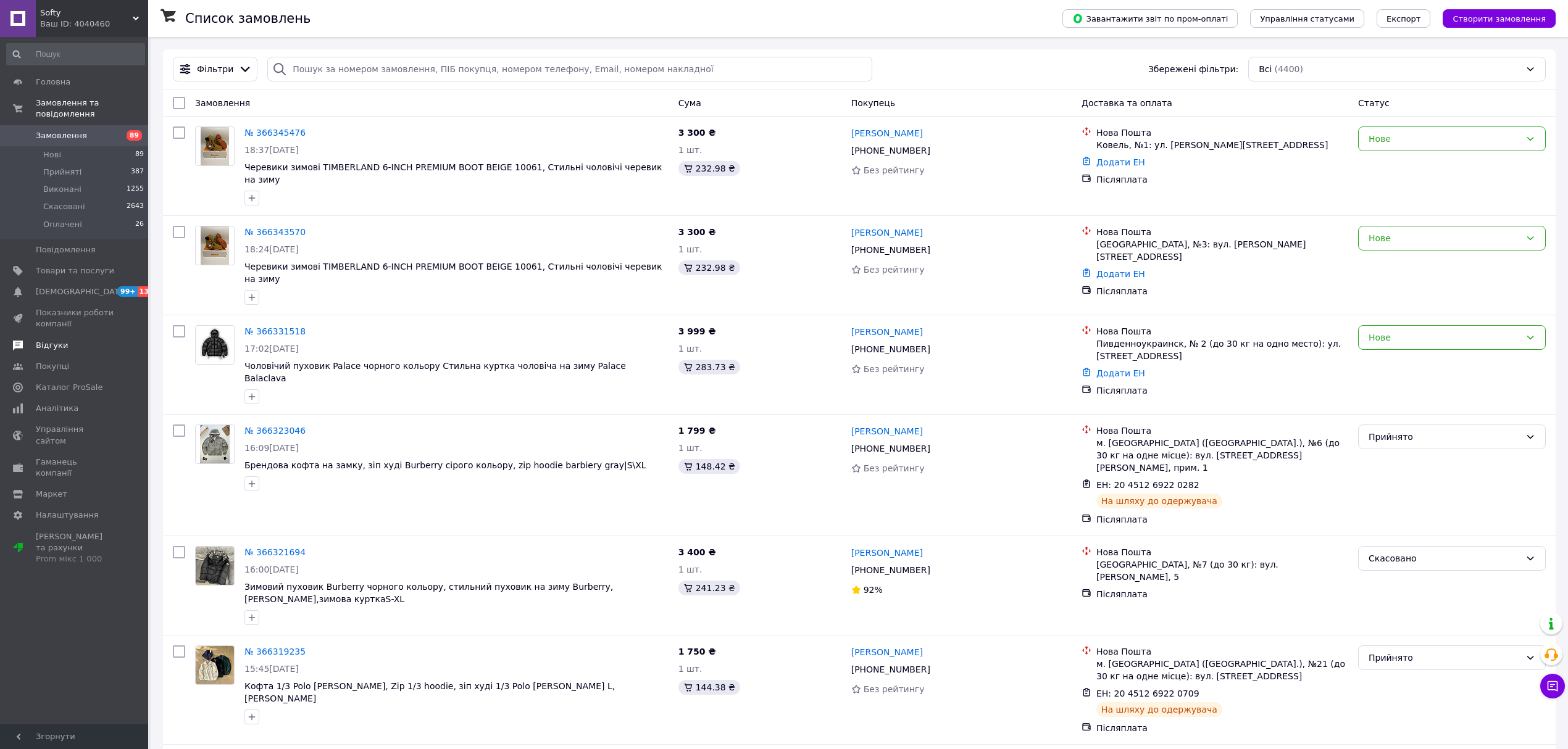
click at [69, 340] on span "Відгуки" at bounding box center [75, 345] width 78 height 11
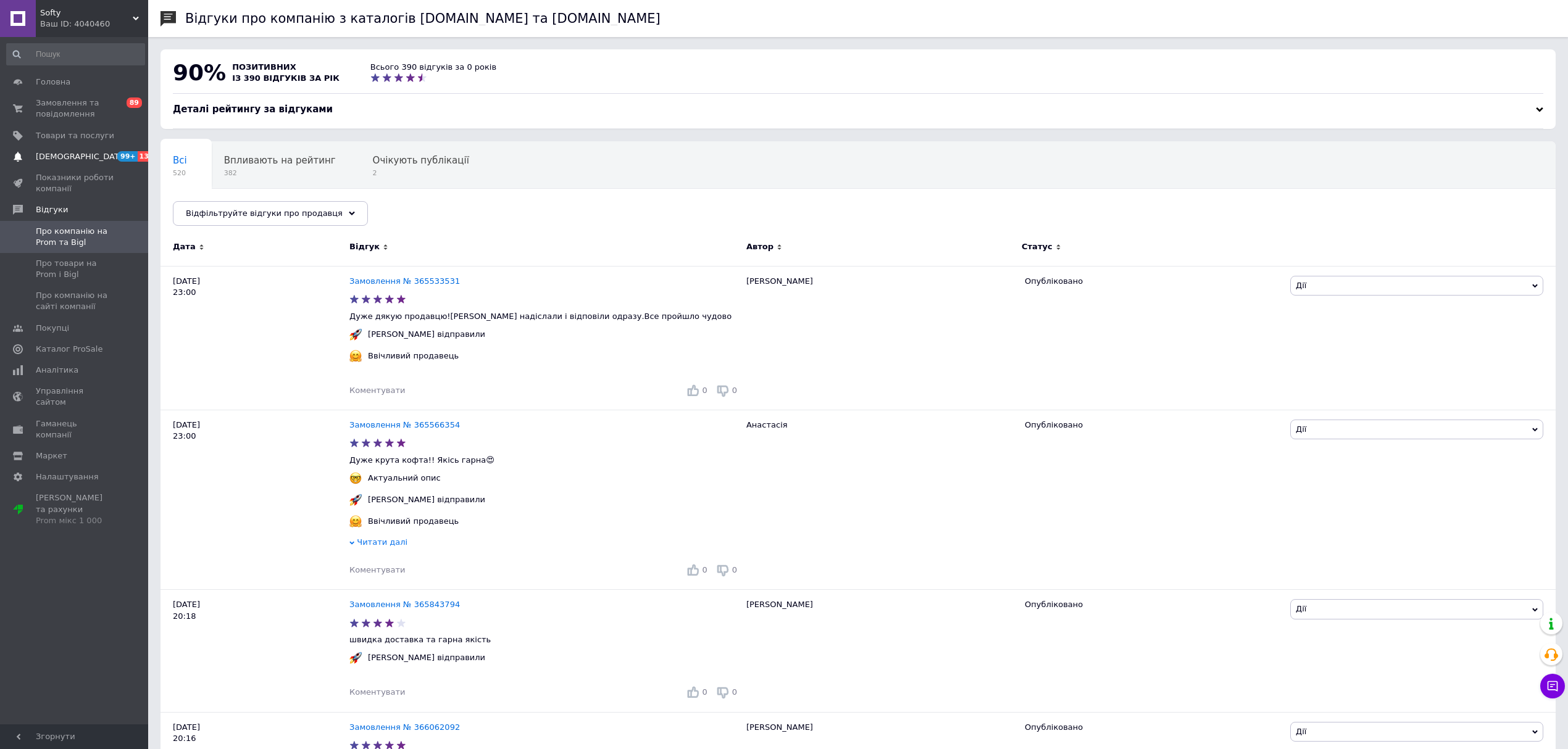
click at [115, 155] on span "99+ 13" at bounding box center [131, 156] width 34 height 11
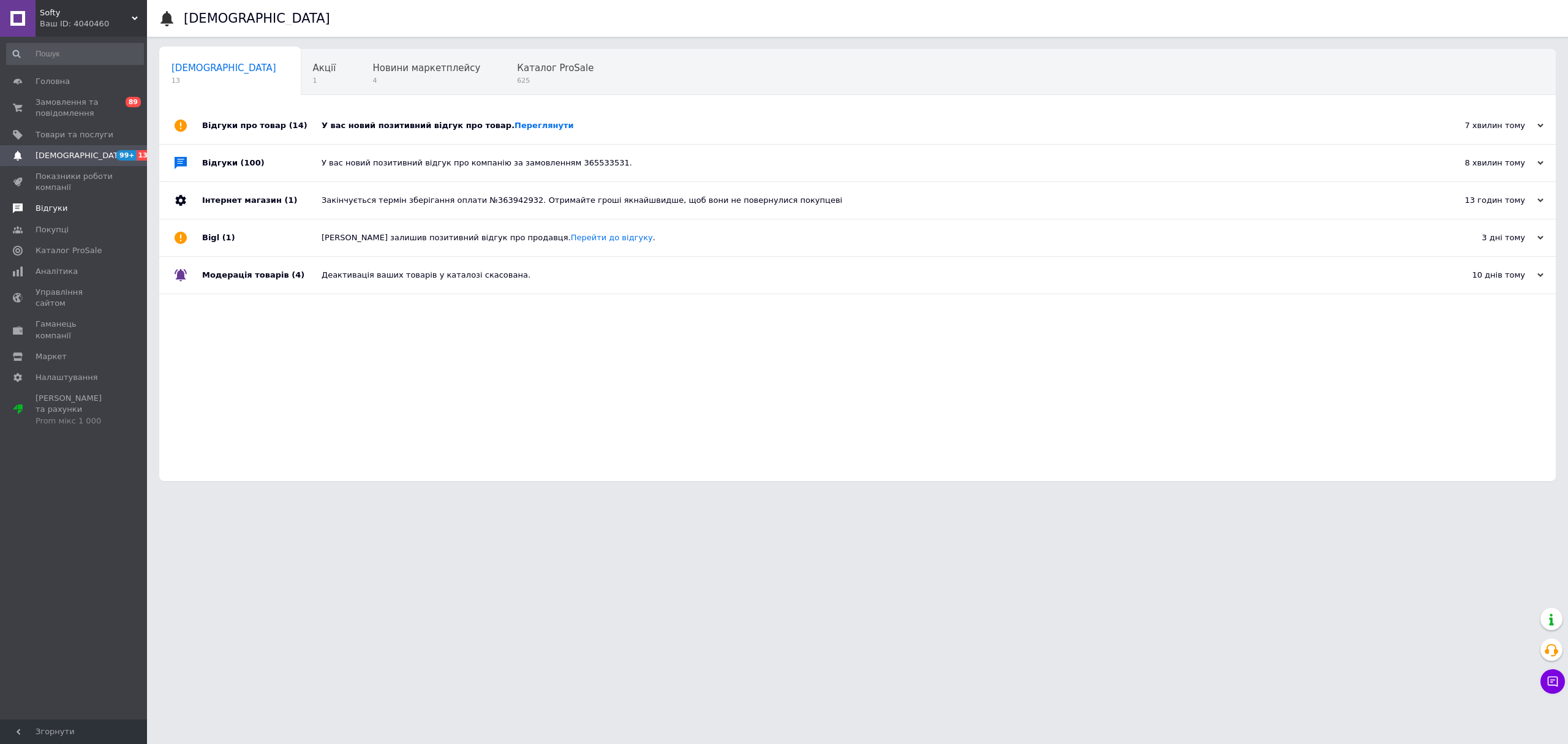
click at [84, 200] on link "Відгуки" at bounding box center [75, 208] width 150 height 21
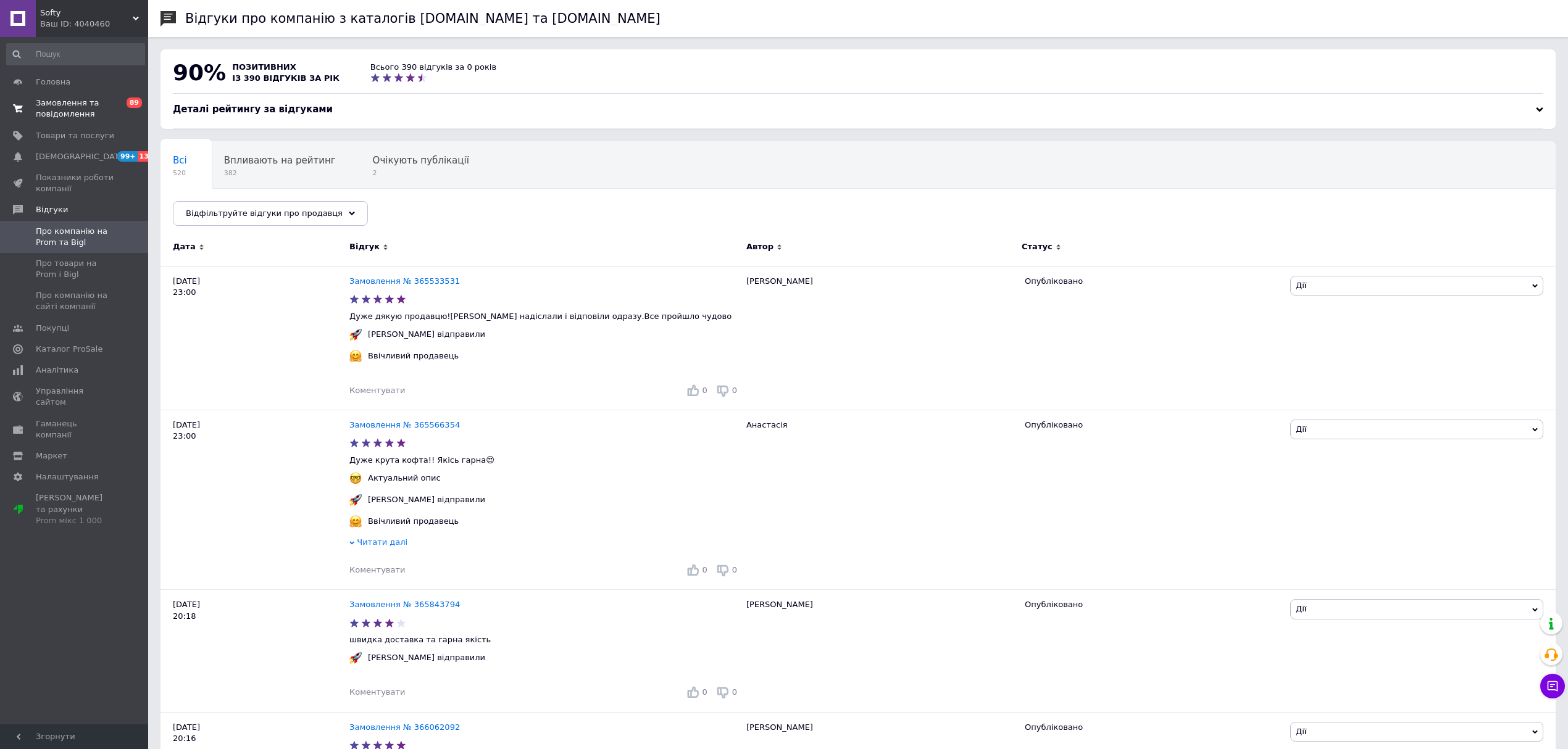
click at [63, 117] on span "Замовлення та повідомлення" at bounding box center [75, 108] width 78 height 22
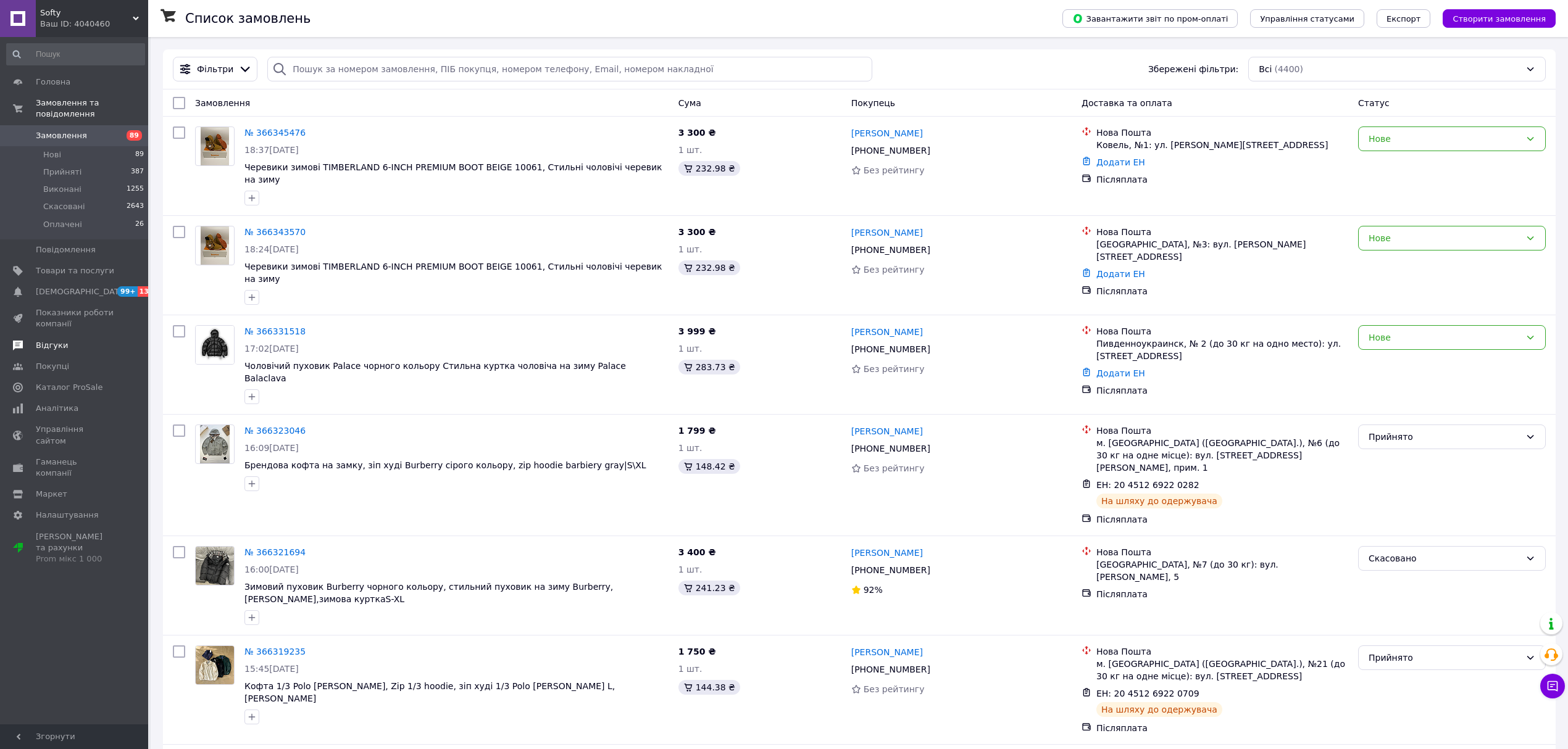
click at [82, 340] on span "Відгуки" at bounding box center [75, 345] width 78 height 11
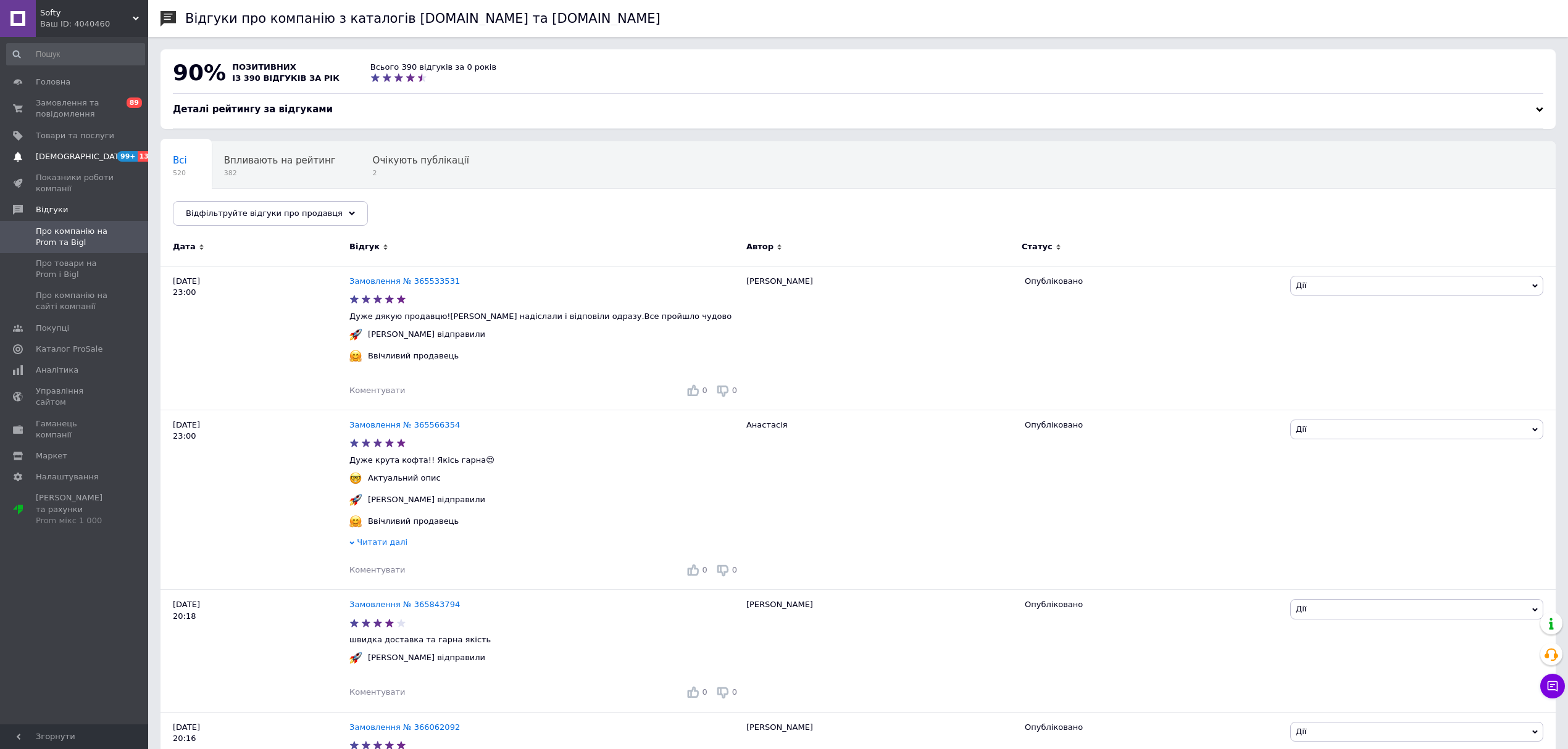
click at [109, 154] on span "[DEMOGRAPHIC_DATA]" at bounding box center [75, 156] width 78 height 11
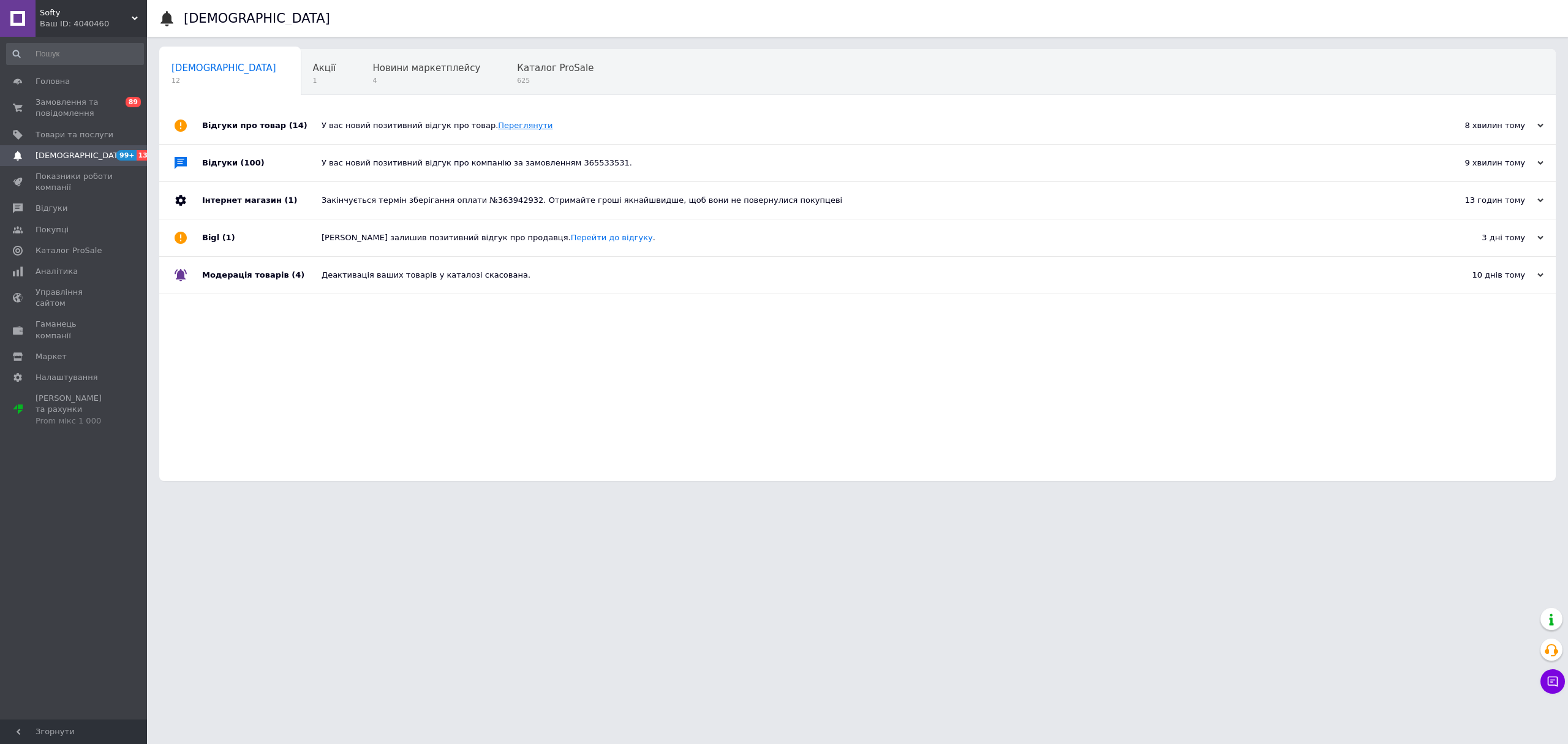
click at [498, 126] on link "Переглянути" at bounding box center [525, 125] width 54 height 9
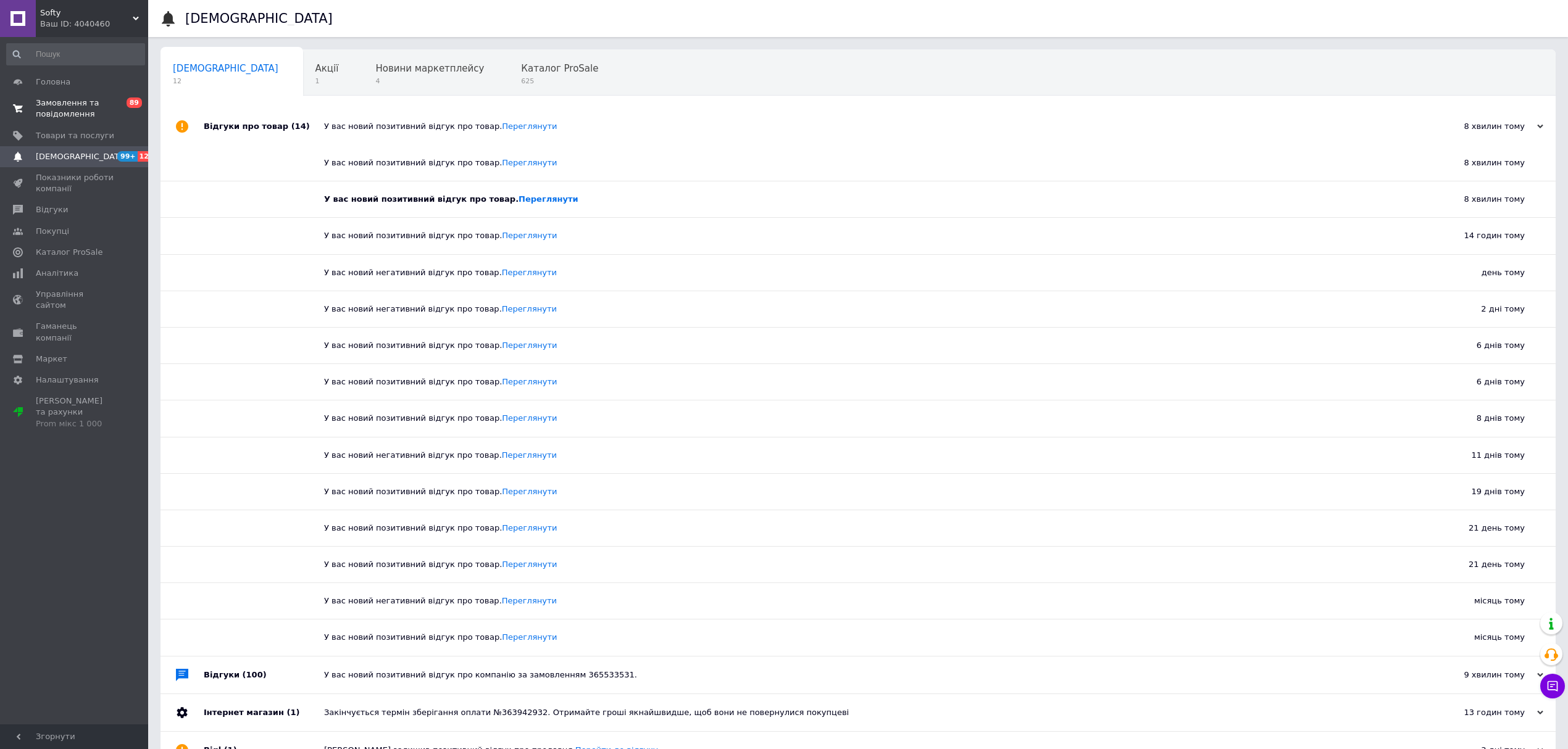
click at [105, 110] on span "Замовлення та повідомлення" at bounding box center [75, 108] width 78 height 22
